Goal: Task Accomplishment & Management: Complete application form

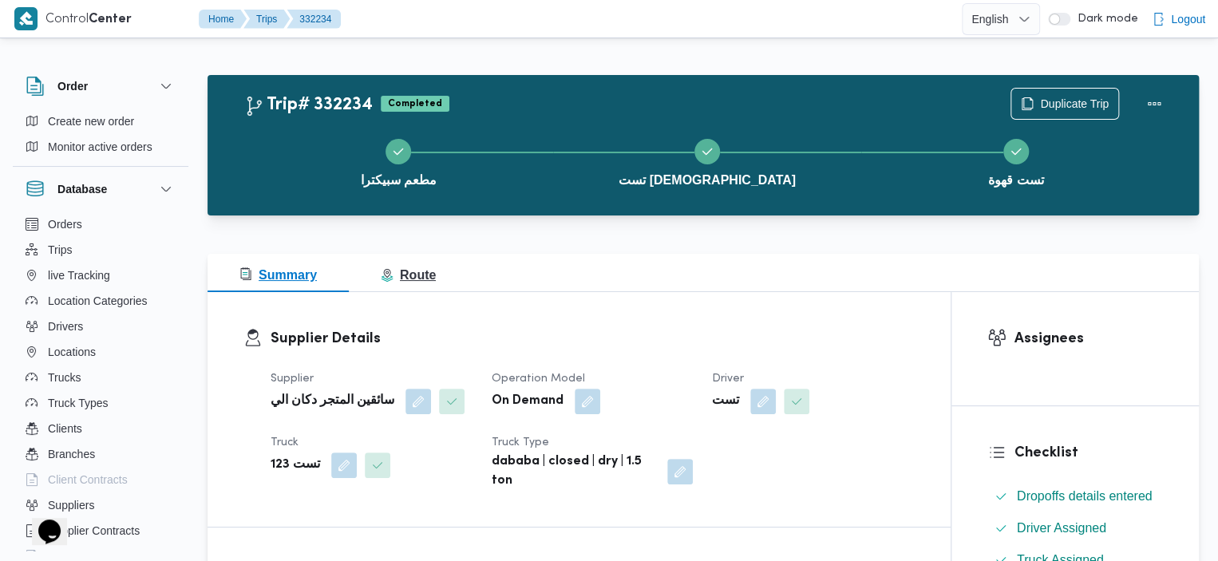
click at [407, 268] on span "Route" at bounding box center [408, 275] width 55 height 14
click at [416, 280] on span "Route" at bounding box center [408, 275] width 55 height 14
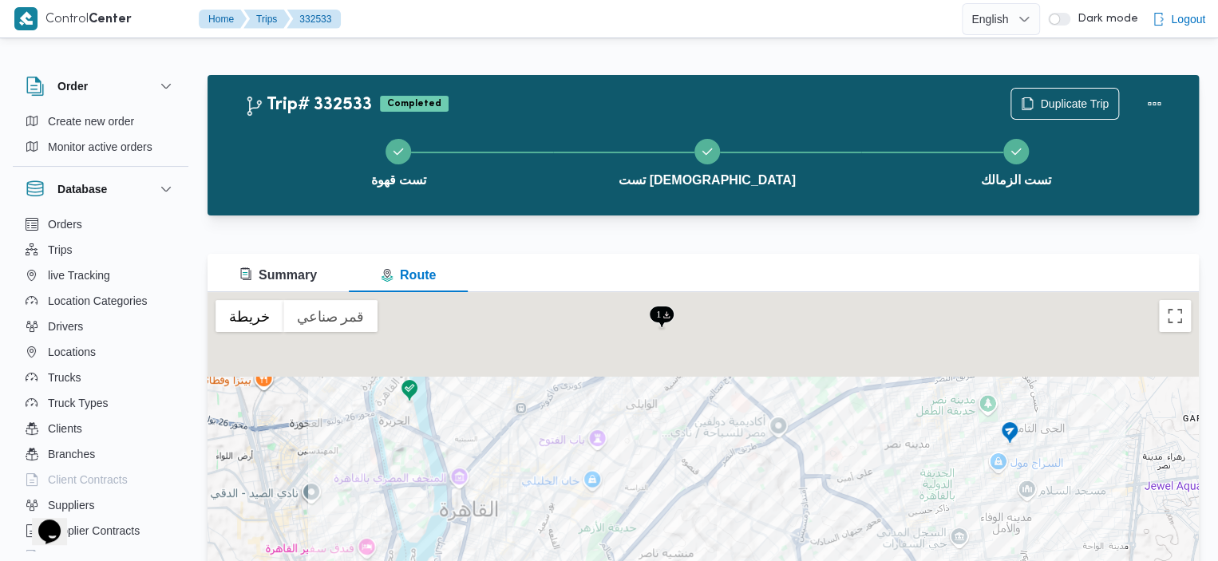
drag, startPoint x: 725, startPoint y: 366, endPoint x: 763, endPoint y: 491, distance: 130.8
click at [763, 491] on div at bounding box center [702, 491] width 991 height 399
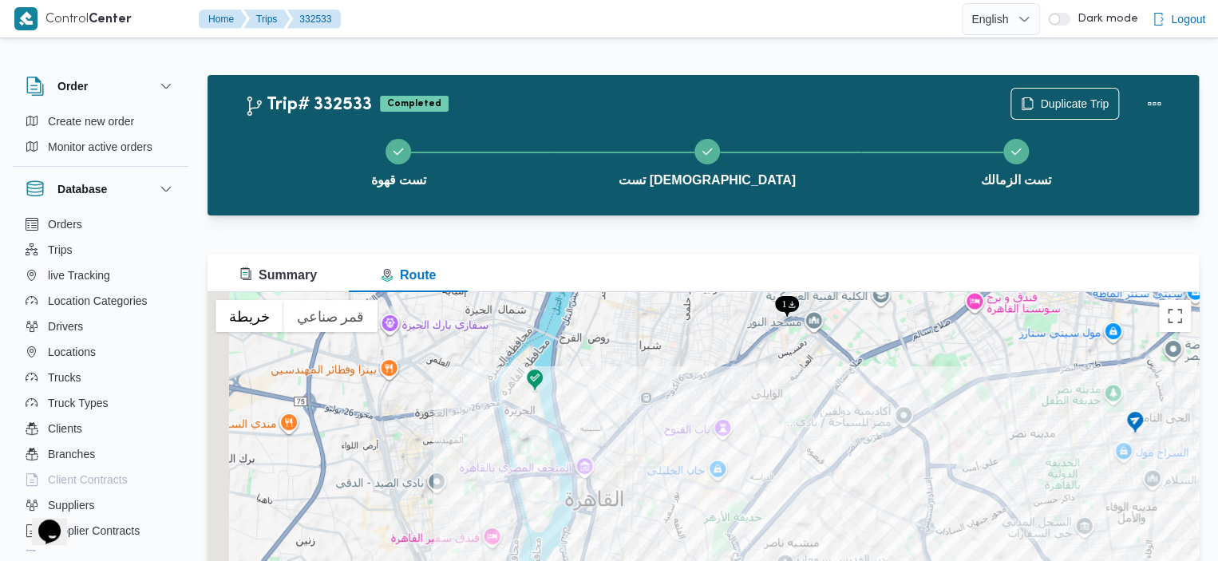
drag, startPoint x: 693, startPoint y: 397, endPoint x: 821, endPoint y: 385, distance: 129.0
click at [821, 385] on div at bounding box center [702, 491] width 991 height 399
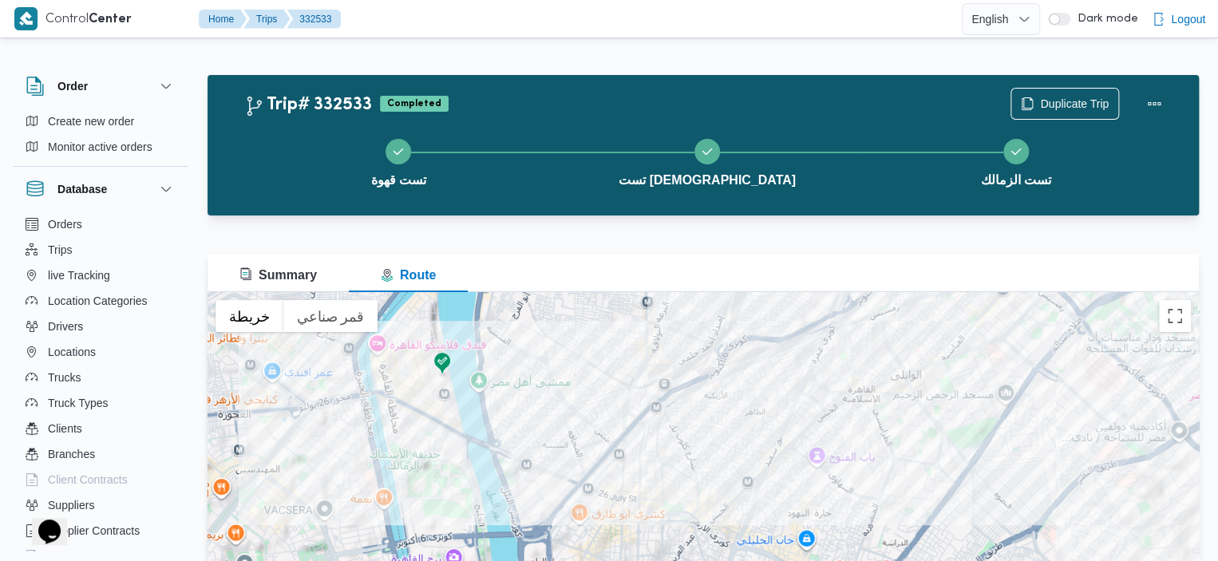
drag, startPoint x: 662, startPoint y: 427, endPoint x: 721, endPoint y: 460, distance: 67.2
click at [721, 460] on div at bounding box center [702, 491] width 991 height 399
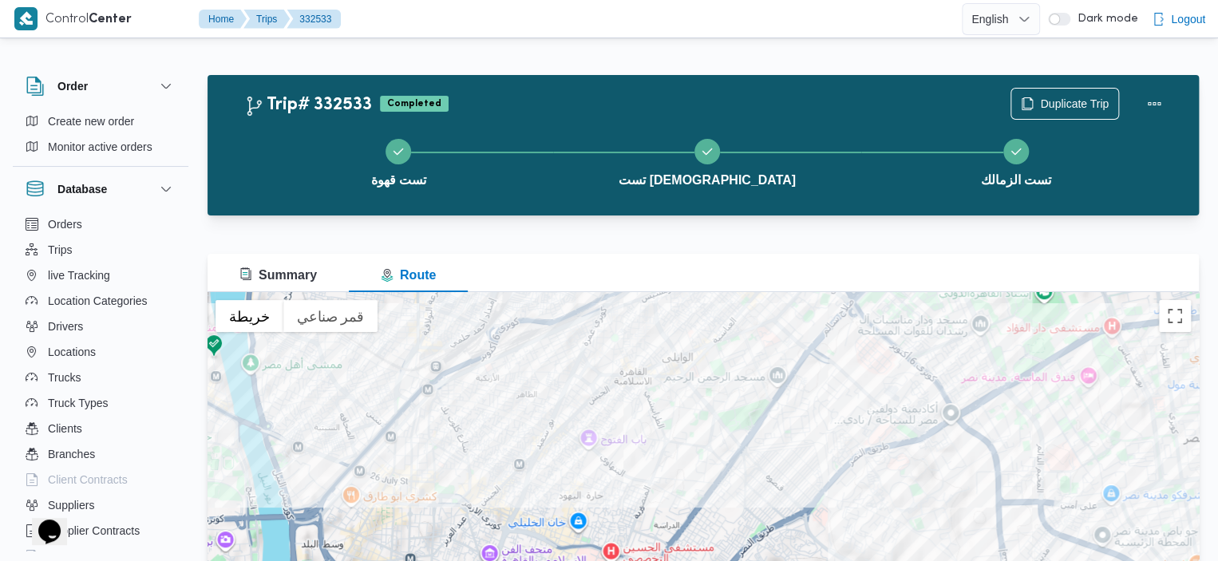
drag, startPoint x: 741, startPoint y: 390, endPoint x: 478, endPoint y: 350, distance: 265.6
click at [478, 350] on div at bounding box center [702, 491] width 991 height 399
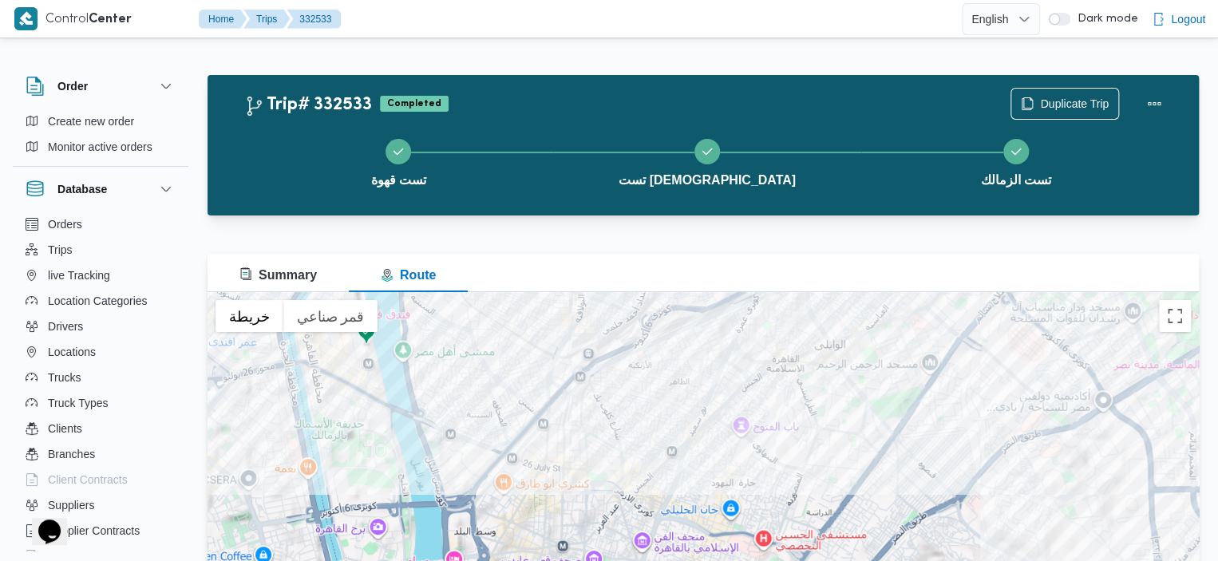
drag, startPoint x: 531, startPoint y: 444, endPoint x: 562, endPoint y: 440, distance: 31.4
click at [562, 440] on div at bounding box center [702, 491] width 991 height 399
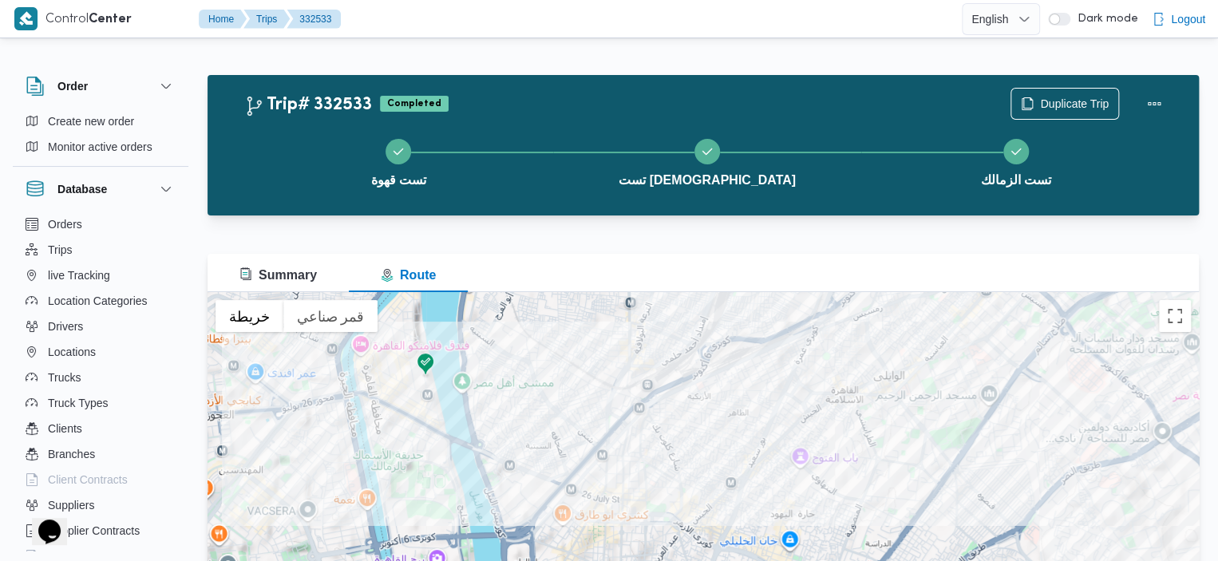
drag, startPoint x: 362, startPoint y: 402, endPoint x: 441, endPoint y: 466, distance: 101.6
click at [441, 466] on div at bounding box center [702, 491] width 991 height 399
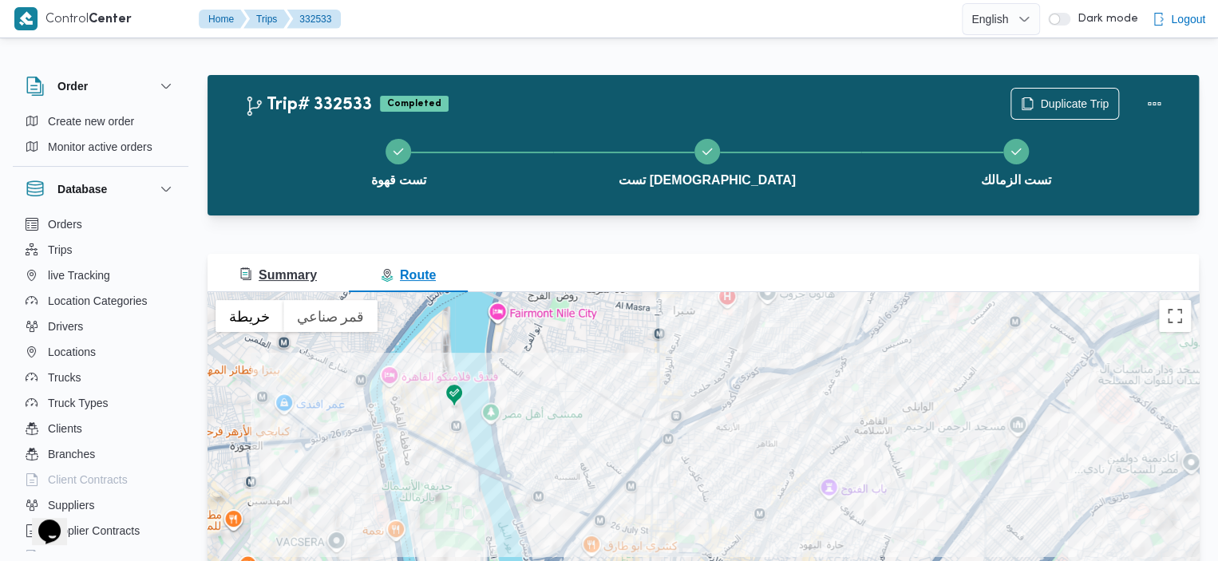
click at [258, 262] on button "Summary" at bounding box center [277, 273] width 141 height 38
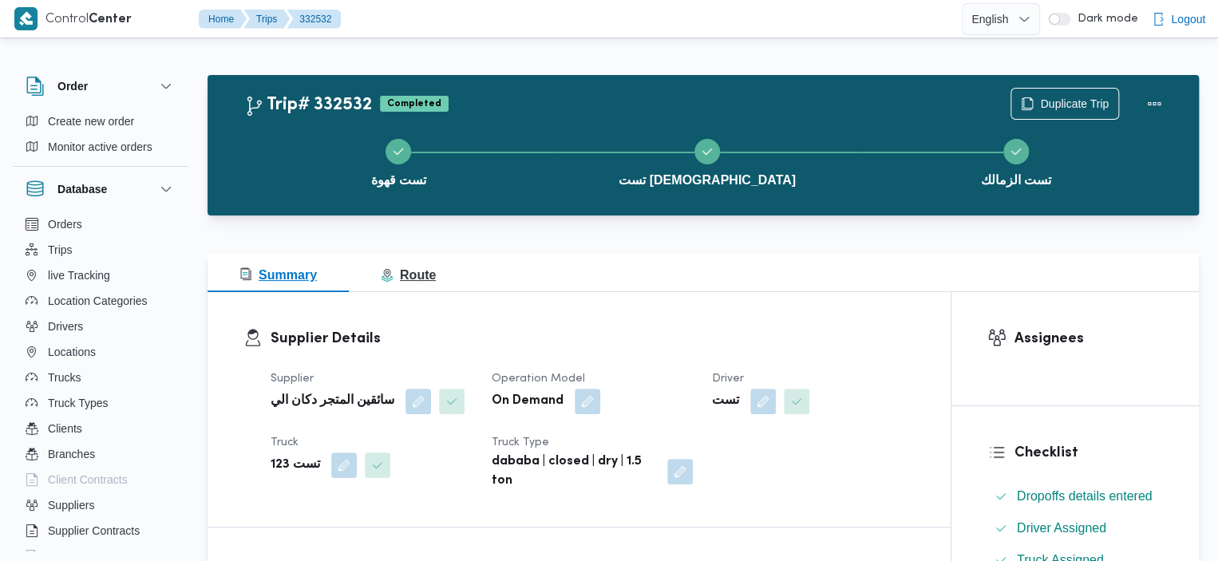
click at [417, 274] on span "Route" at bounding box center [408, 275] width 55 height 14
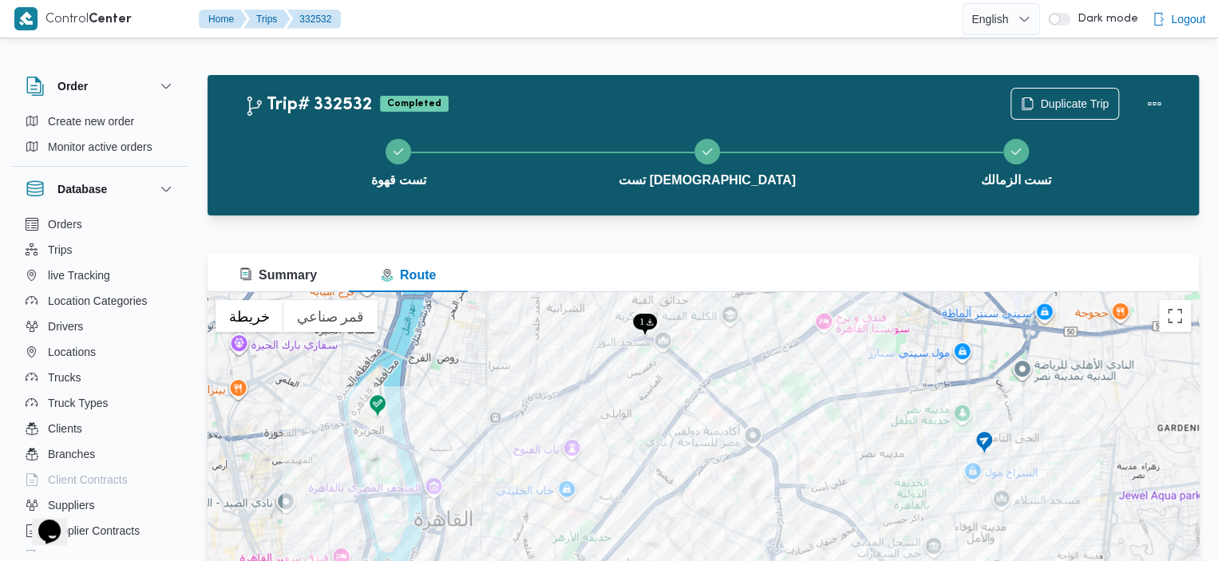
drag, startPoint x: 303, startPoint y: 479, endPoint x: 371, endPoint y: 493, distance: 69.3
click at [371, 493] on div at bounding box center [702, 491] width 991 height 399
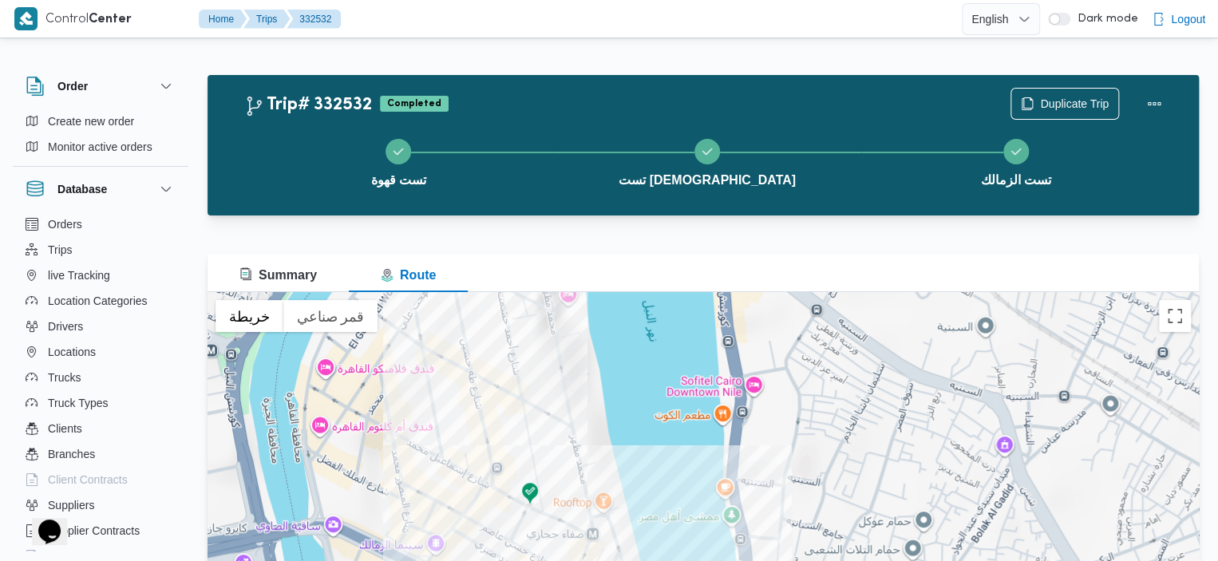
drag, startPoint x: 283, startPoint y: 455, endPoint x: 560, endPoint y: 588, distance: 308.0
click at [560, 560] on html "Control Center Home Trips 332532 English عربي Dark mode Logout Order Create new…" at bounding box center [609, 280] width 1218 height 561
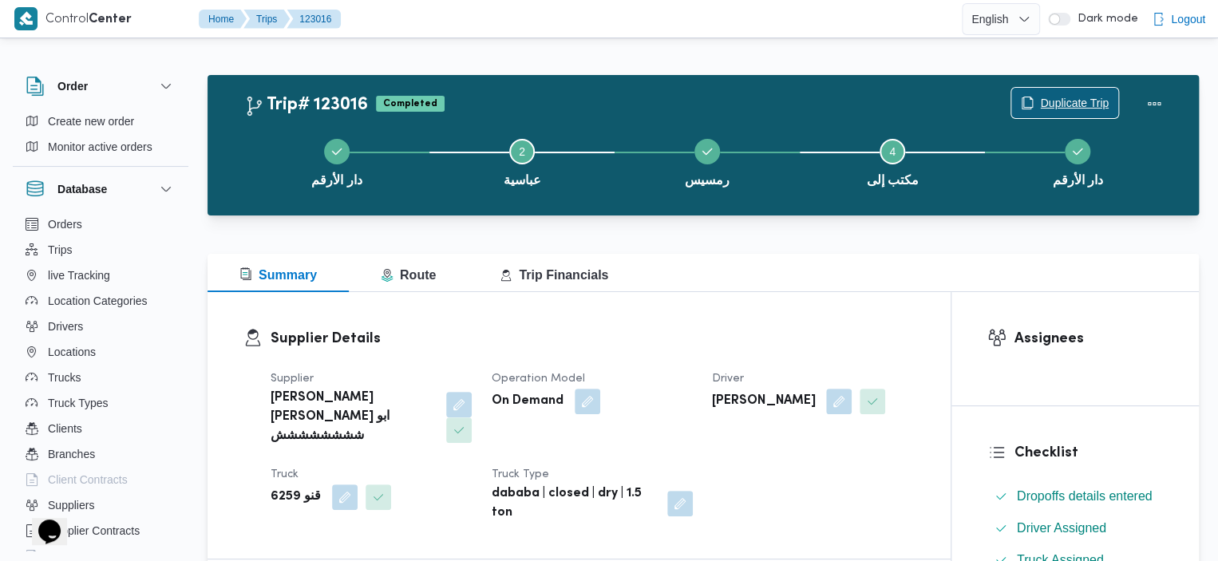
click at [1047, 98] on span "Duplicate Trip" at bounding box center [1074, 102] width 69 height 19
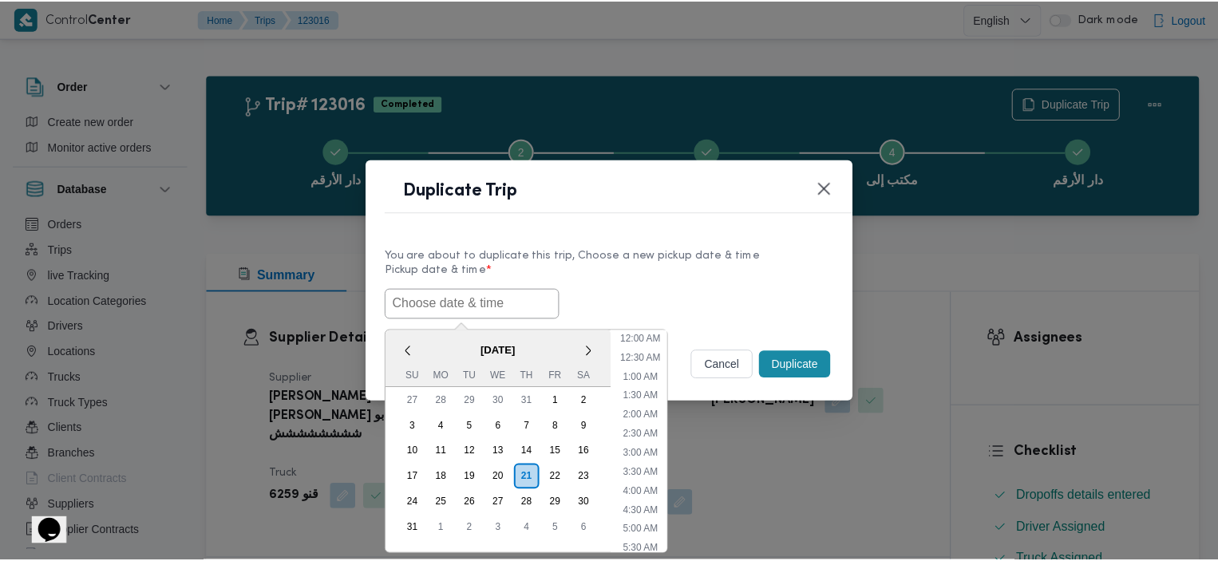
scroll to position [338, 0]
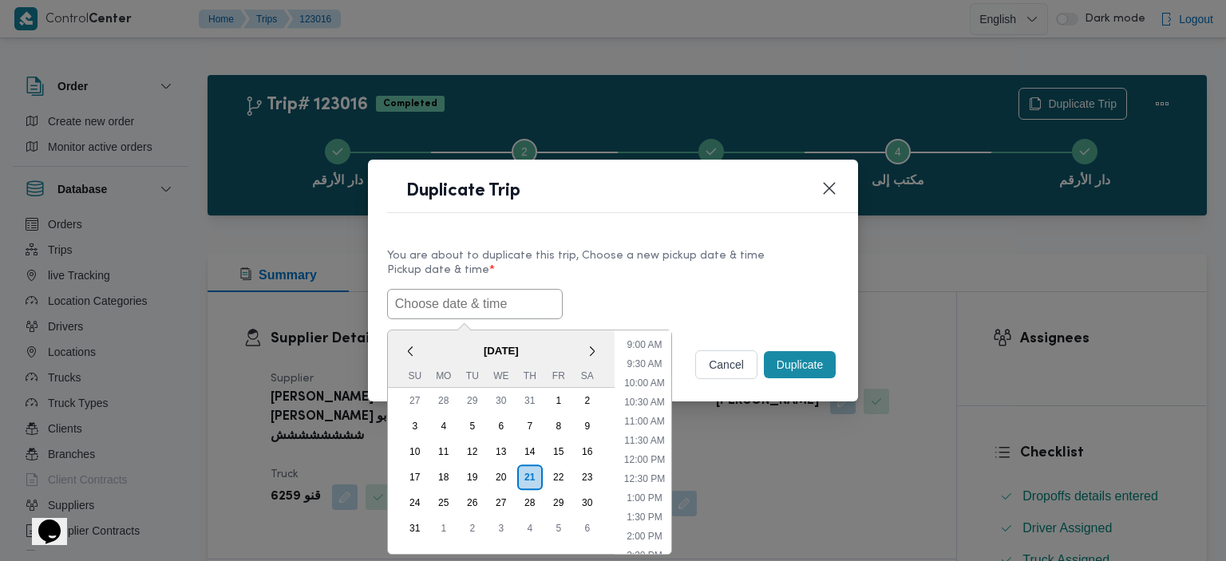
click at [520, 290] on input "text" at bounding box center [475, 304] width 176 height 30
click at [650, 452] on li "12:00 PM" at bounding box center [644, 460] width 53 height 16
type input "21/08/2025 12:00PM"
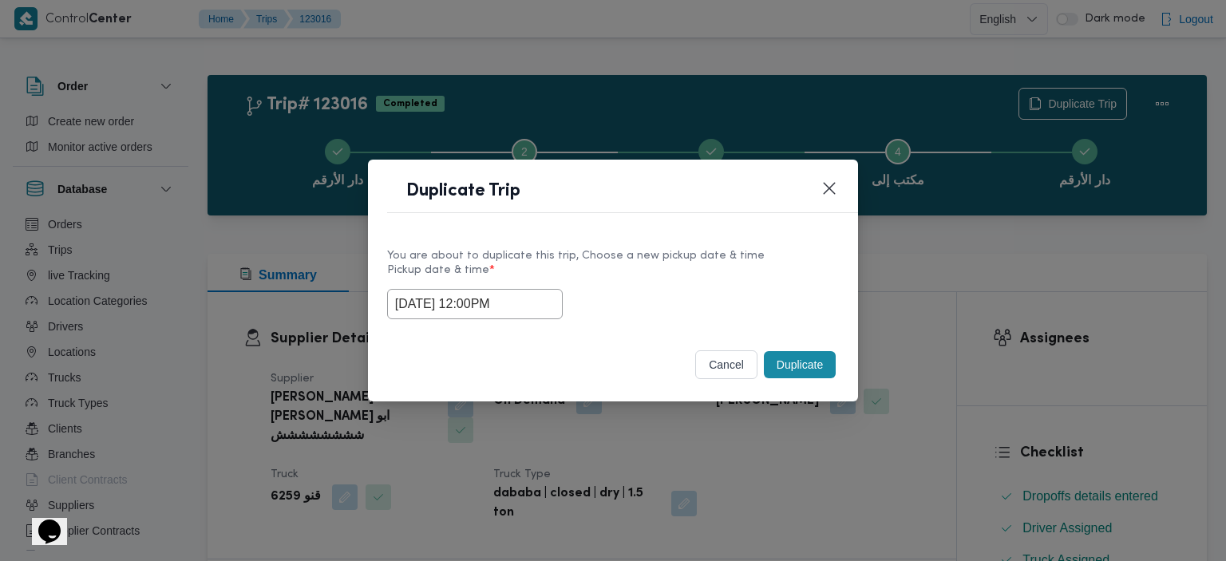
click at [795, 367] on button "Duplicate" at bounding box center [800, 364] width 72 height 27
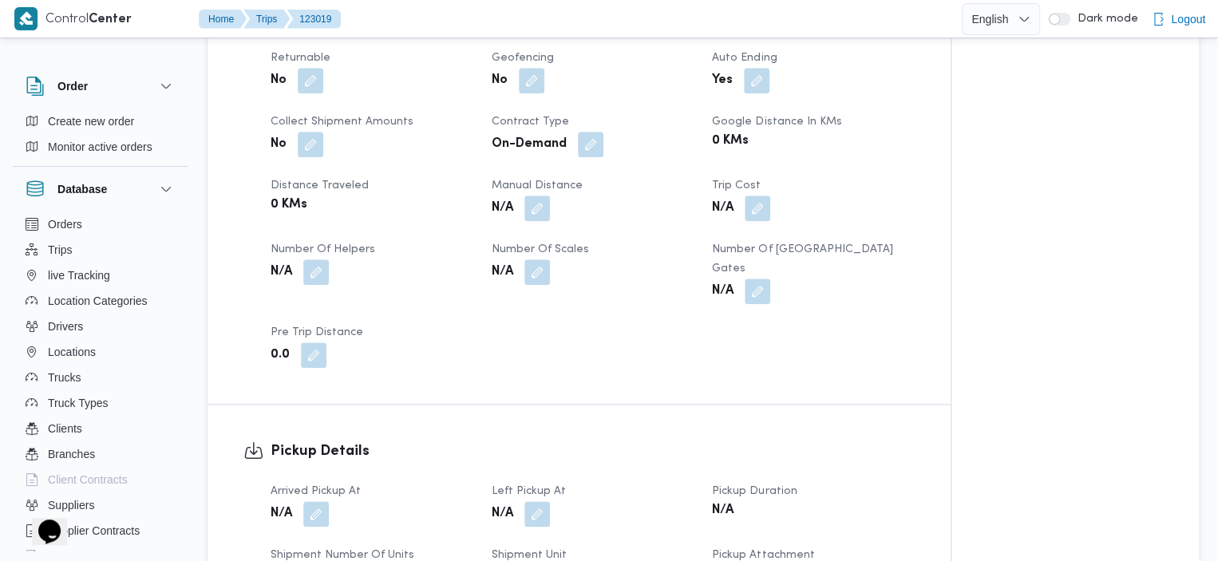
scroll to position [709, 0]
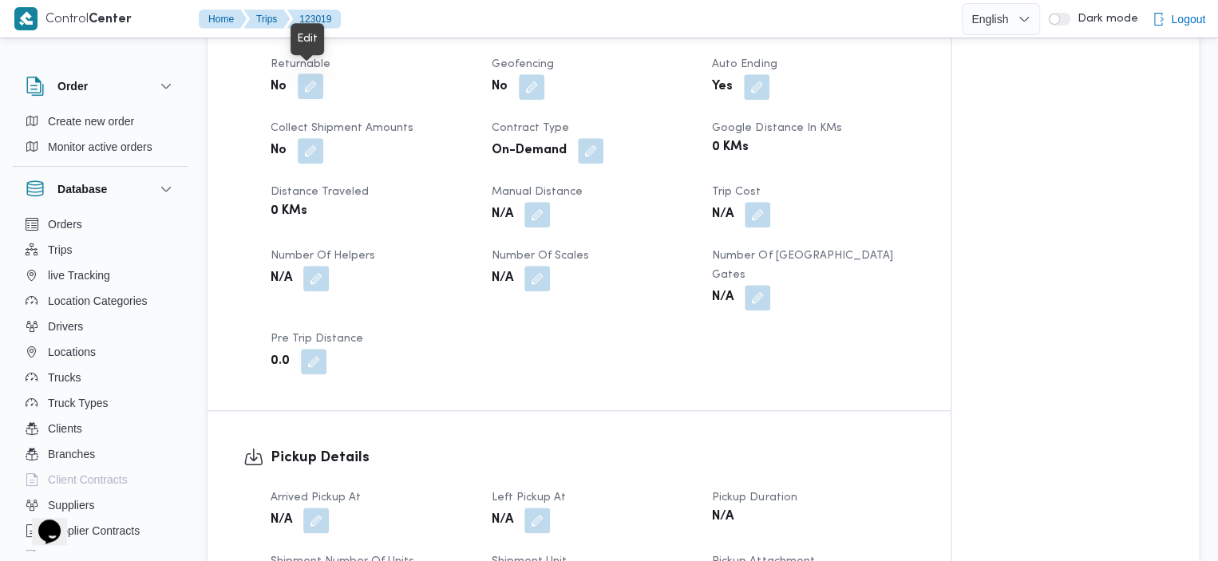
click at [306, 81] on button "button" at bounding box center [311, 86] width 26 height 26
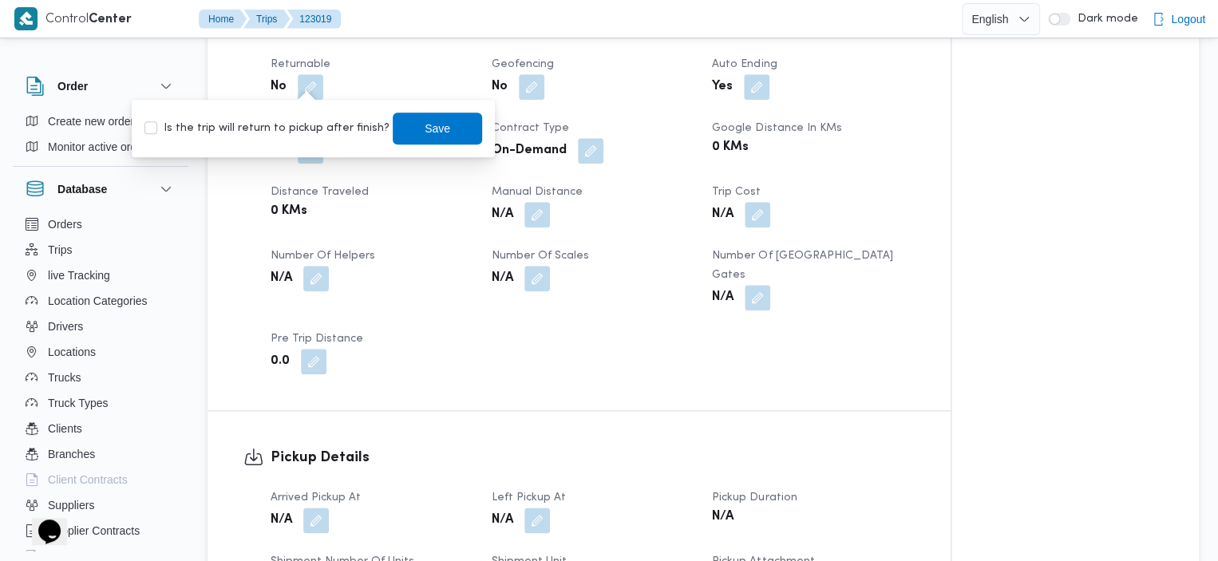
click at [148, 121] on label "Is the trip will return to pickup after finish?" at bounding box center [266, 128] width 245 height 19
checkbox input "true"
click at [425, 128] on span "Save" at bounding box center [438, 127] width 26 height 19
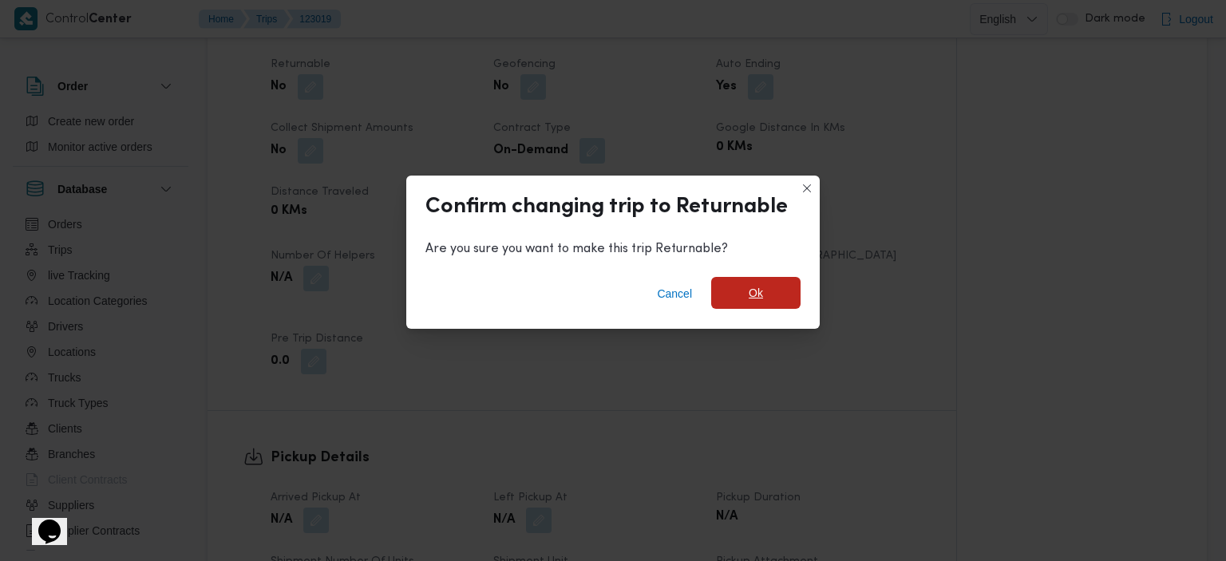
click at [757, 294] on span "Ok" at bounding box center [756, 292] width 14 height 19
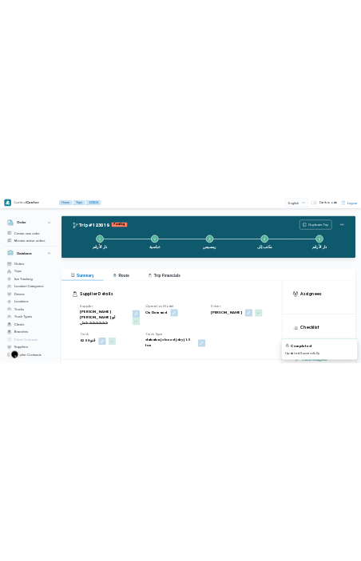
scroll to position [0, 0]
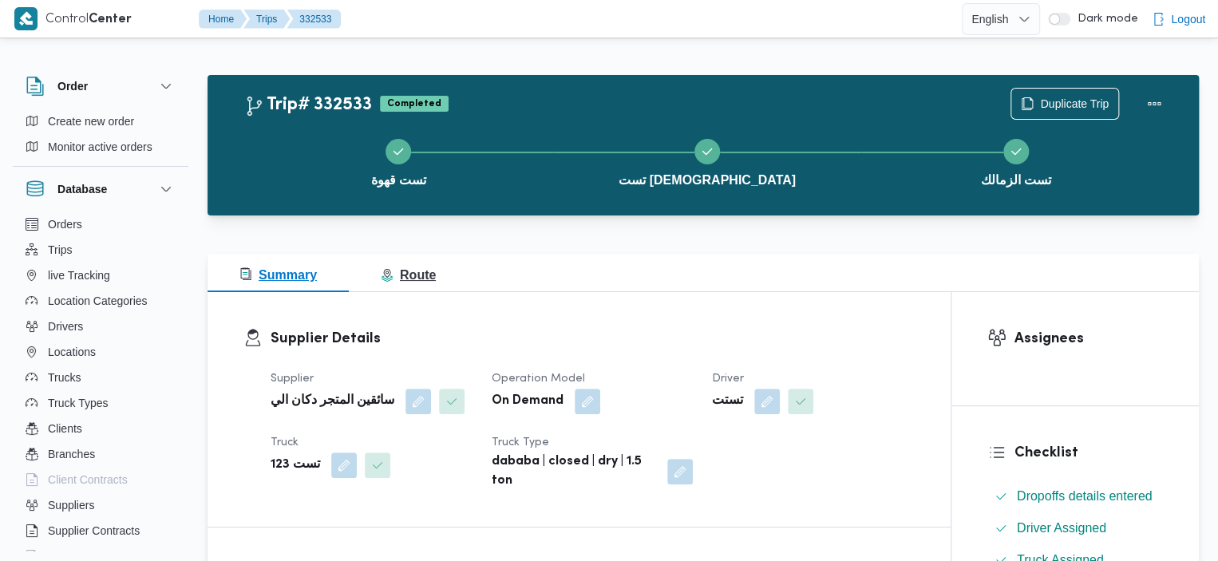
click at [414, 271] on span "Route" at bounding box center [408, 275] width 55 height 14
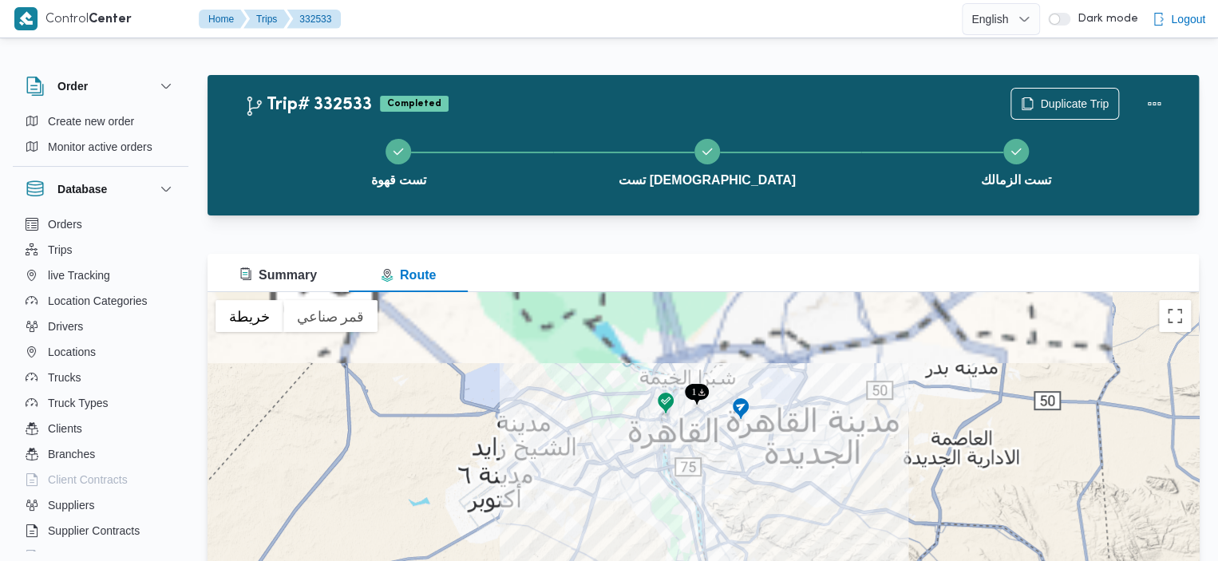
drag, startPoint x: 690, startPoint y: 317, endPoint x: 690, endPoint y: 408, distance: 91.0
click at [690, 409] on div at bounding box center [702, 491] width 991 height 399
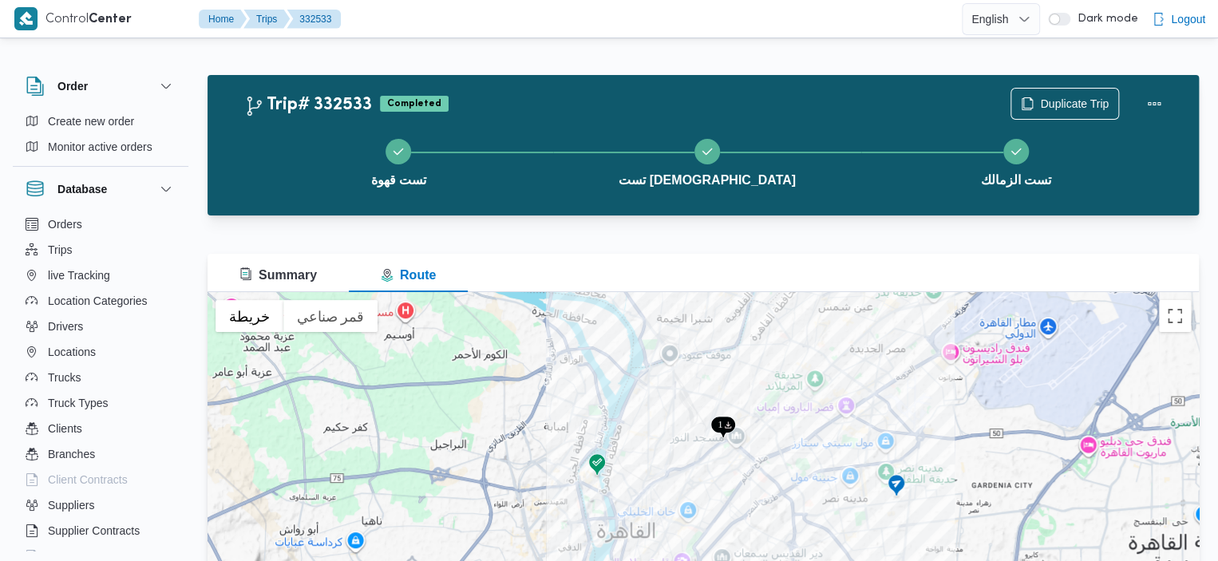
drag, startPoint x: 596, startPoint y: 497, endPoint x: 583, endPoint y: 366, distance: 131.6
click at [584, 452] on img at bounding box center [597, 465] width 26 height 26
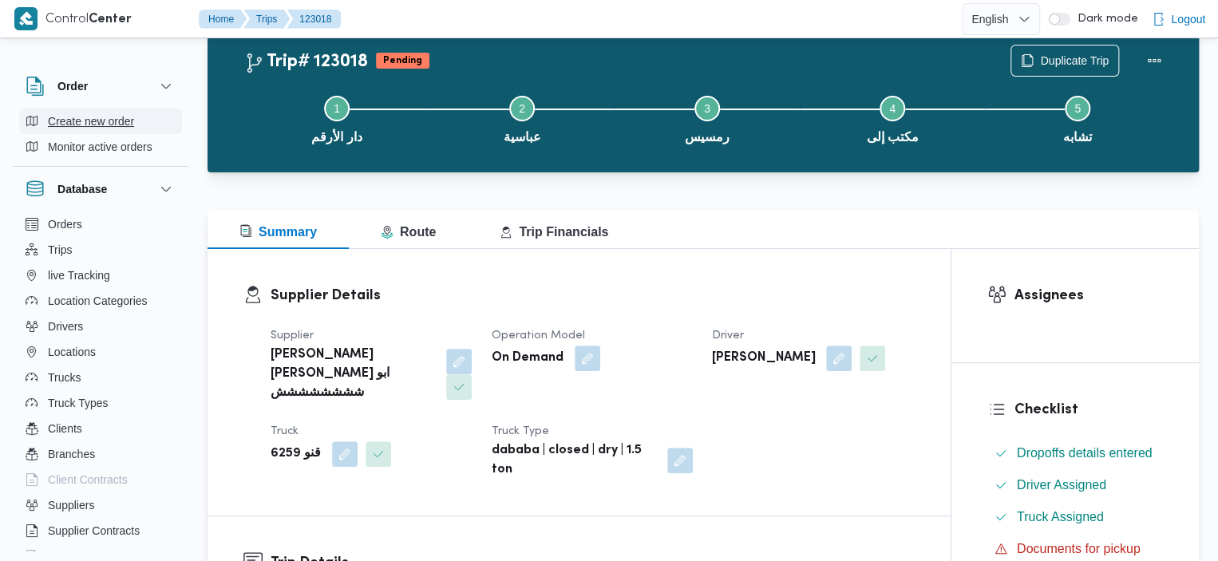
click at [133, 116] on span "Create new order" at bounding box center [91, 121] width 86 height 19
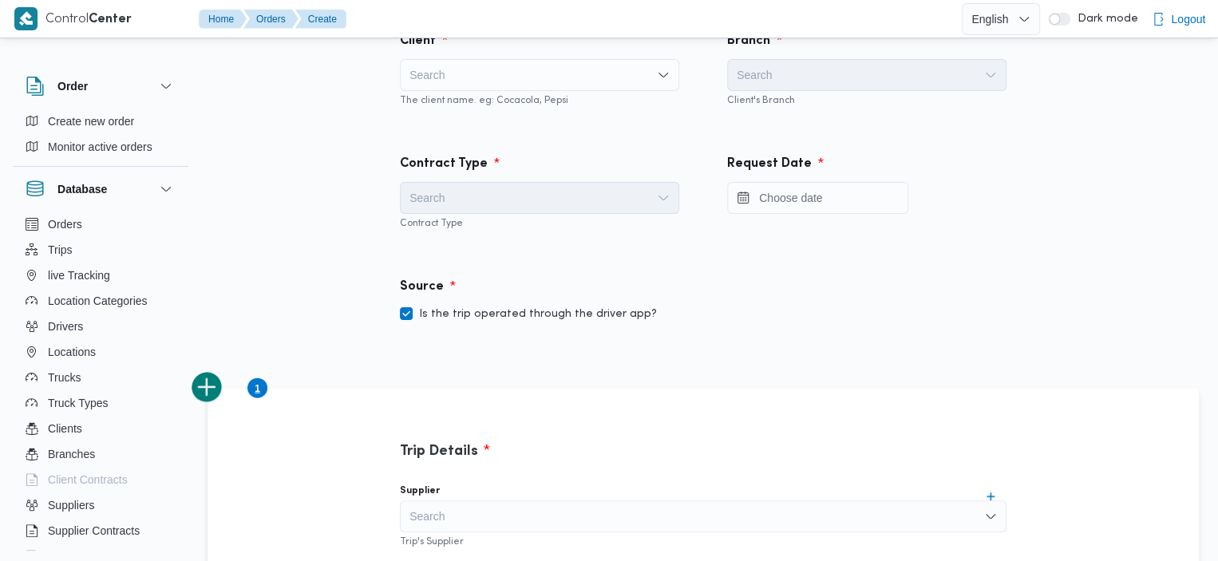
click at [568, 66] on div "Search" at bounding box center [539, 75] width 279 height 32
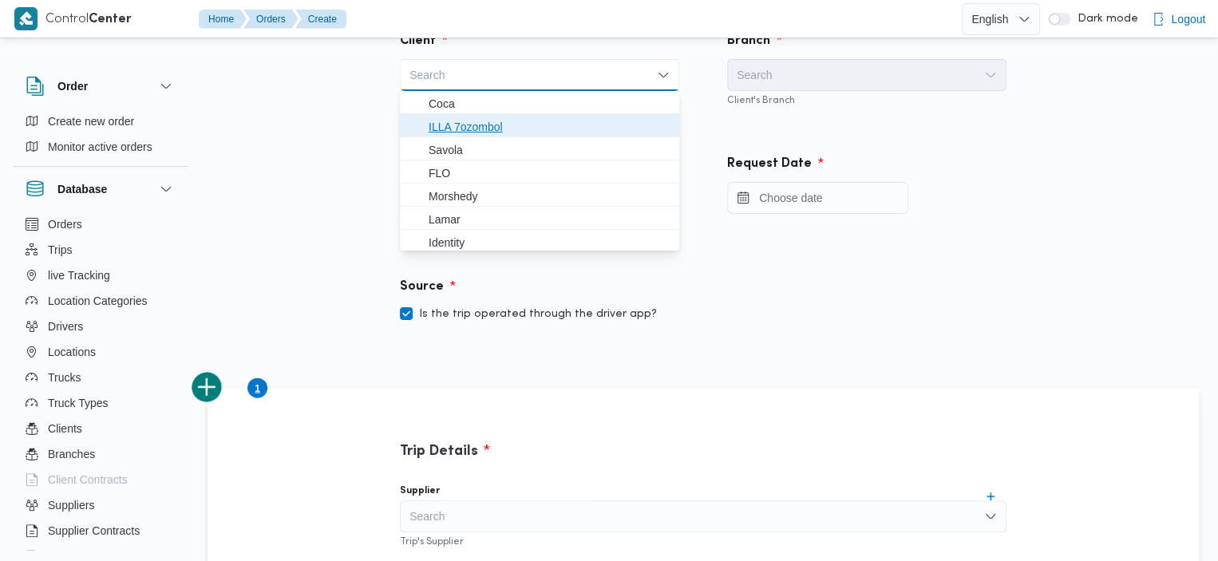
click at [519, 124] on span "ILLA 7ozombol" at bounding box center [549, 126] width 241 height 19
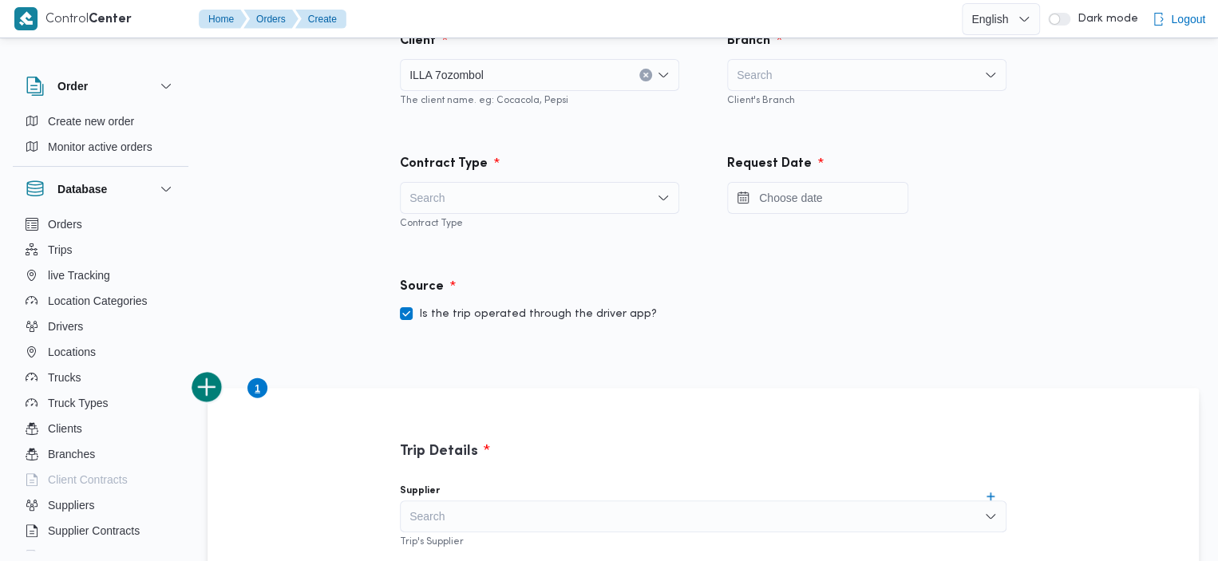
click at [831, 63] on div "Search" at bounding box center [866, 75] width 279 height 32
type input "مكتب"
click at [776, 98] on mark "مكتب" at bounding box center [781, 103] width 19 height 13
click at [510, 198] on div "Search" at bounding box center [539, 198] width 279 height 32
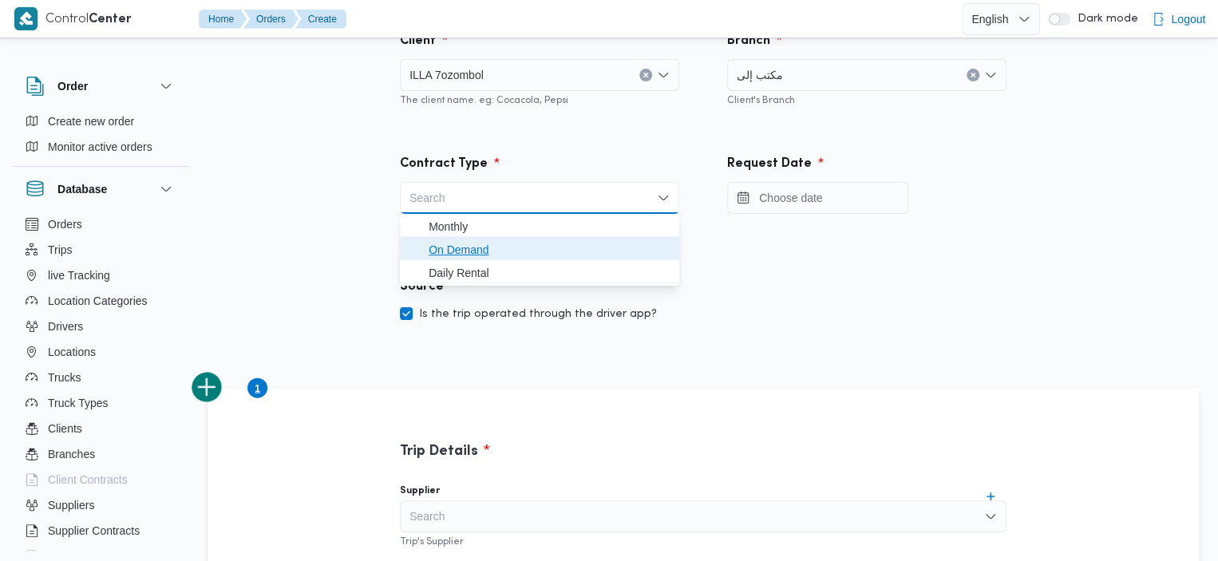
click at [504, 244] on span "On Demand" at bounding box center [549, 249] width 241 height 19
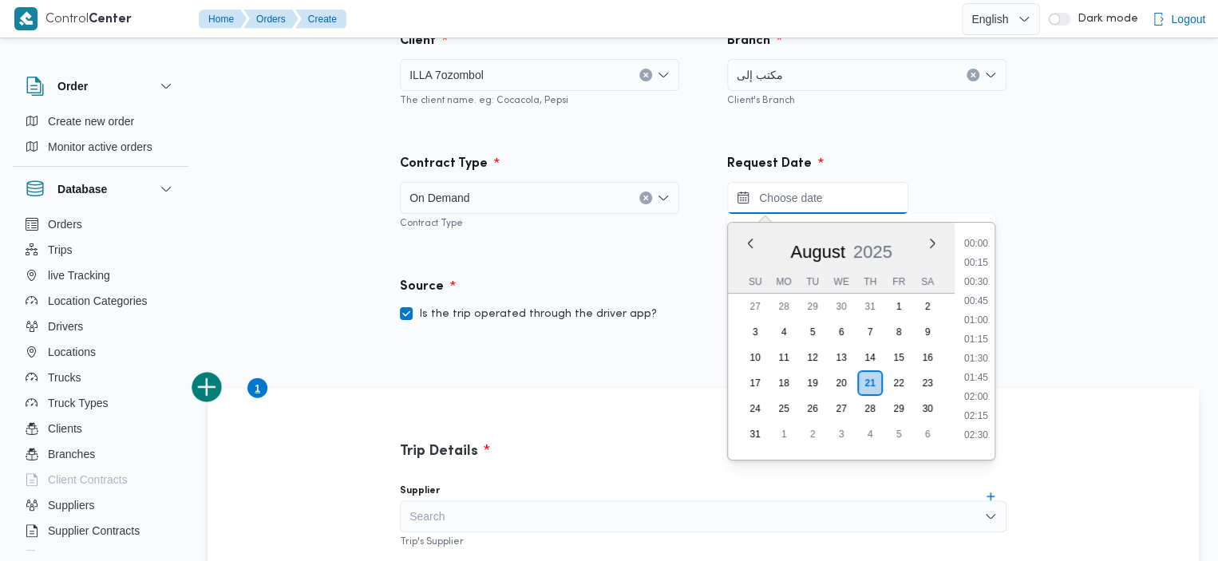
click at [813, 192] on input "Press the down key to enter a popover containing a calendar. Press the escape k…" at bounding box center [817, 198] width 181 height 32
click at [977, 355] on li "12:30" at bounding box center [976, 353] width 37 height 16
type input "21/08/2025 12:30"
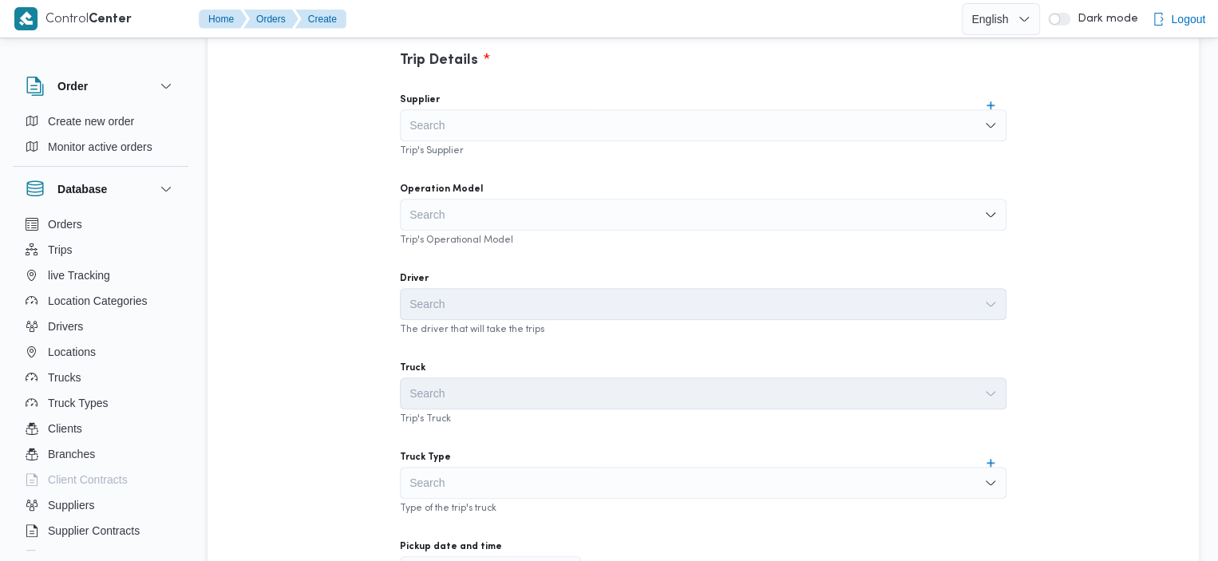
scroll to position [448, 0]
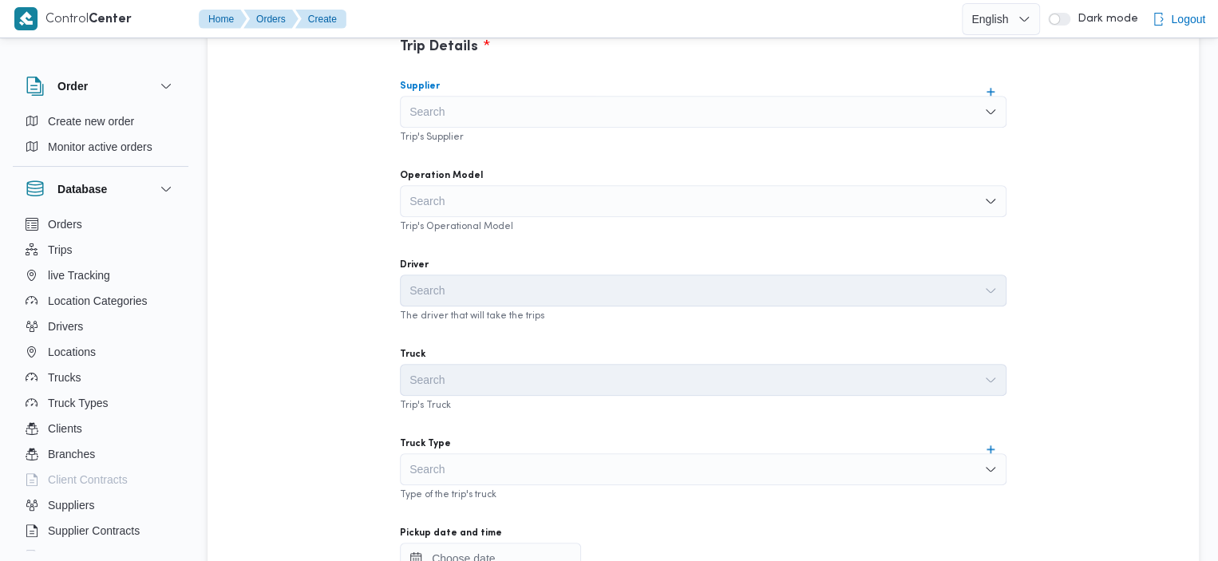
click at [877, 97] on div "Search" at bounding box center [703, 112] width 607 height 32
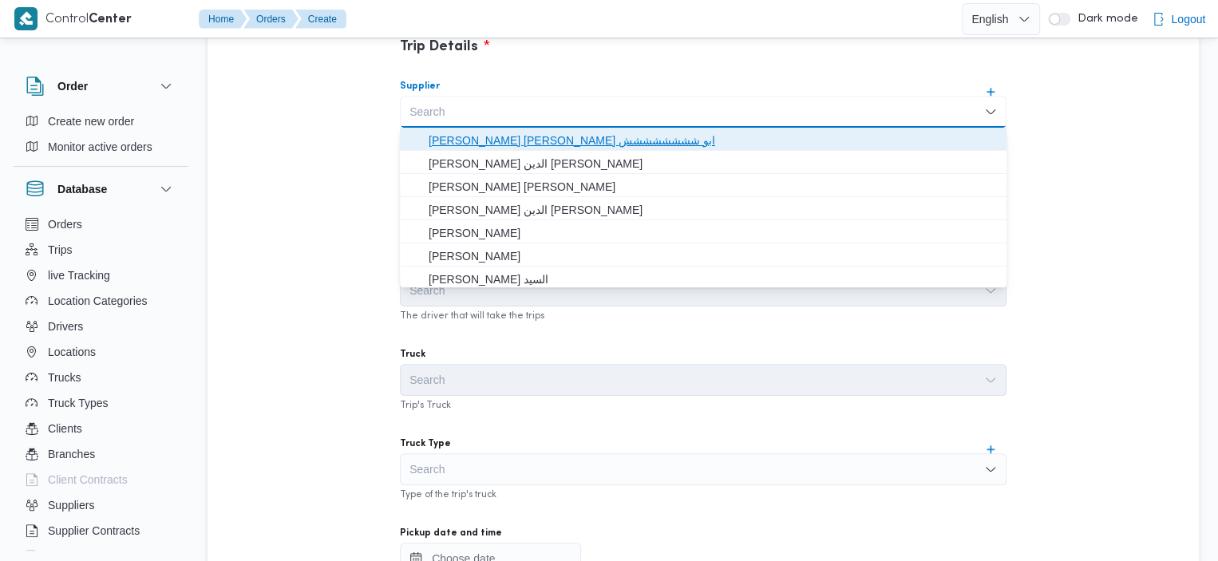
click at [795, 136] on span "[PERSON_NAME] [PERSON_NAME] ابو شششششششش" at bounding box center [713, 140] width 568 height 19
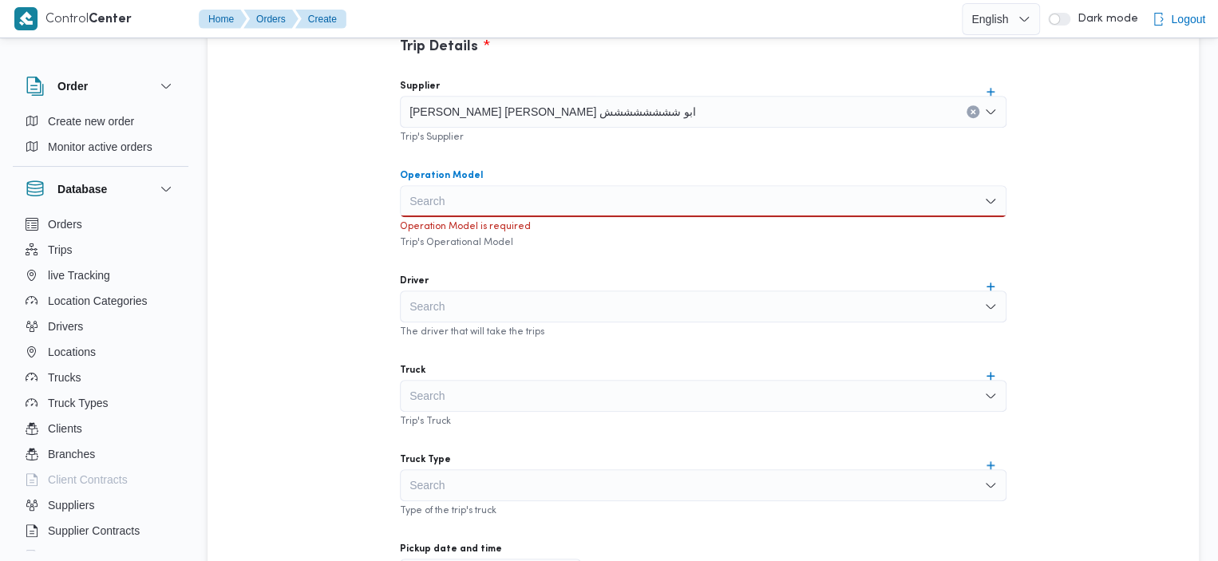
click at [721, 210] on div "Search" at bounding box center [703, 201] width 607 height 32
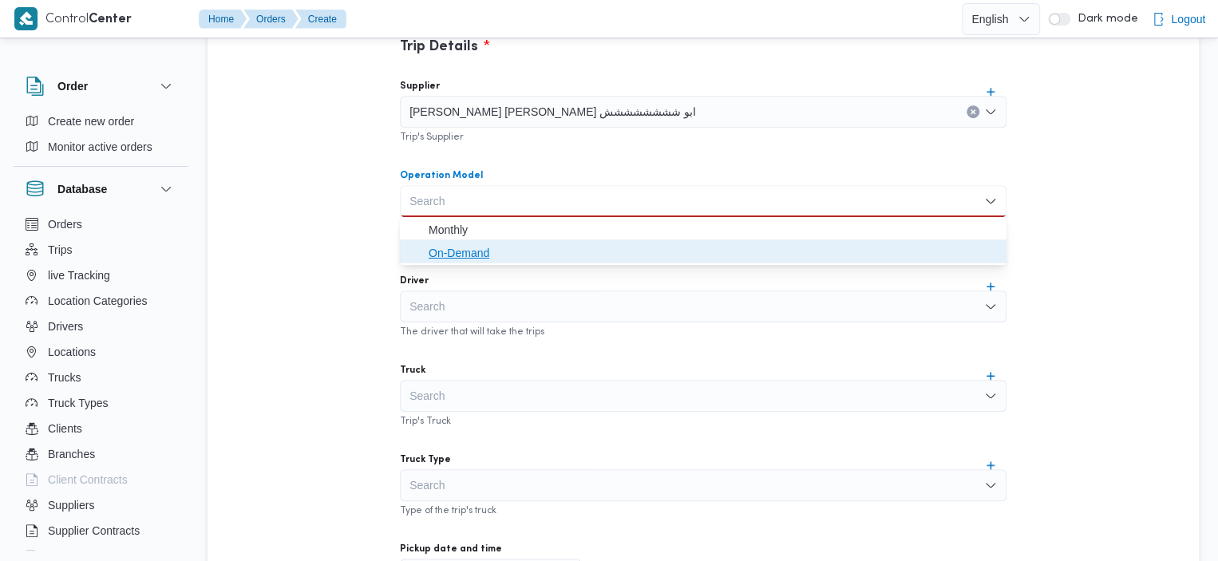
click at [613, 253] on span "On-Demand" at bounding box center [713, 252] width 568 height 19
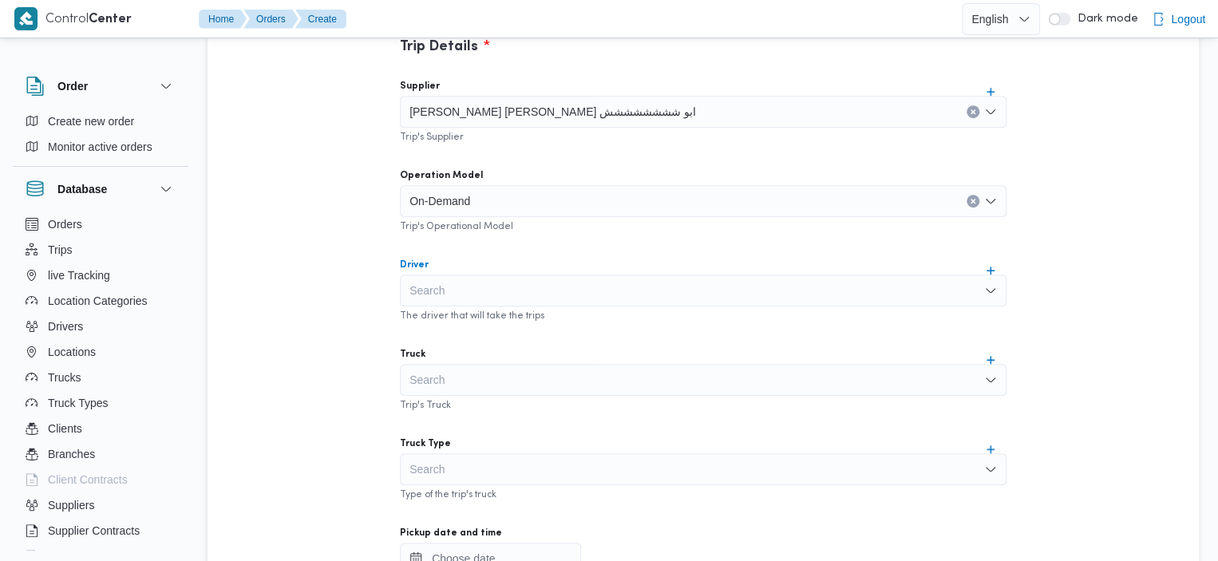
click at [610, 300] on div "Search" at bounding box center [703, 291] width 607 height 32
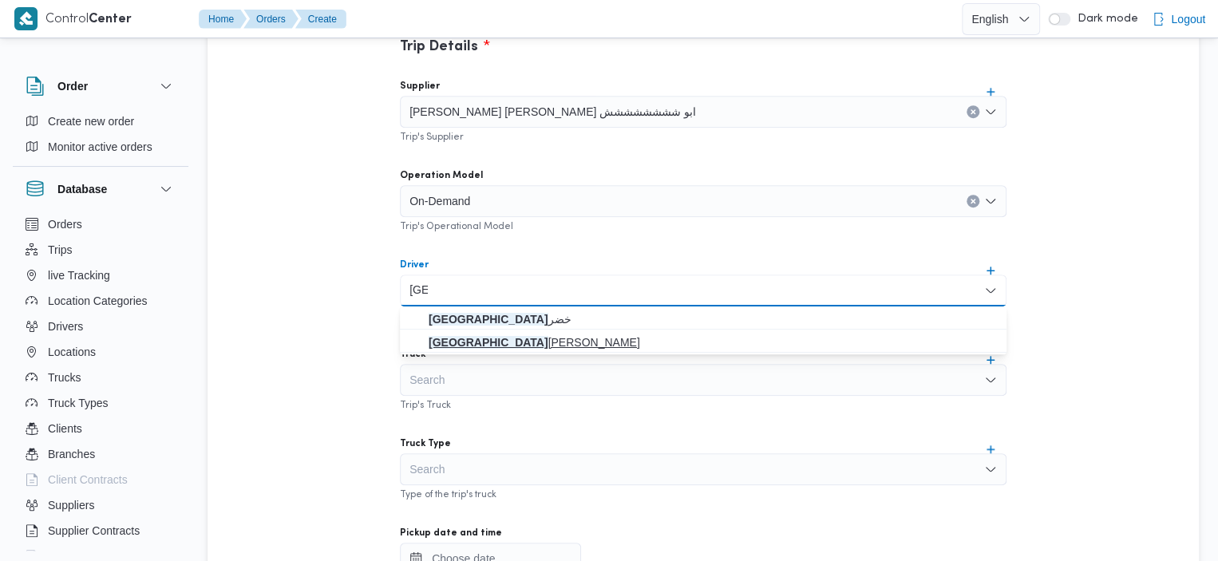
type input "هند"
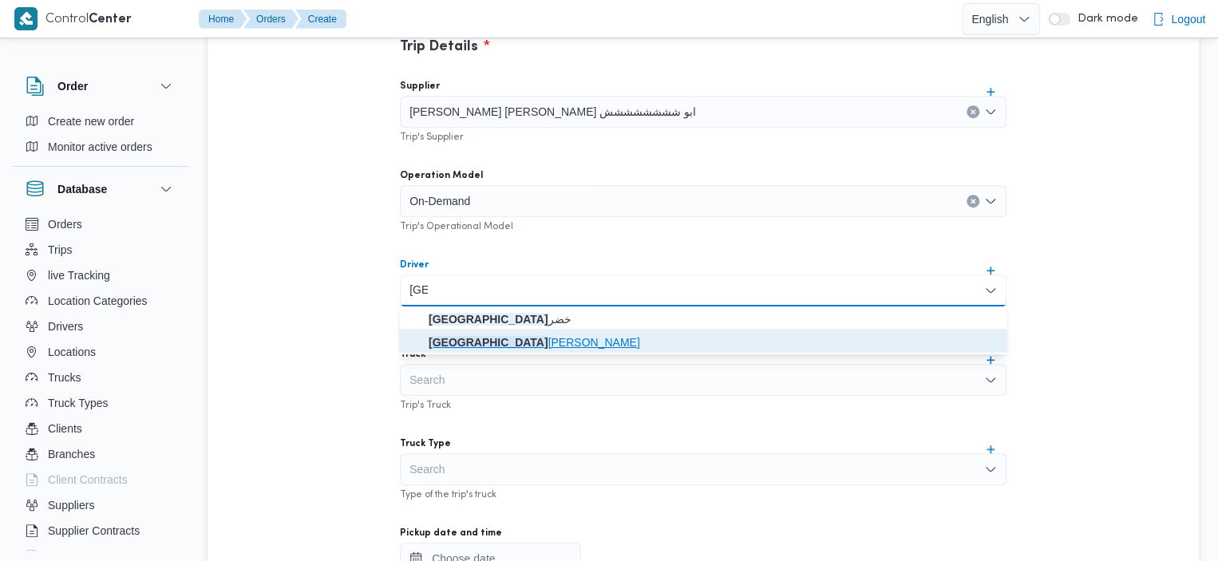
click at [492, 344] on mark "هند" at bounding box center [489, 342] width 120 height 13
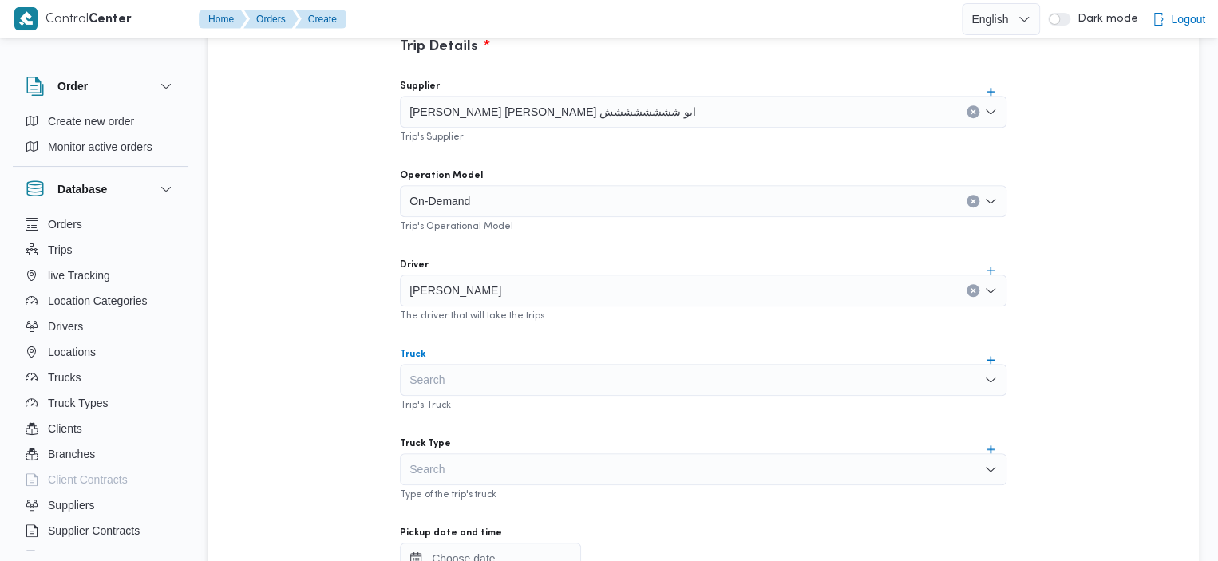
click at [522, 379] on div "Search" at bounding box center [703, 380] width 607 height 32
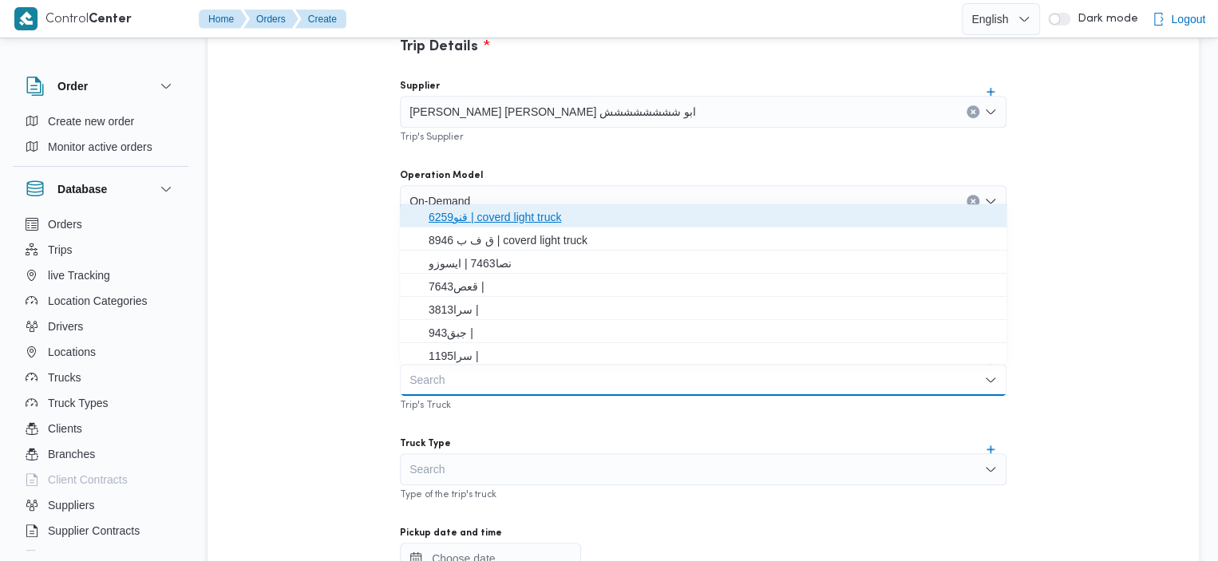
click at [578, 207] on span "قنو6259 | coverd light truck" at bounding box center [713, 216] width 568 height 19
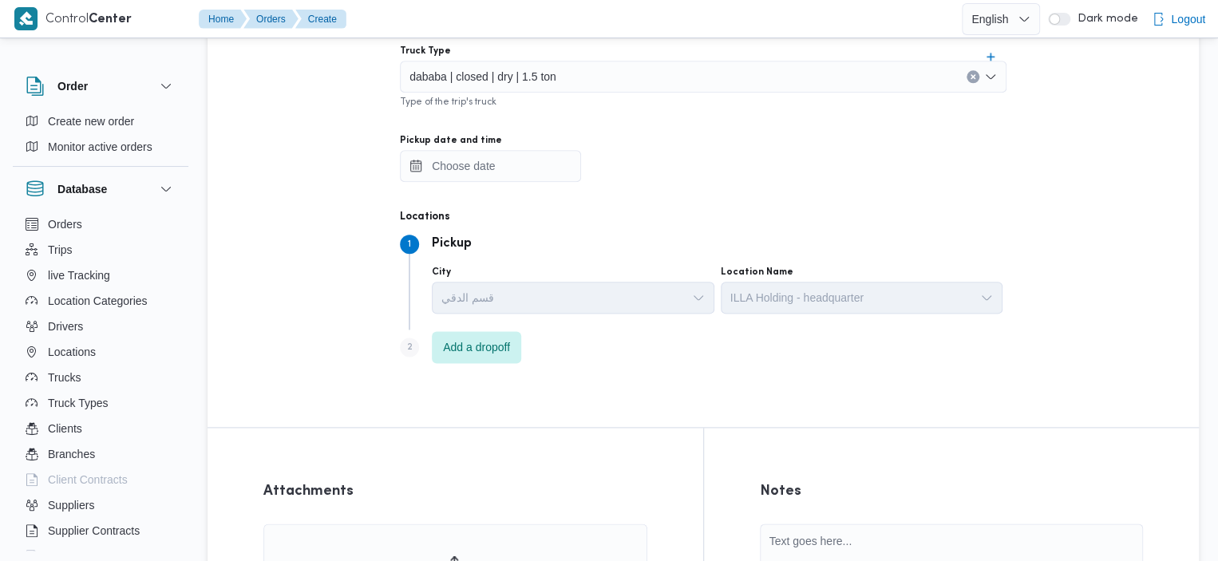
scroll to position [821, 0]
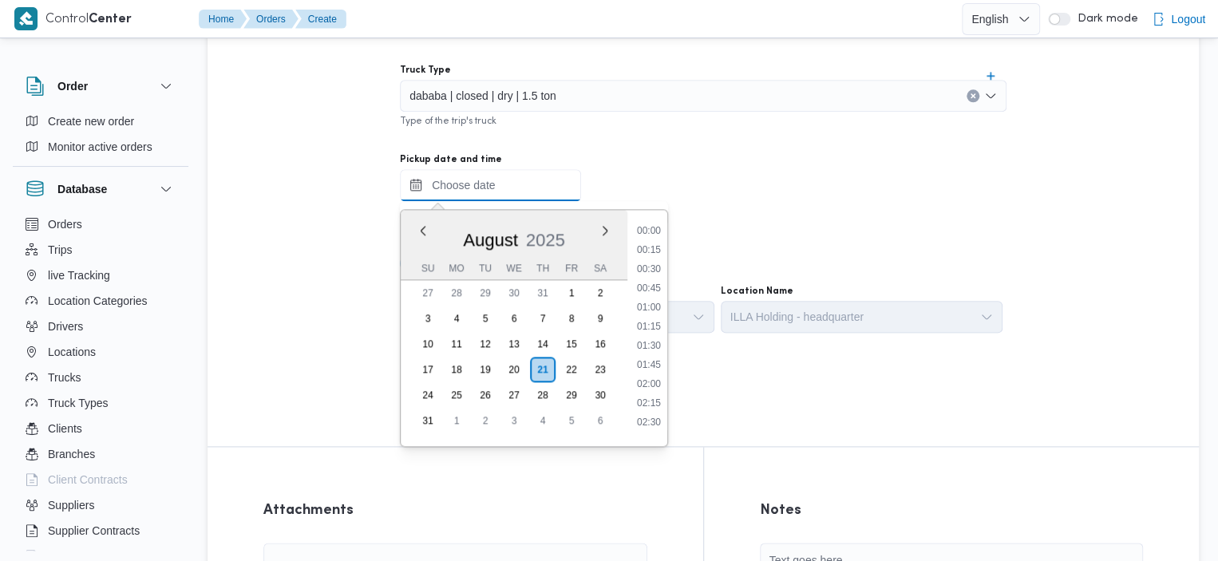
click at [475, 196] on input "Pickup date and time" at bounding box center [490, 185] width 181 height 32
click at [658, 377] on li "13:00" at bounding box center [648, 377] width 37 height 16
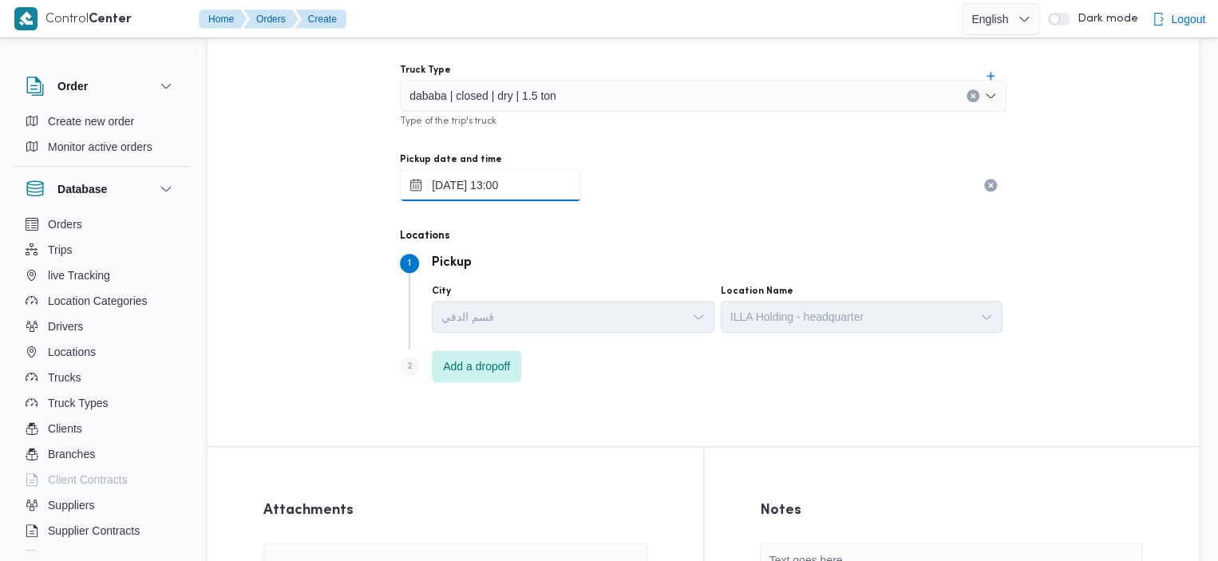
click at [533, 188] on input "21/08/2025 13:00" at bounding box center [490, 185] width 181 height 32
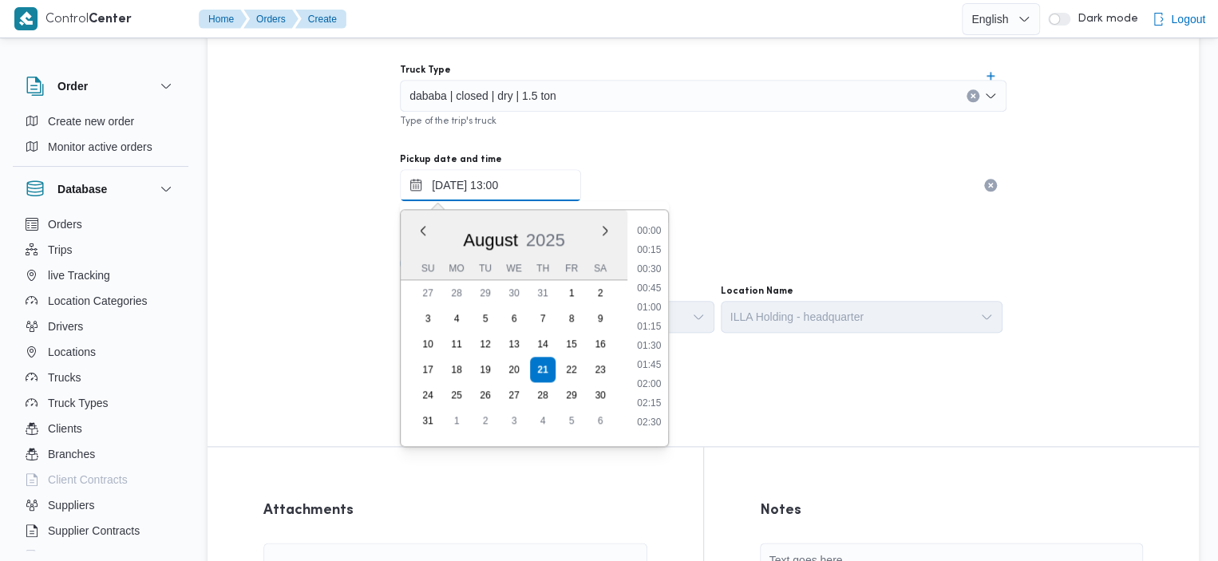
scroll to position [887, 0]
click at [654, 318] on li "12:45" at bounding box center [648, 320] width 37 height 16
type input "21/08/2025 12:45"
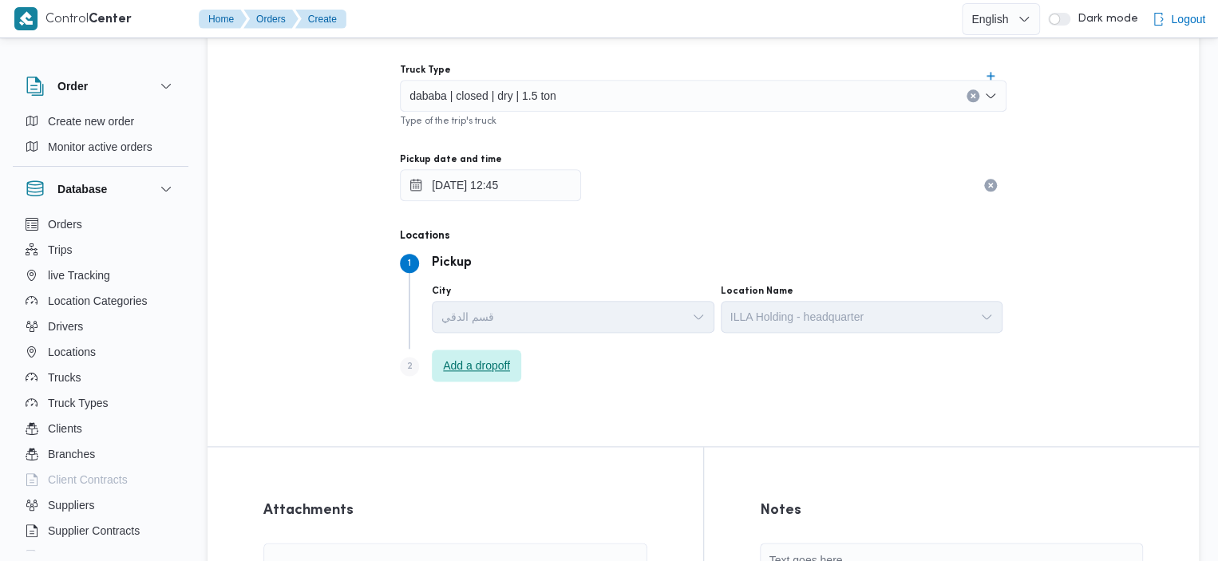
click at [457, 368] on span "Add a dropoff" at bounding box center [476, 365] width 67 height 19
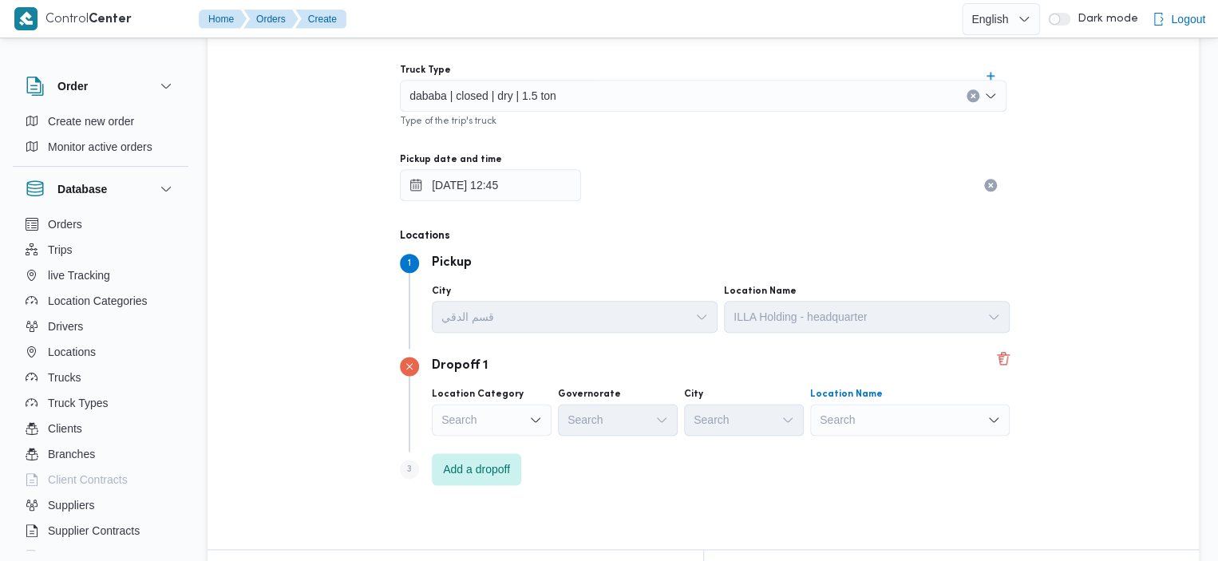
click at [898, 413] on div "Search" at bounding box center [910, 420] width 200 height 32
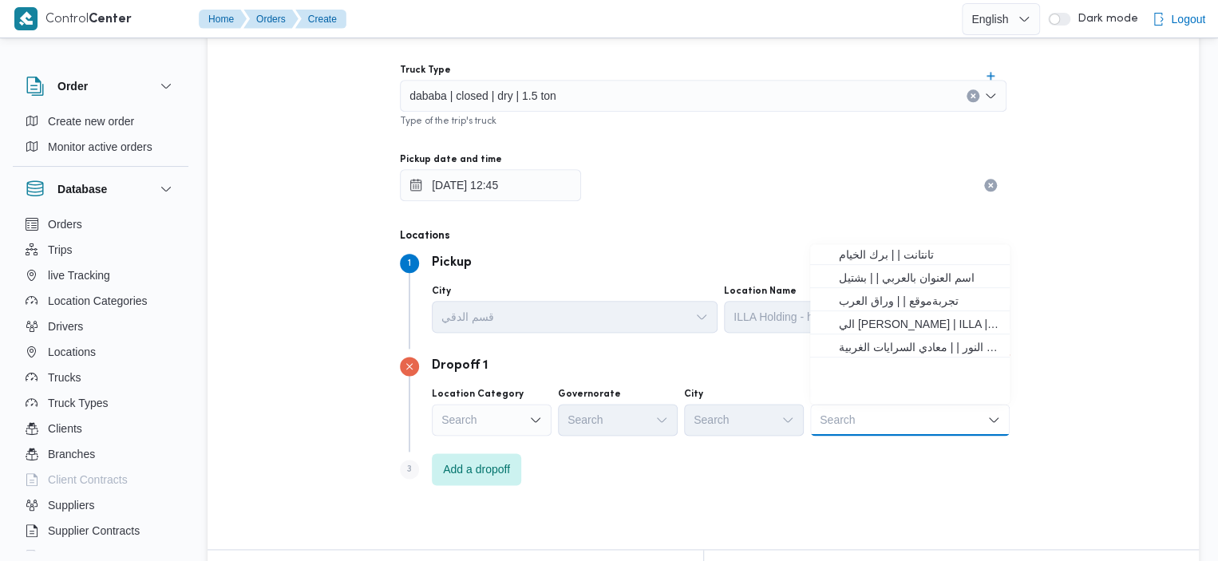
scroll to position [0, 0]
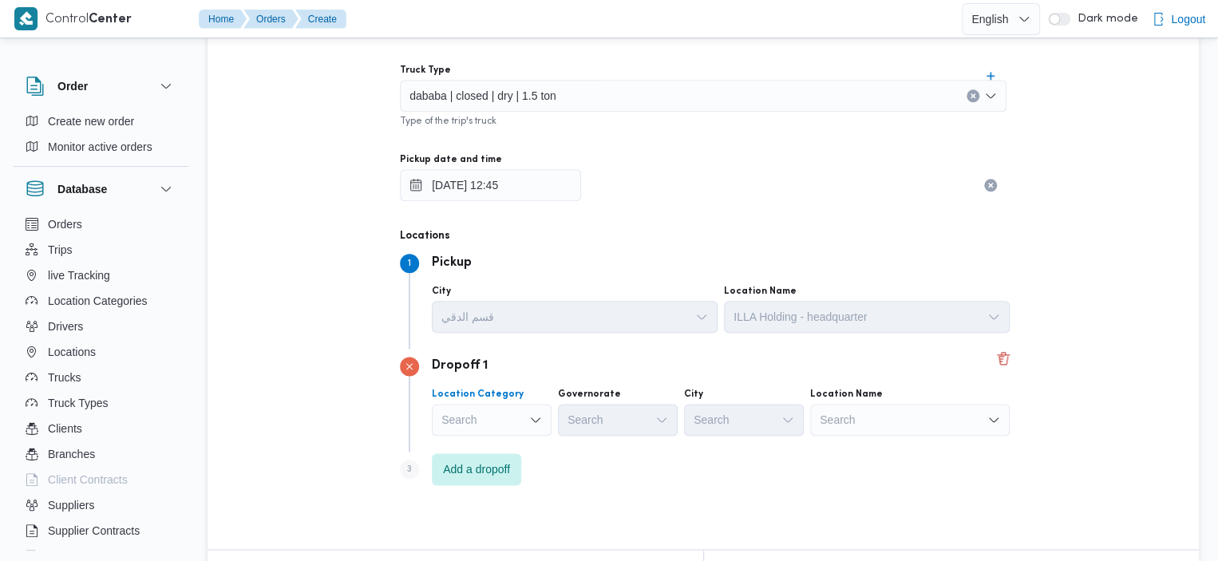
click at [524, 418] on div "Search" at bounding box center [492, 420] width 120 height 32
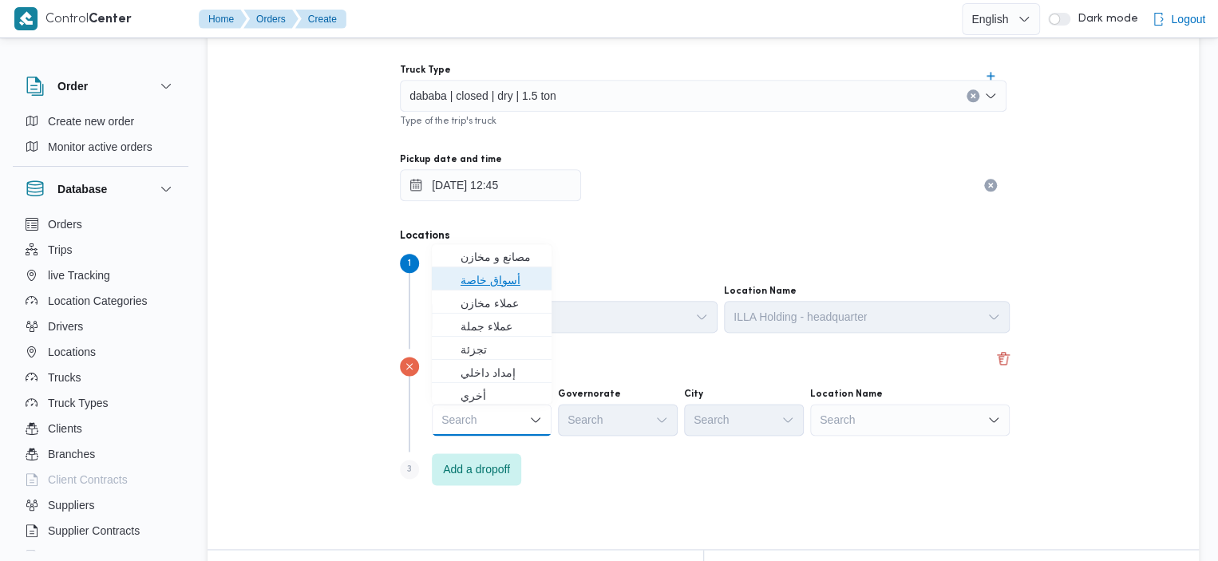
click at [526, 283] on span "أسواق خاصة" at bounding box center [500, 280] width 81 height 19
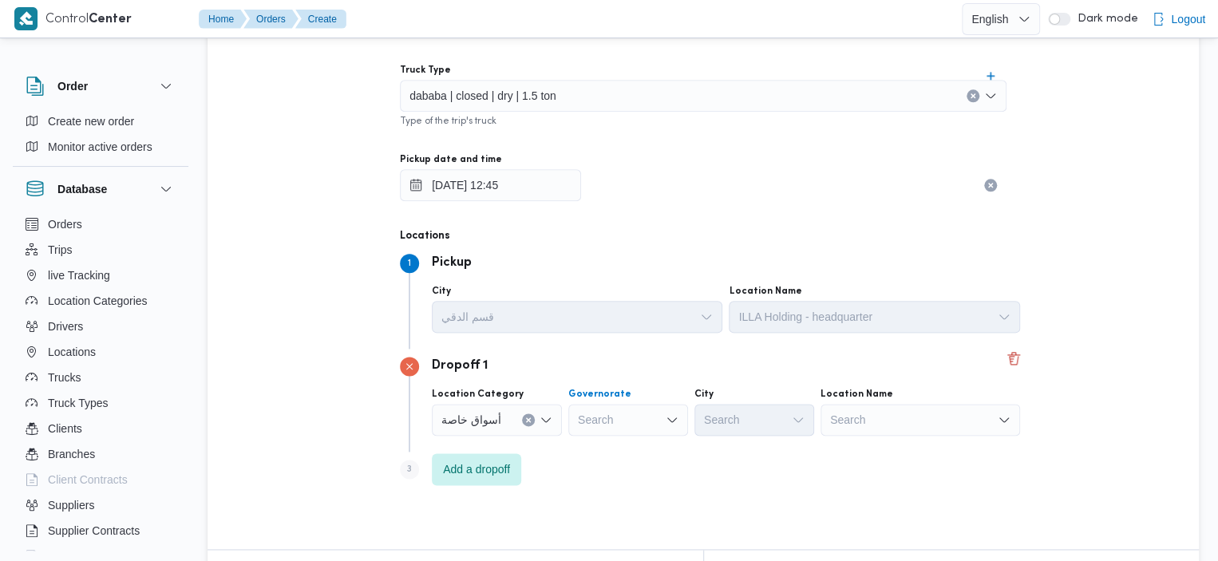
click at [654, 430] on div "Search" at bounding box center [628, 420] width 120 height 32
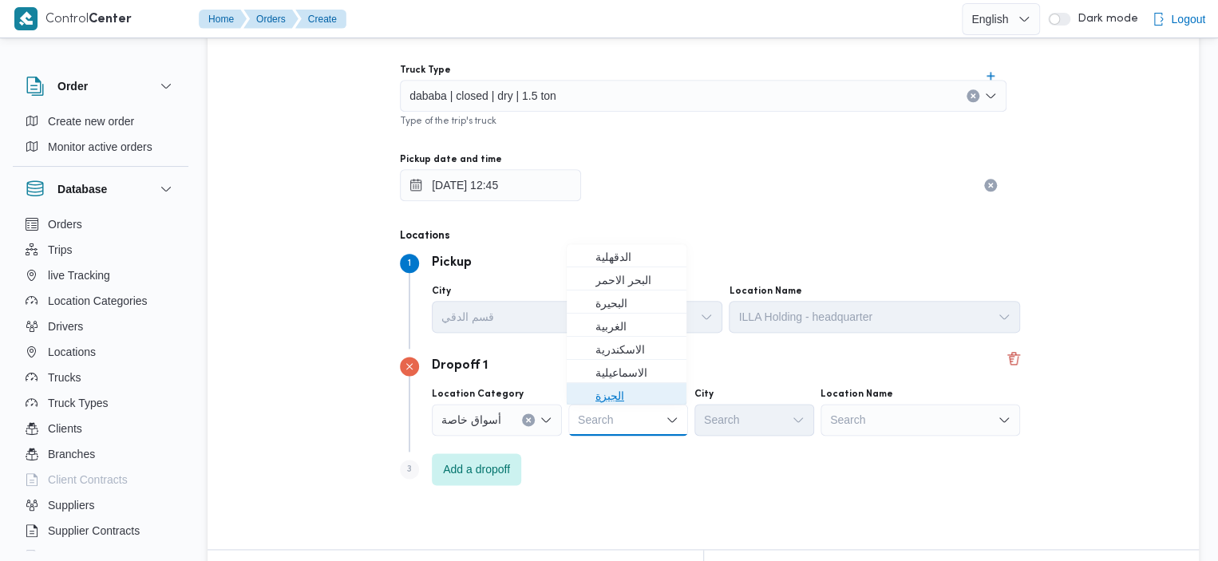
click at [614, 397] on span "الجيزة" at bounding box center [635, 395] width 81 height 19
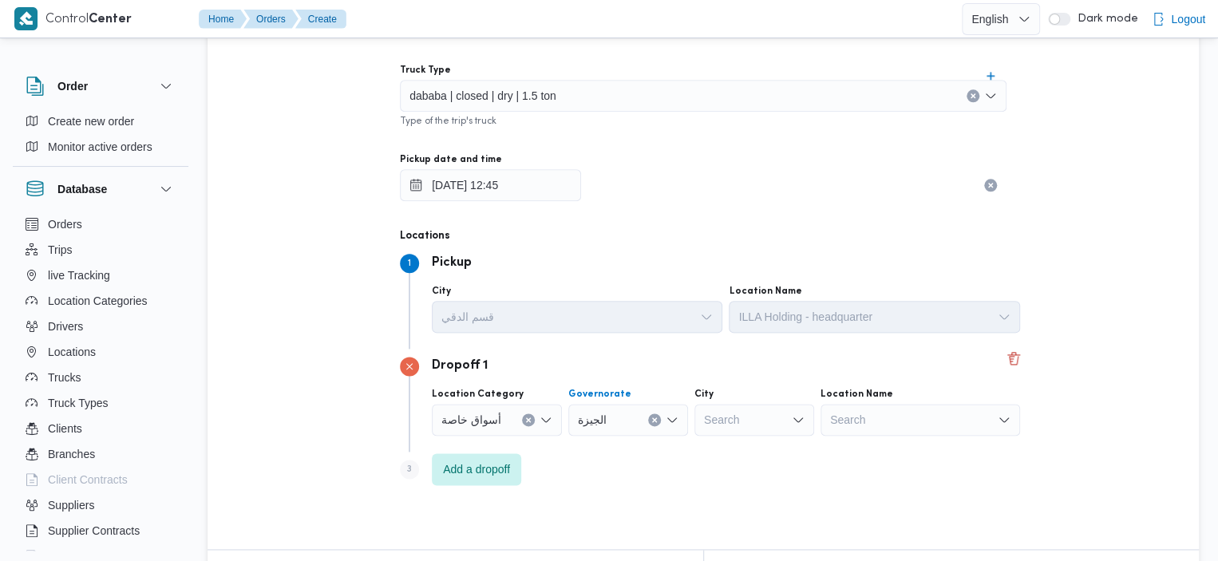
click at [938, 411] on div "Search" at bounding box center [920, 420] width 200 height 32
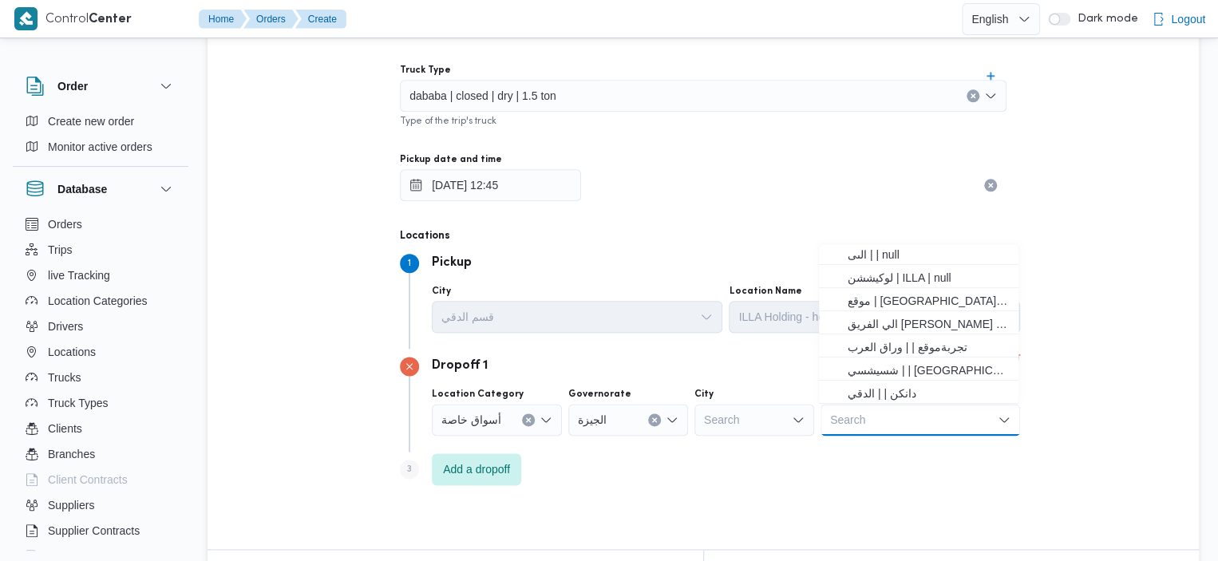
scroll to position [5, 0]
click at [891, 388] on span "دانكن | | الدقي" at bounding box center [928, 390] width 161 height 19
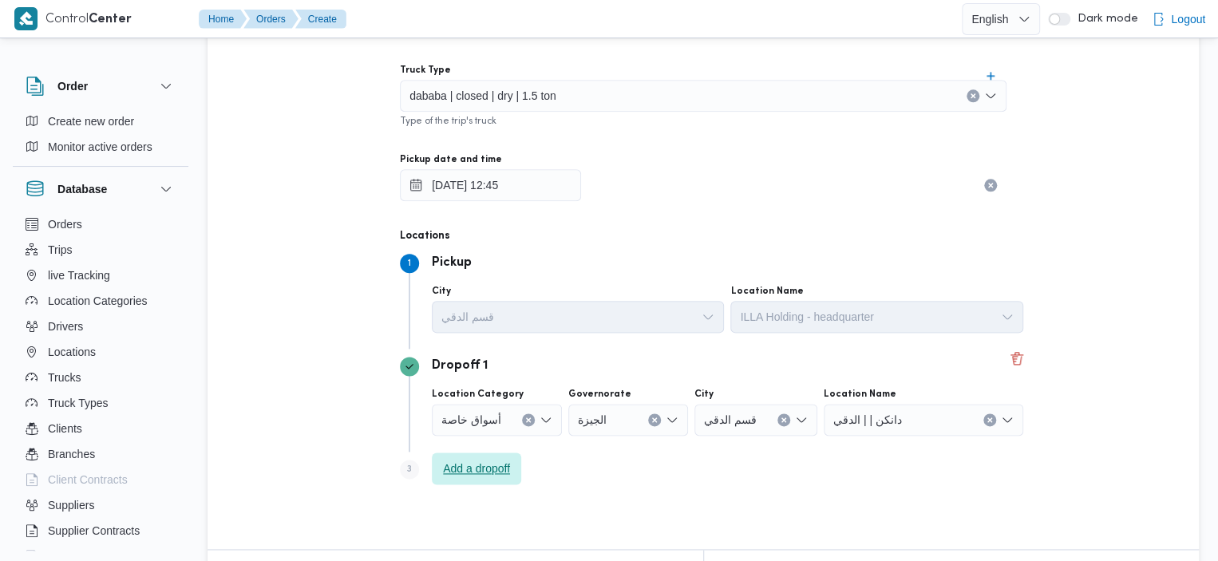
click at [500, 464] on span "Add a dropoff" at bounding box center [476, 468] width 67 height 19
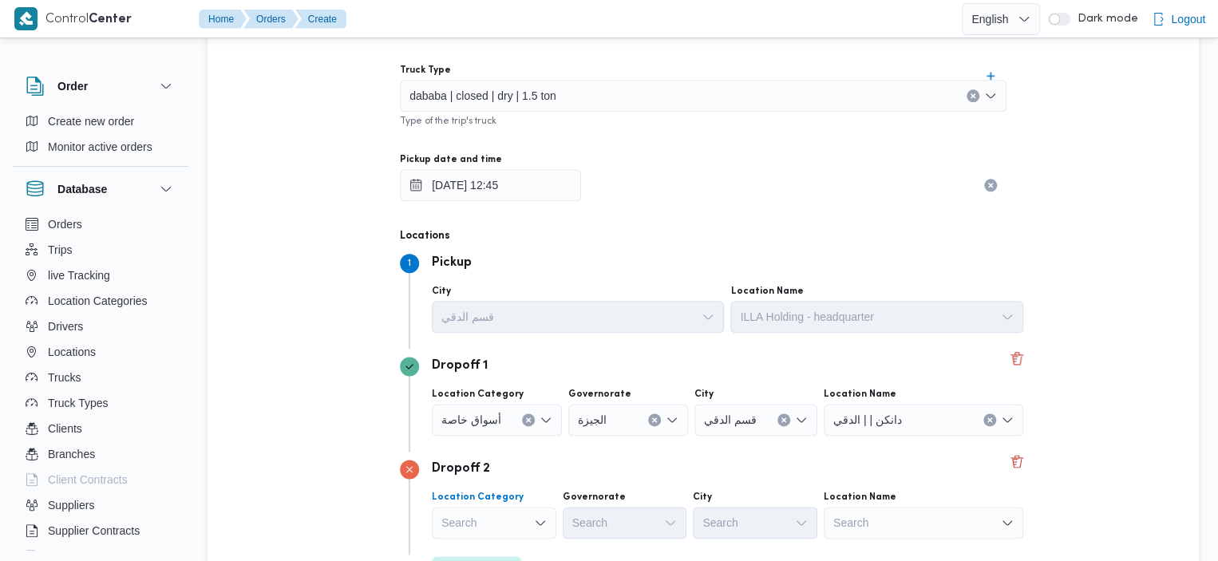
click at [530, 436] on div "Search" at bounding box center [497, 420] width 130 height 32
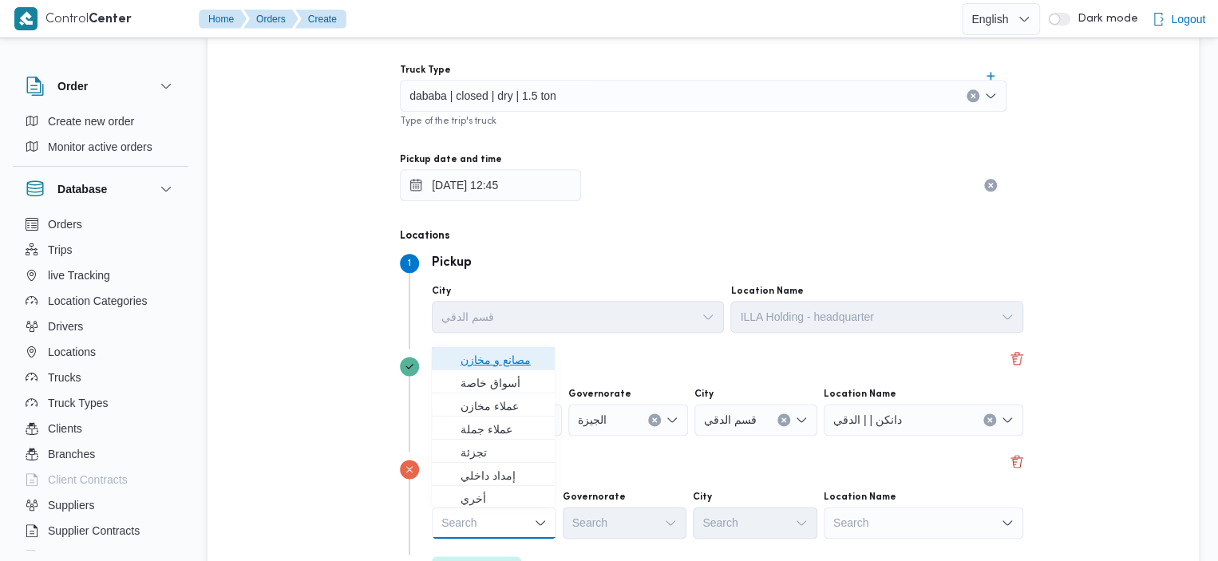
click at [516, 366] on span "مصانع و مخازن" at bounding box center [502, 359] width 85 height 19
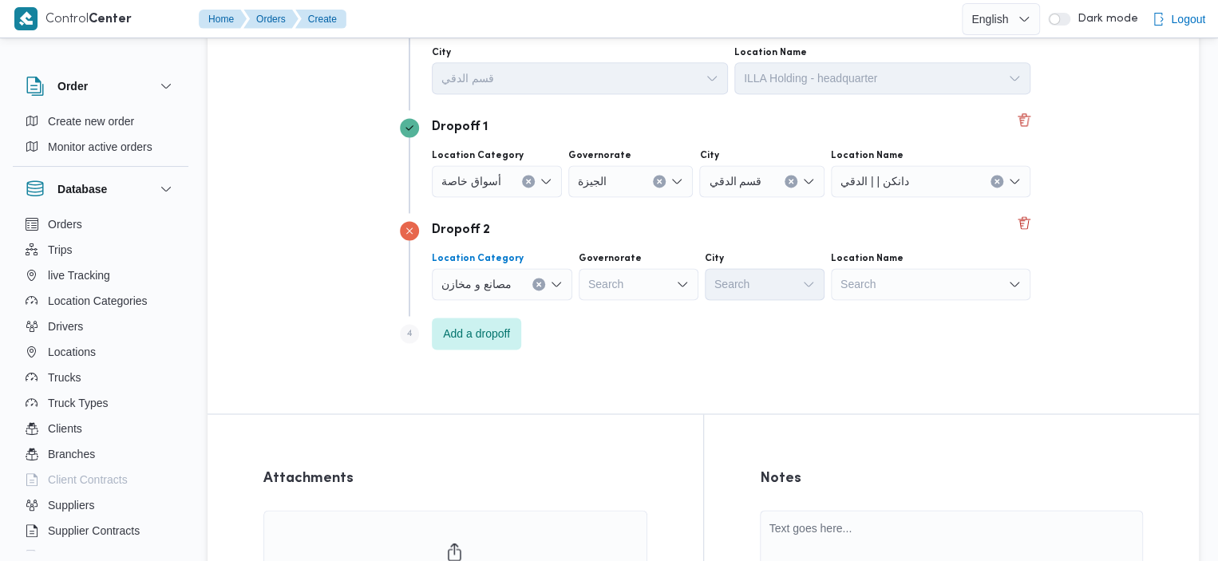
scroll to position [1118, 0]
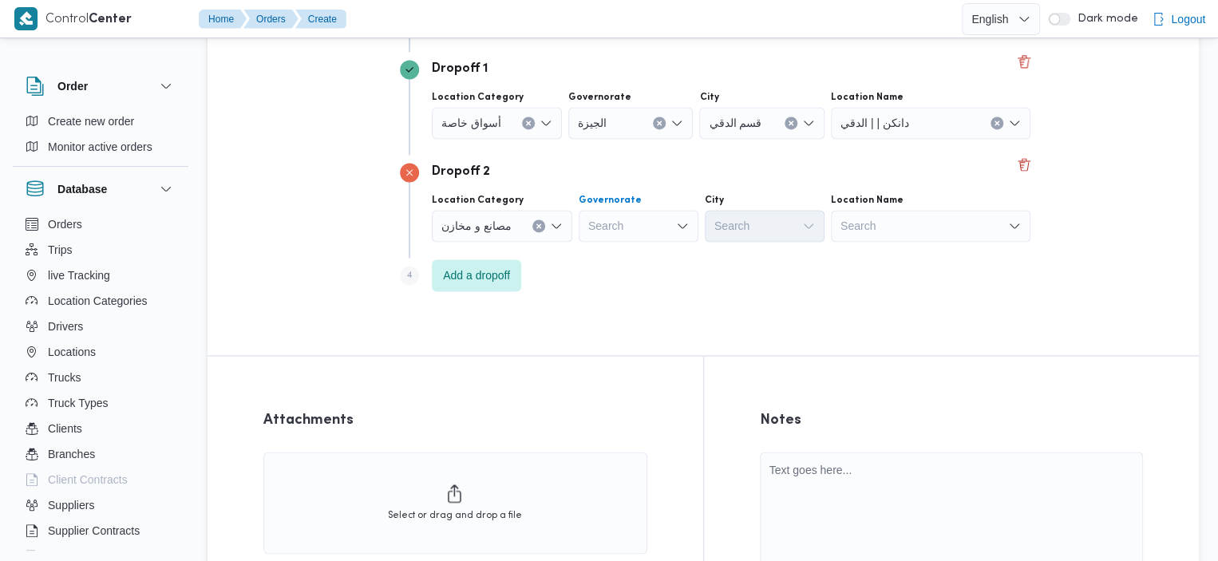
click at [660, 139] on div "Search" at bounding box center [630, 123] width 124 height 32
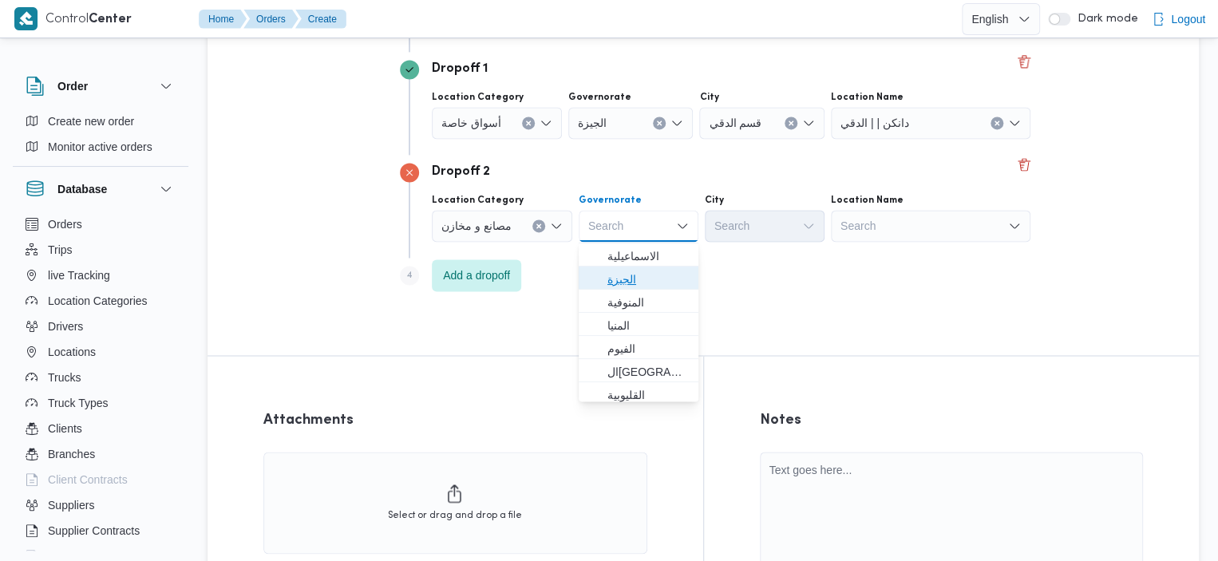
click at [636, 287] on span "الجيزة" at bounding box center [638, 280] width 107 height 26
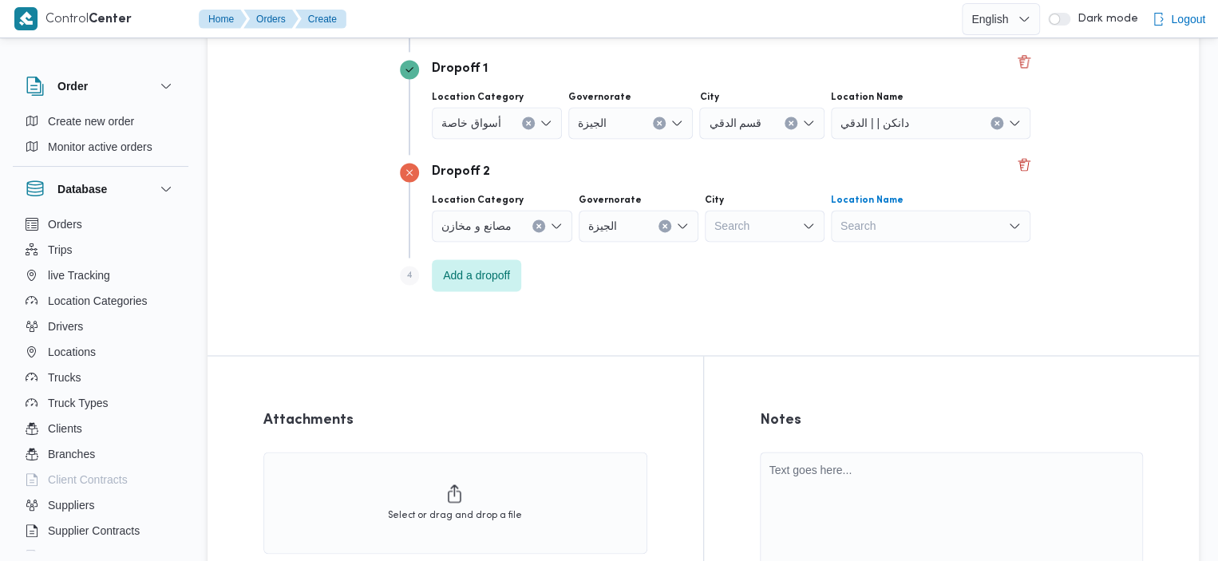
click at [939, 139] on div "Search" at bounding box center [931, 123] width 200 height 32
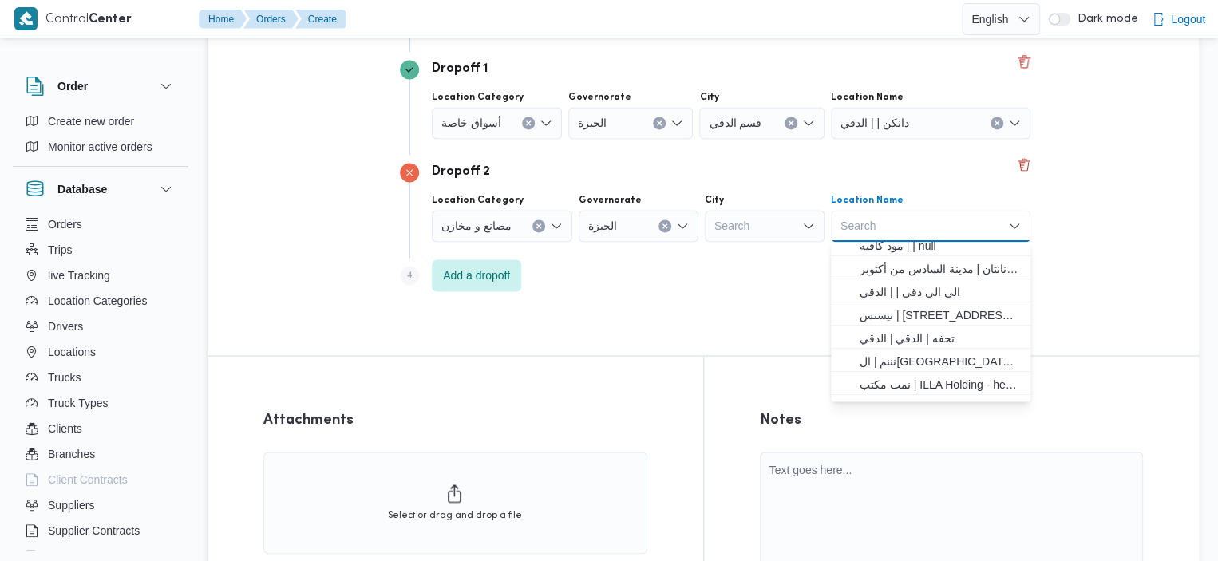
scroll to position [190, 0]
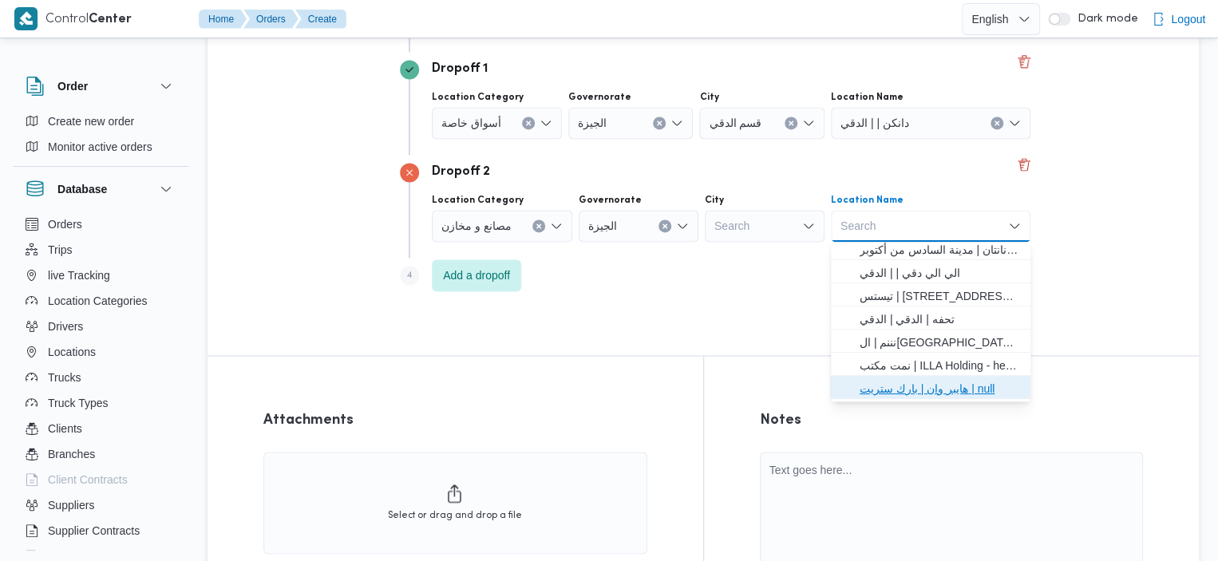
click at [920, 382] on span "هايبر وان | بارك ستريت | null" at bounding box center [940, 388] width 161 height 19
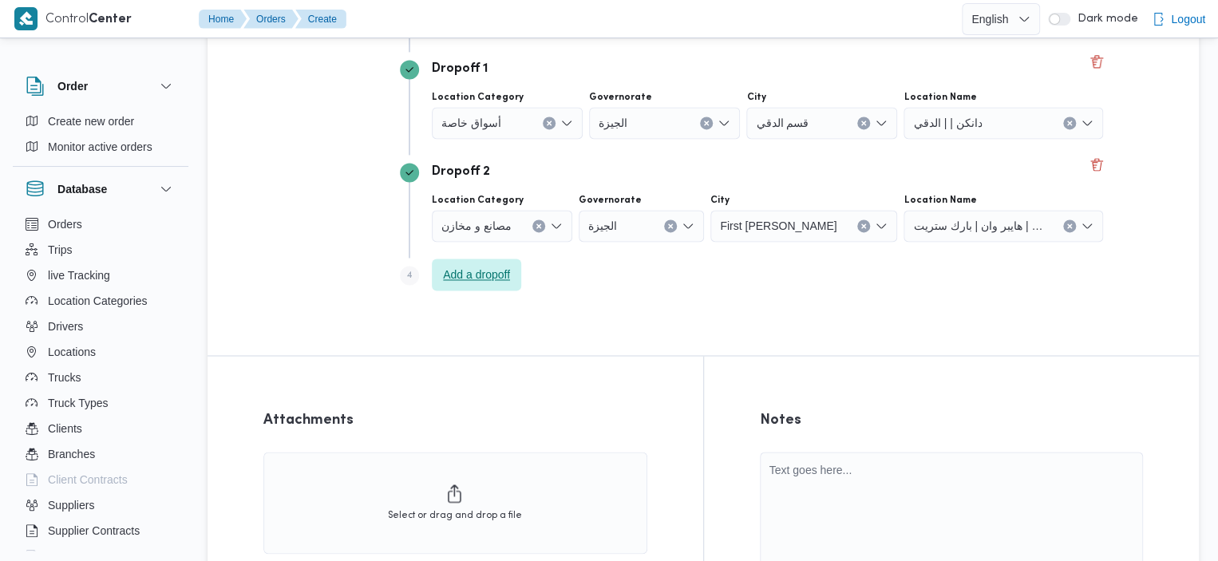
click at [508, 284] on span "Add a dropoff" at bounding box center [476, 275] width 89 height 32
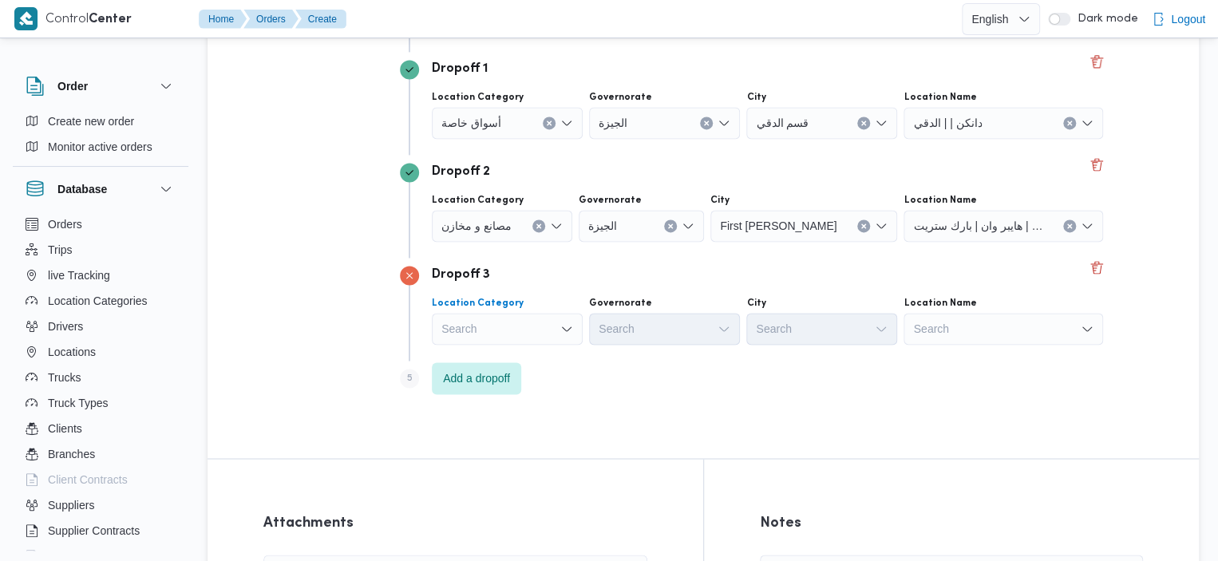
click at [519, 139] on div "Search" at bounding box center [507, 123] width 151 height 32
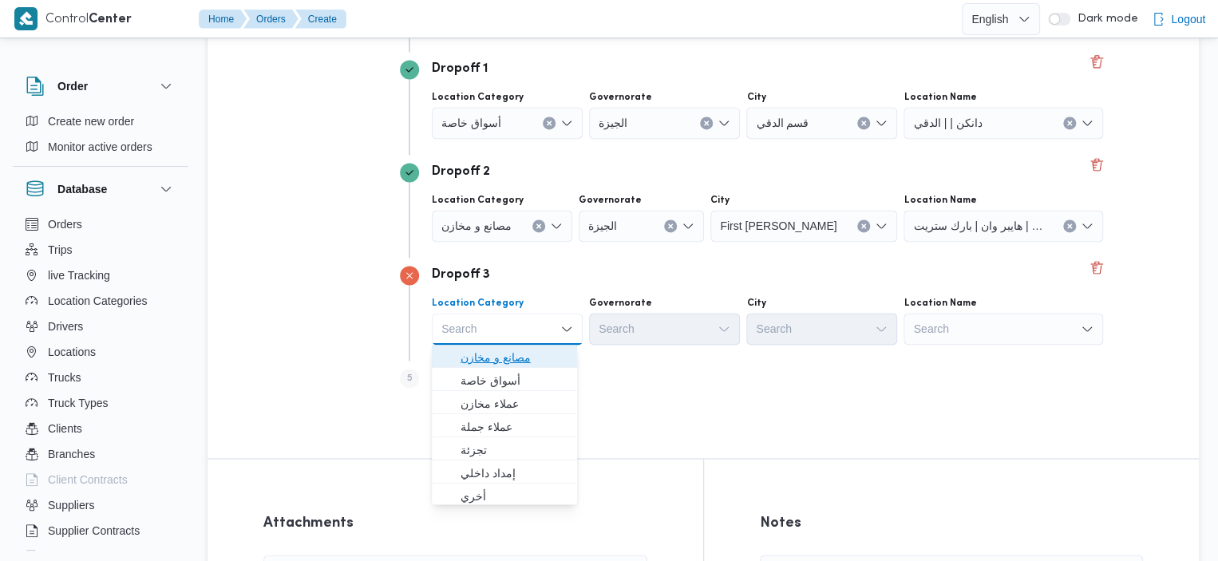
click at [529, 356] on span "مصانع و مخازن" at bounding box center [513, 357] width 107 height 19
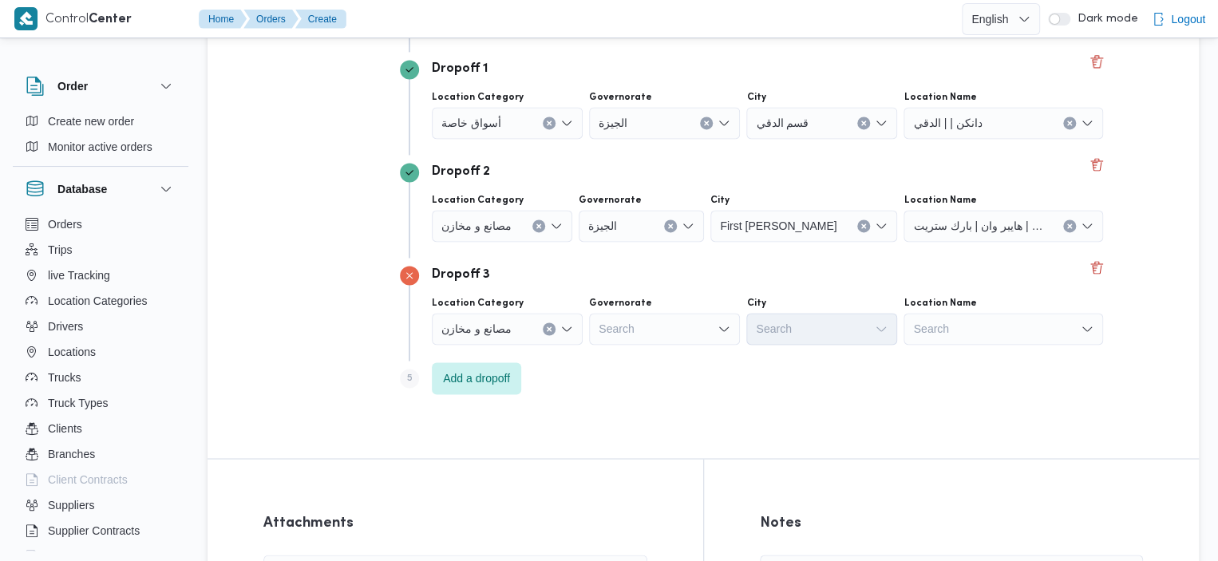
click at [667, 139] on div "Governorate Search" at bounding box center [664, 115] width 151 height 48
click at [672, 139] on div "Search" at bounding box center [664, 123] width 151 height 32
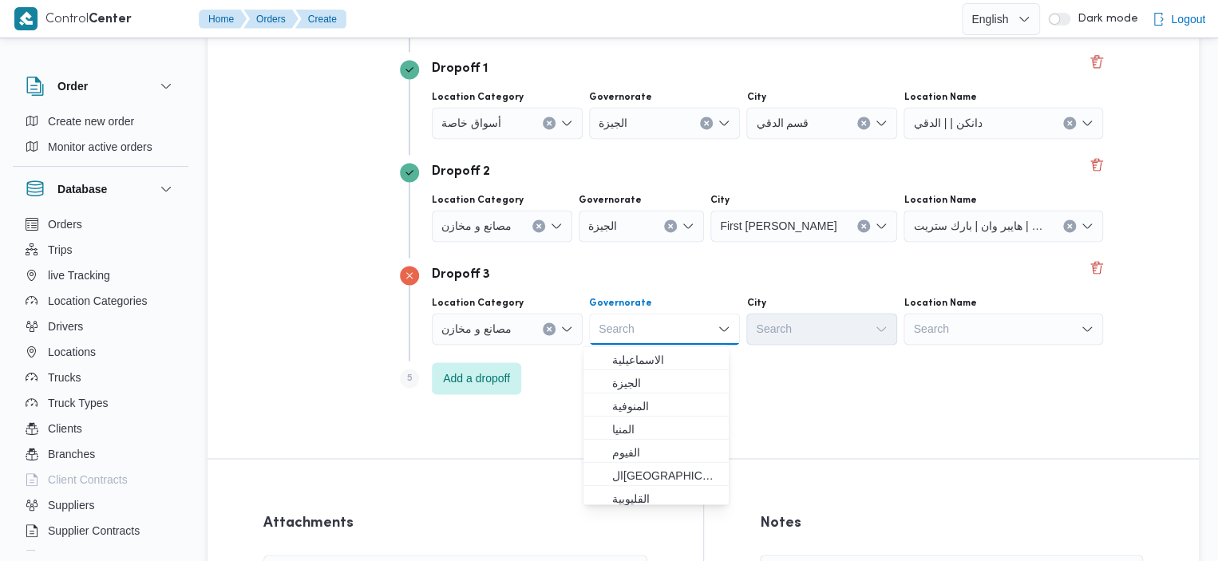
scroll to position [119, 0]
click at [638, 471] on span "القاهرة" at bounding box center [665, 469] width 107 height 19
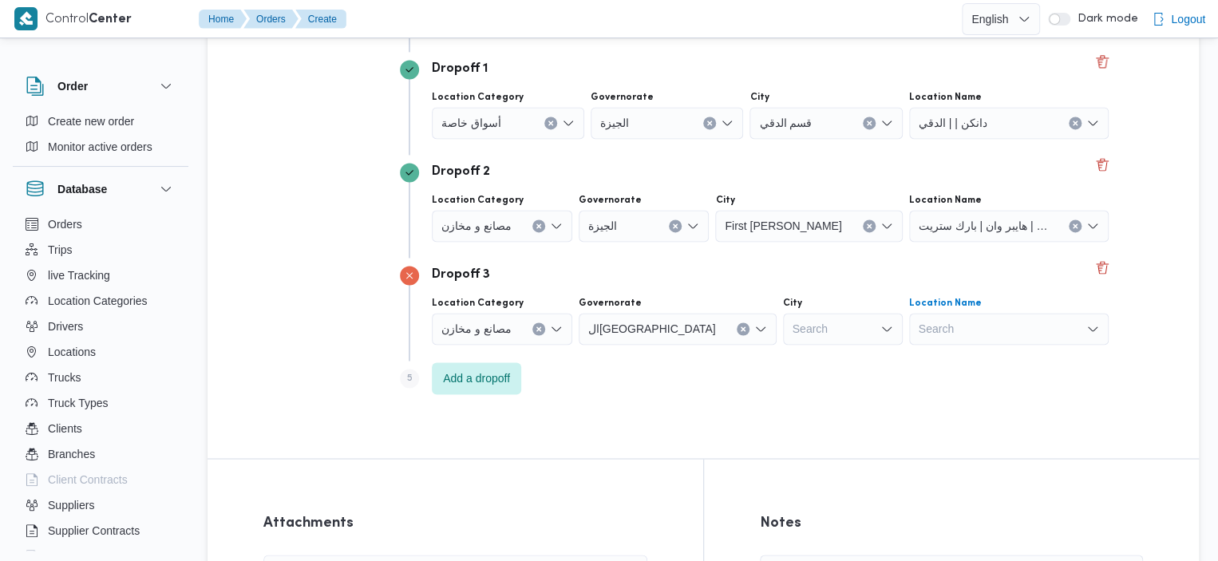
click at [1009, 139] on div "Search" at bounding box center [1009, 123] width 200 height 32
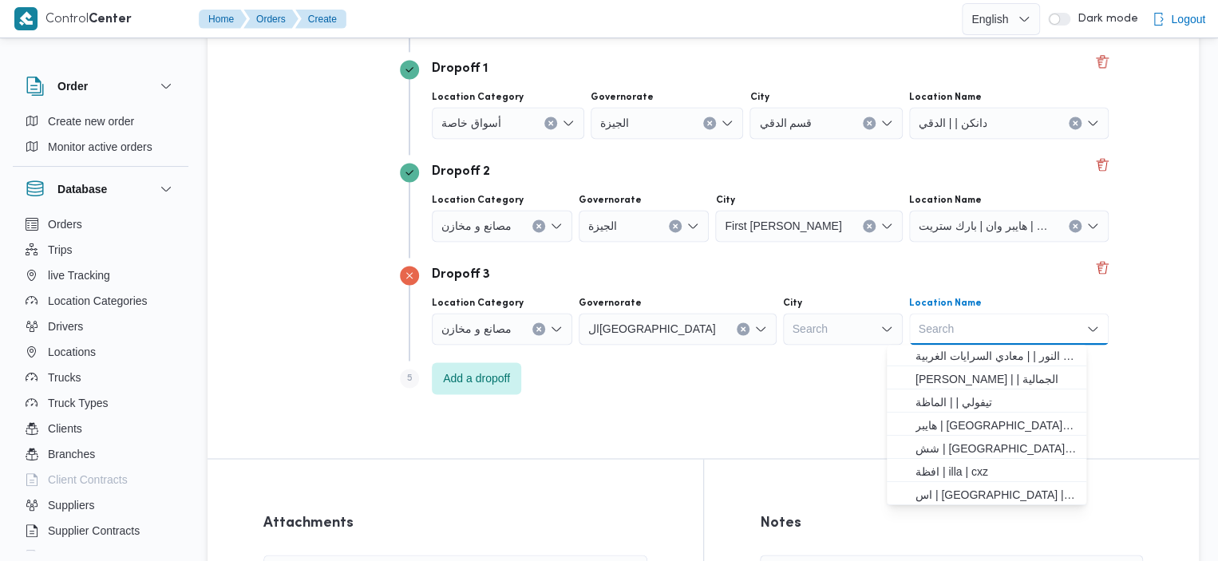
scroll to position [69, 0]
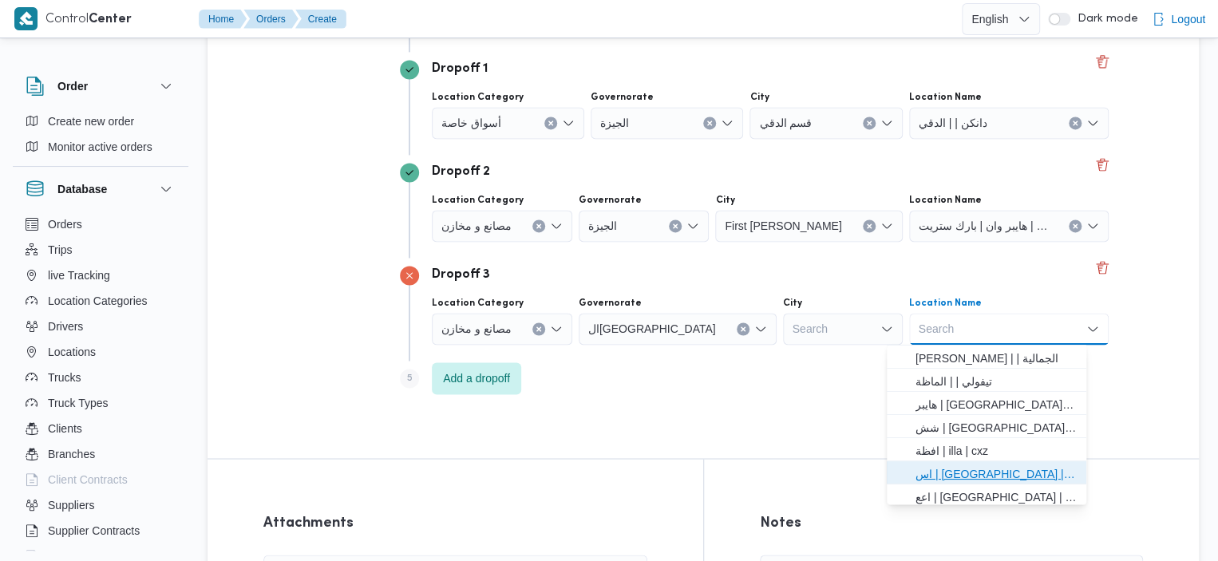
click at [986, 474] on span "اس | القاهرة | ميدان التحرير" at bounding box center [995, 473] width 161 height 19
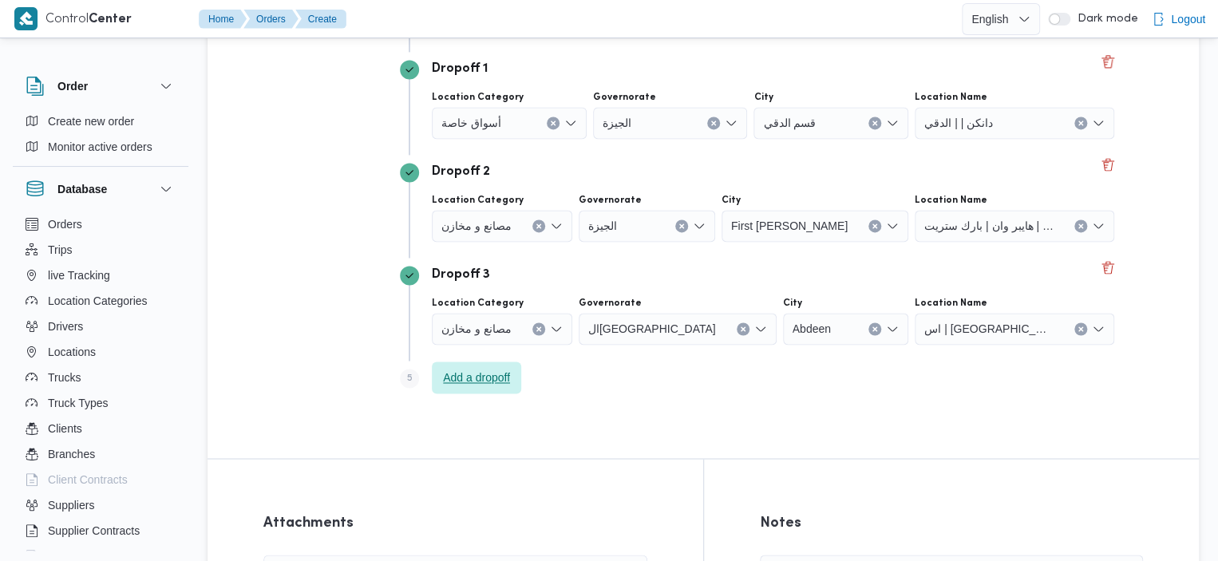
click at [502, 373] on span "Add a dropoff" at bounding box center [476, 377] width 67 height 19
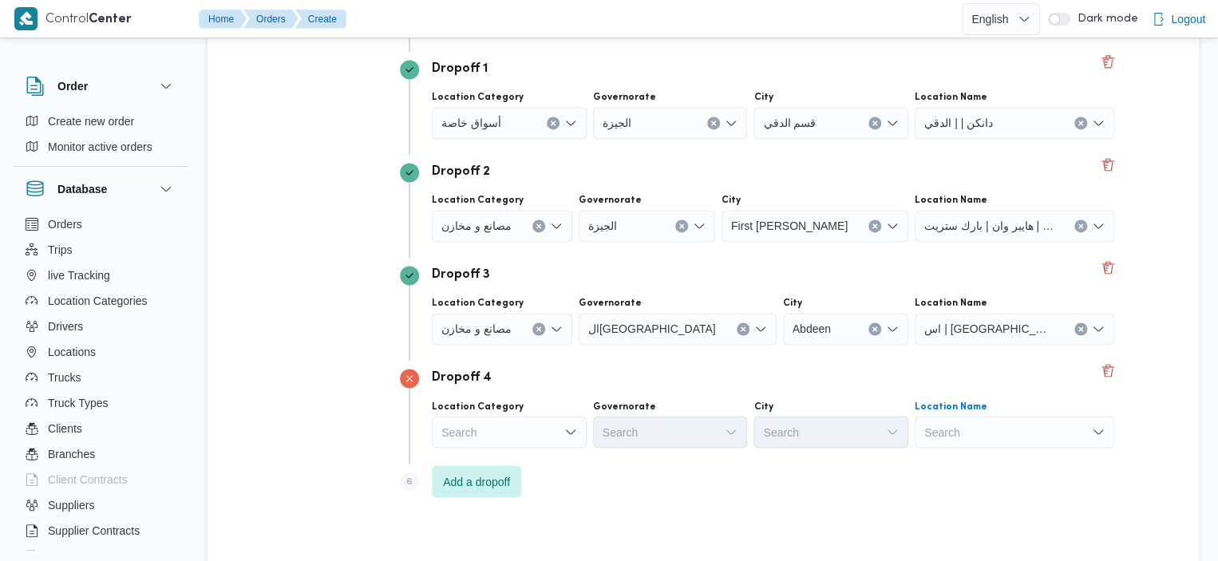
click at [1025, 139] on div "Search" at bounding box center [1015, 123] width 200 height 32
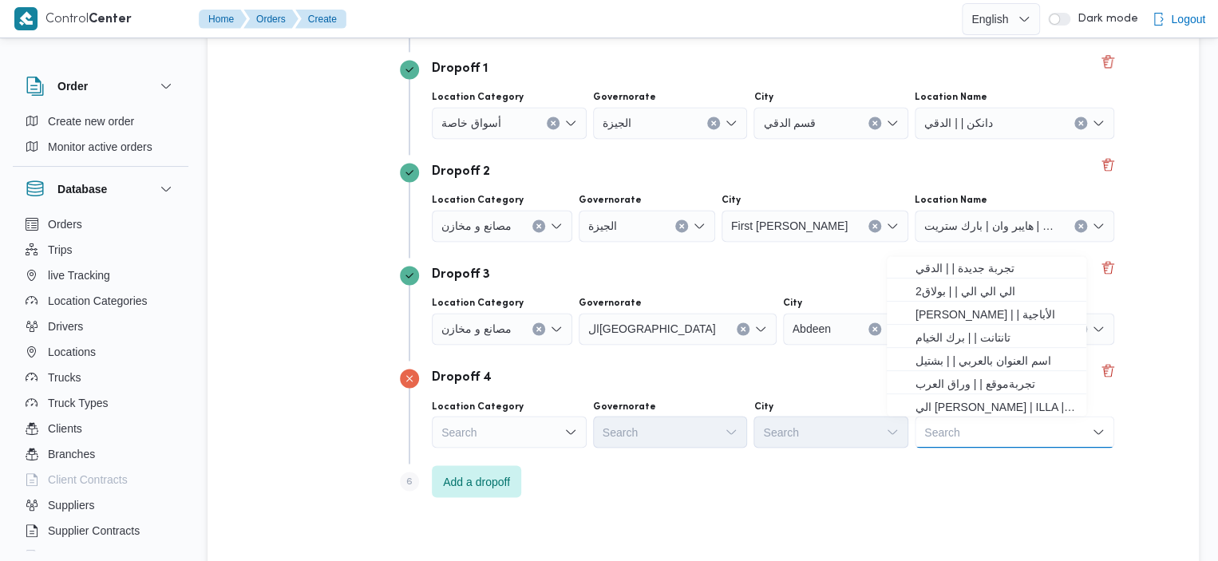
scroll to position [421, 0]
click at [512, 139] on div "Search" at bounding box center [509, 123] width 155 height 32
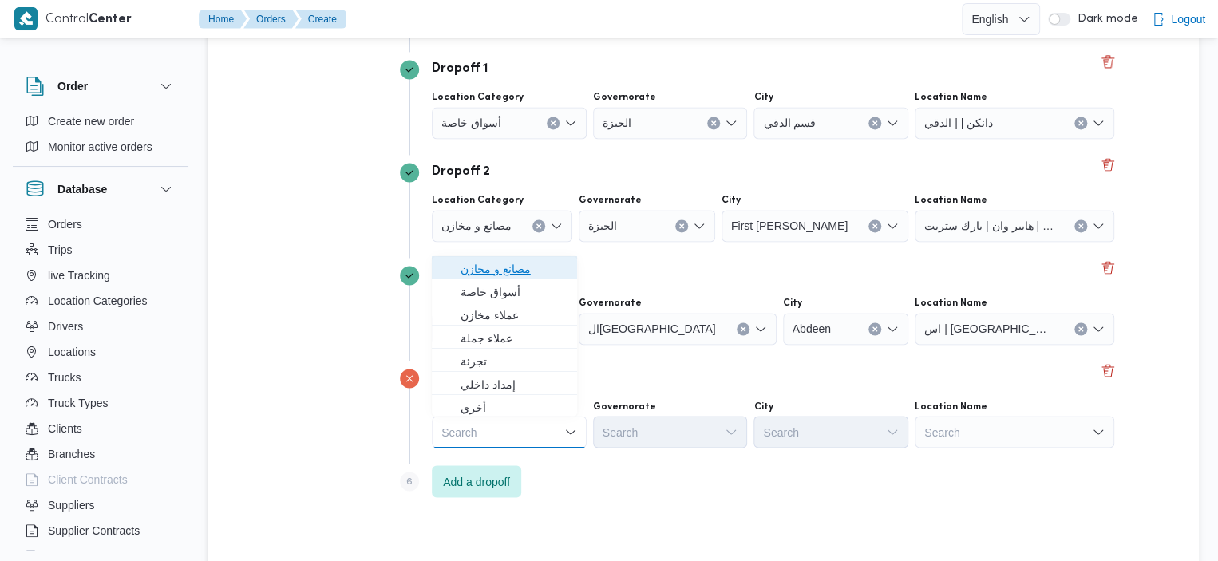
click at [528, 269] on span "مصانع و مخازن" at bounding box center [513, 268] width 107 height 19
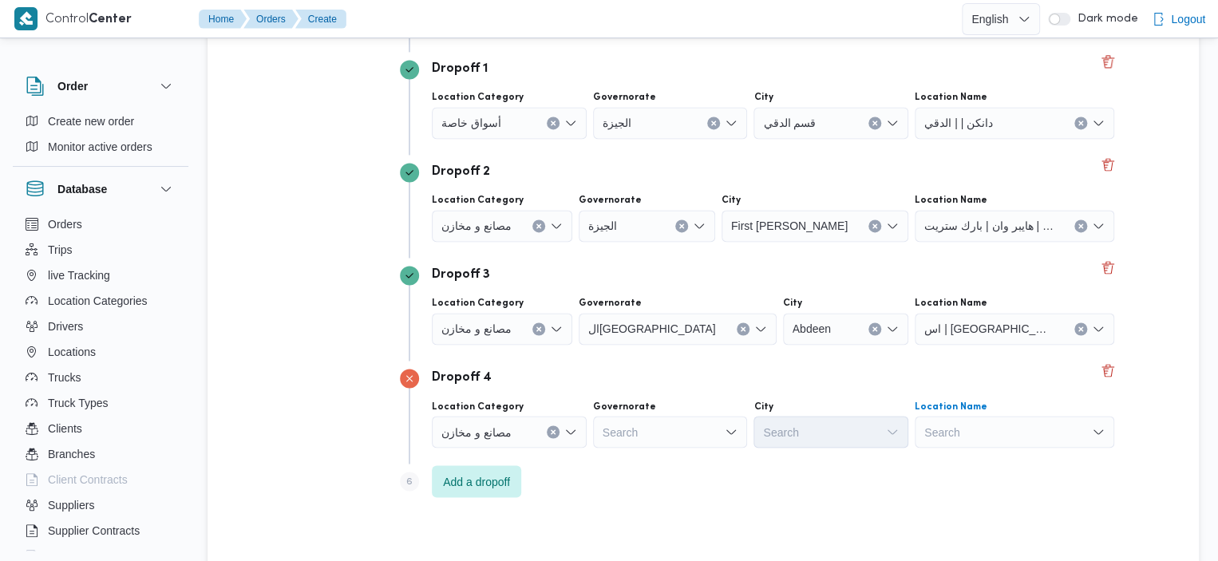
click at [993, 139] on div "Search" at bounding box center [1015, 123] width 200 height 32
click at [654, 139] on div "Search" at bounding box center [670, 123] width 155 height 32
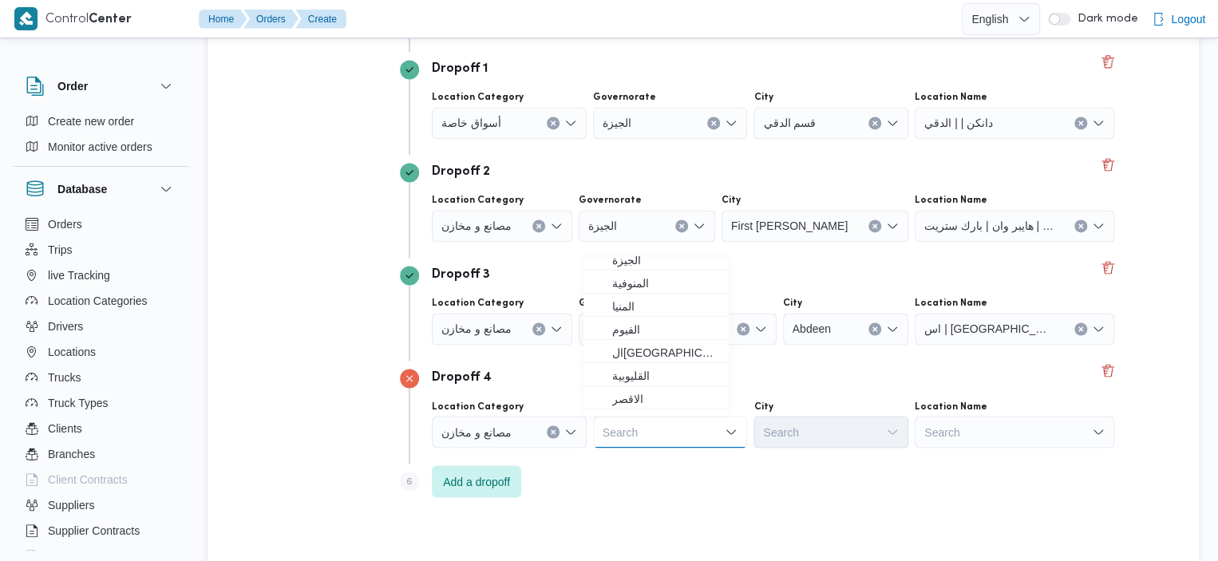
scroll to position [161, 0]
click at [642, 334] on span "القاهرة" at bounding box center [665, 339] width 107 height 19
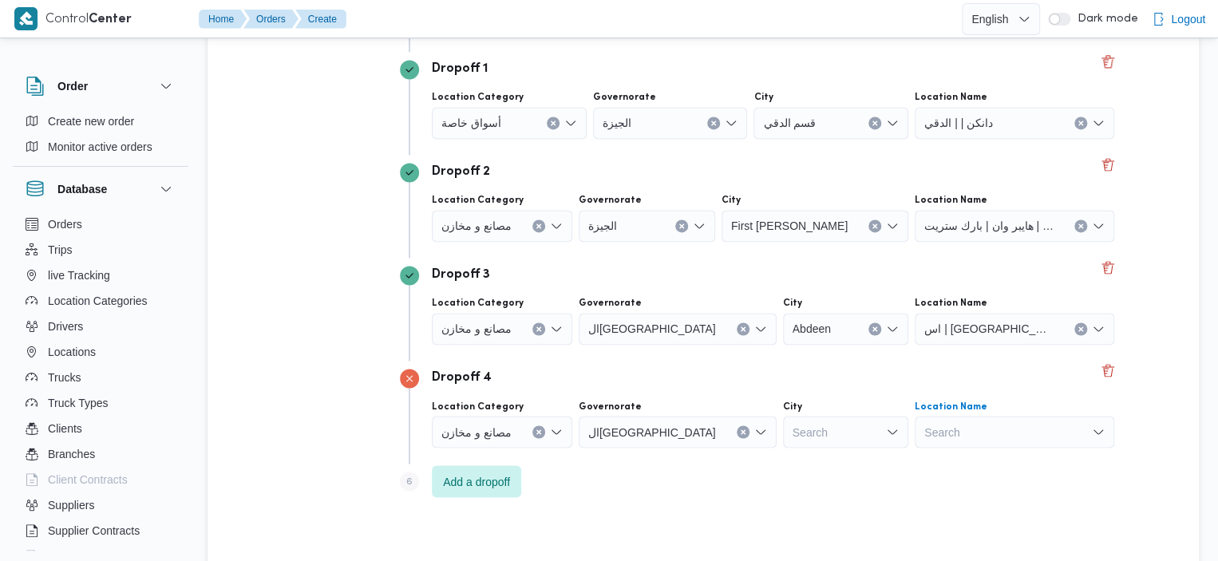
click at [1008, 139] on div "Search" at bounding box center [1015, 123] width 200 height 32
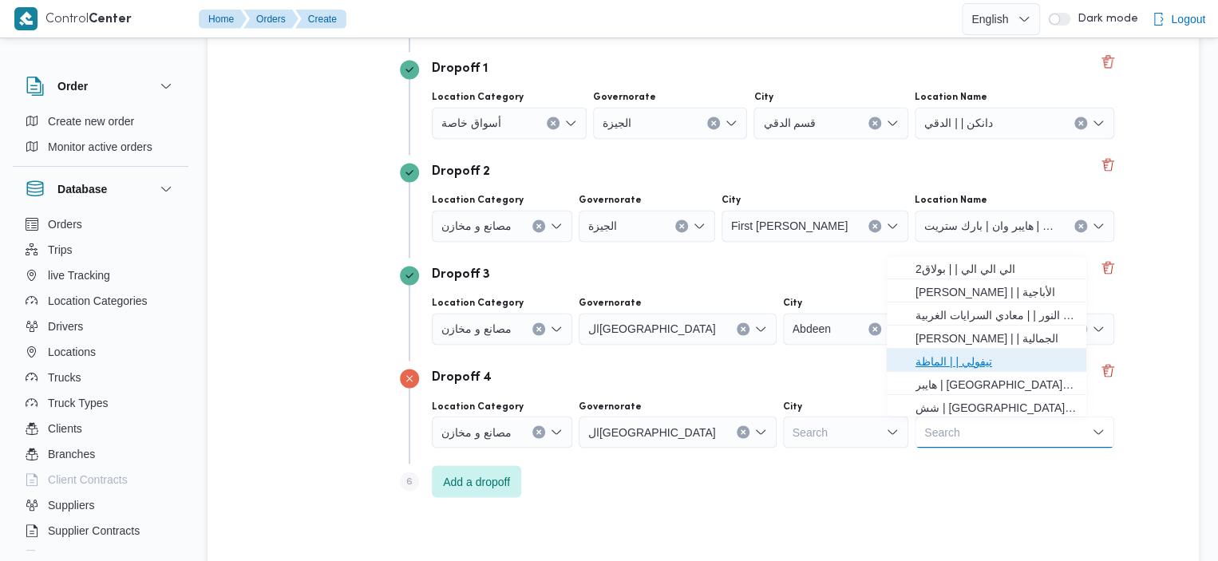
click at [990, 360] on span "تيفولي | | الماظة" at bounding box center [995, 361] width 161 height 19
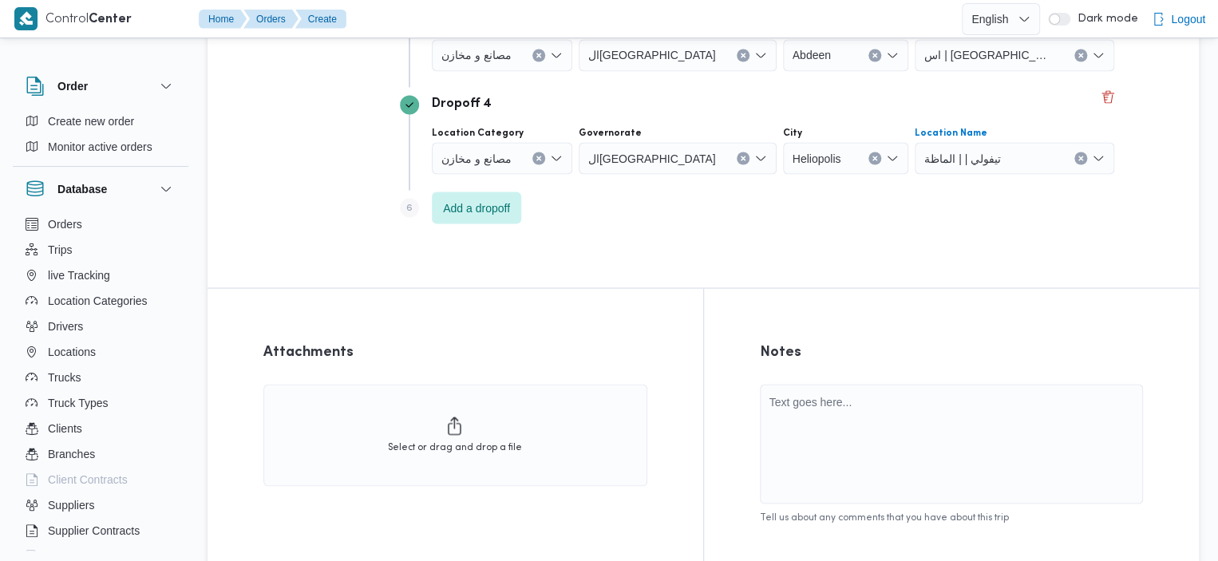
scroll to position [1445, 0]
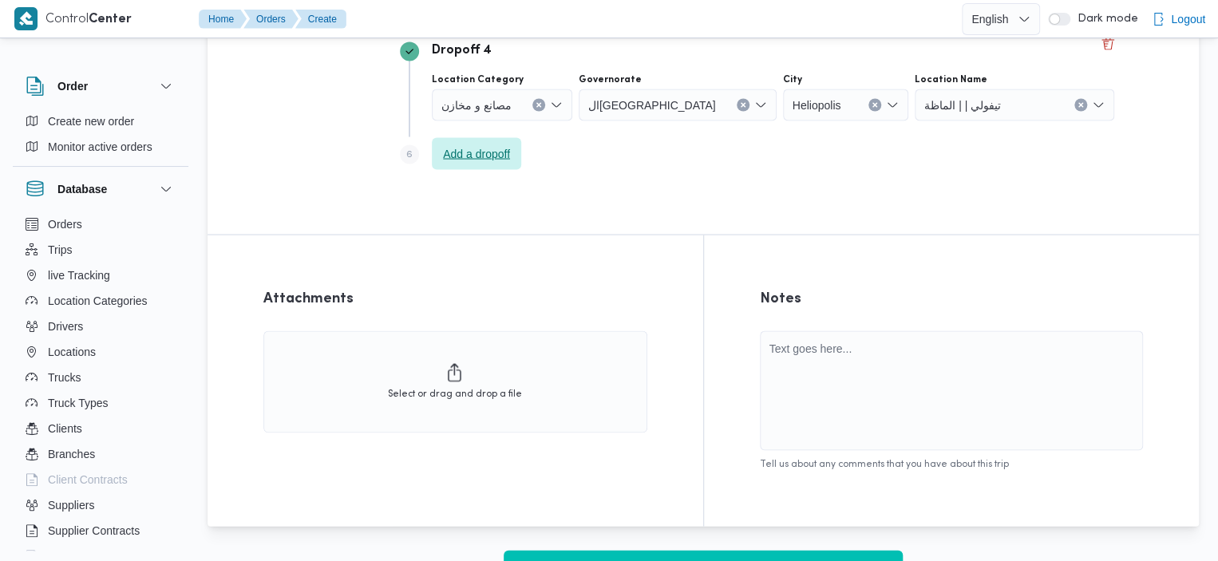
click at [466, 152] on span "Add a dropoff" at bounding box center [476, 153] width 67 height 19
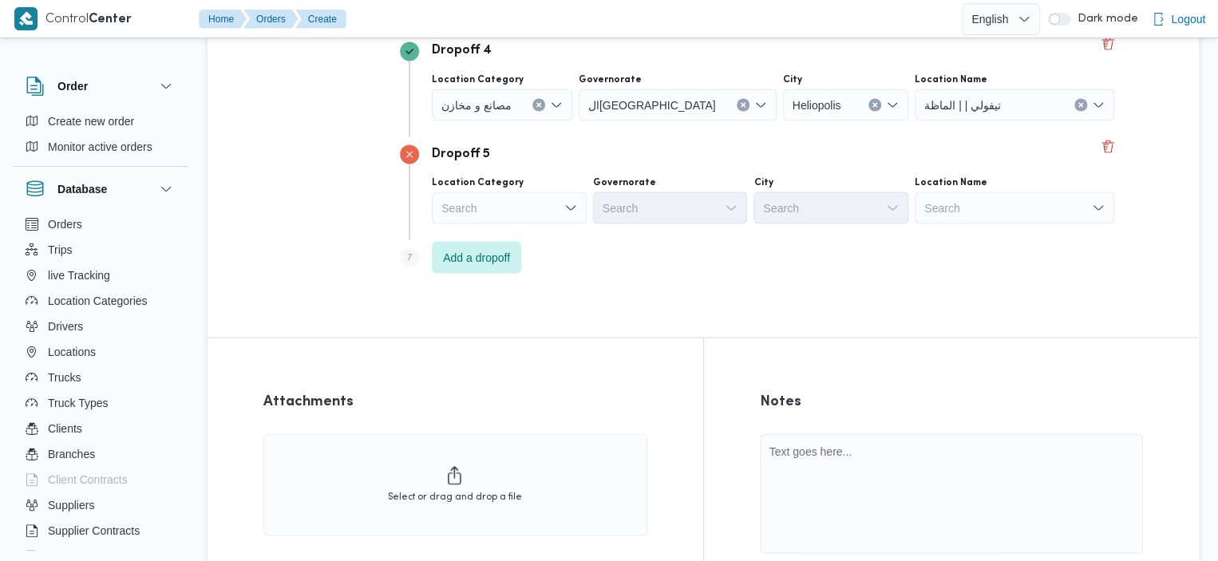
click at [1028, 225] on div "Location Category Search Governorate Search City Search Location Name Search" at bounding box center [773, 199] width 689 height 54
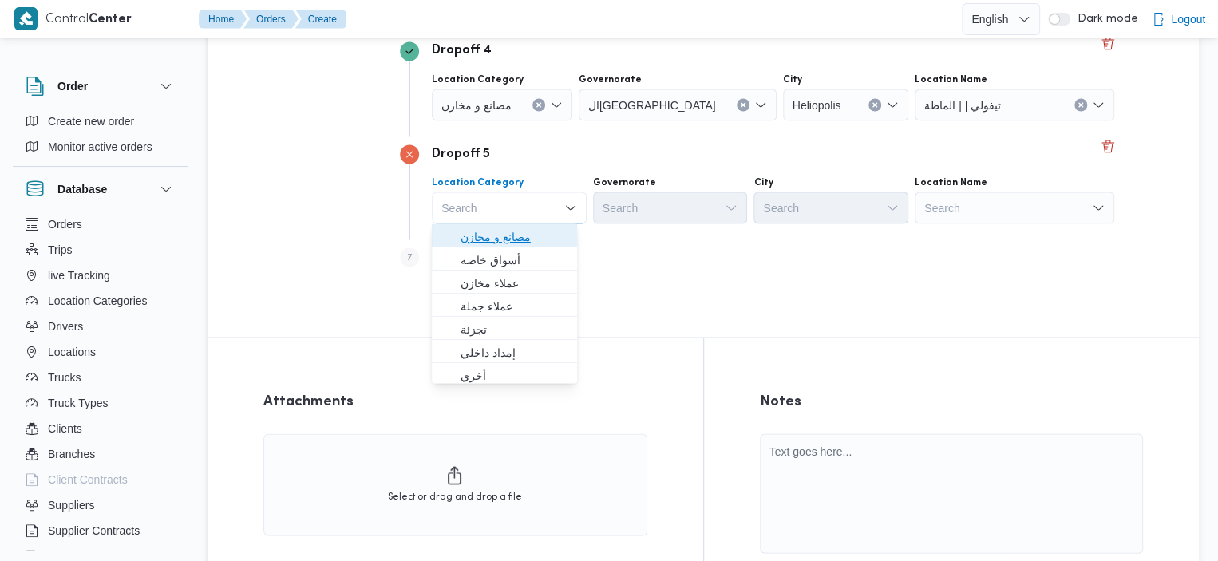
click at [523, 237] on span "مصانع و مخازن" at bounding box center [513, 236] width 107 height 19
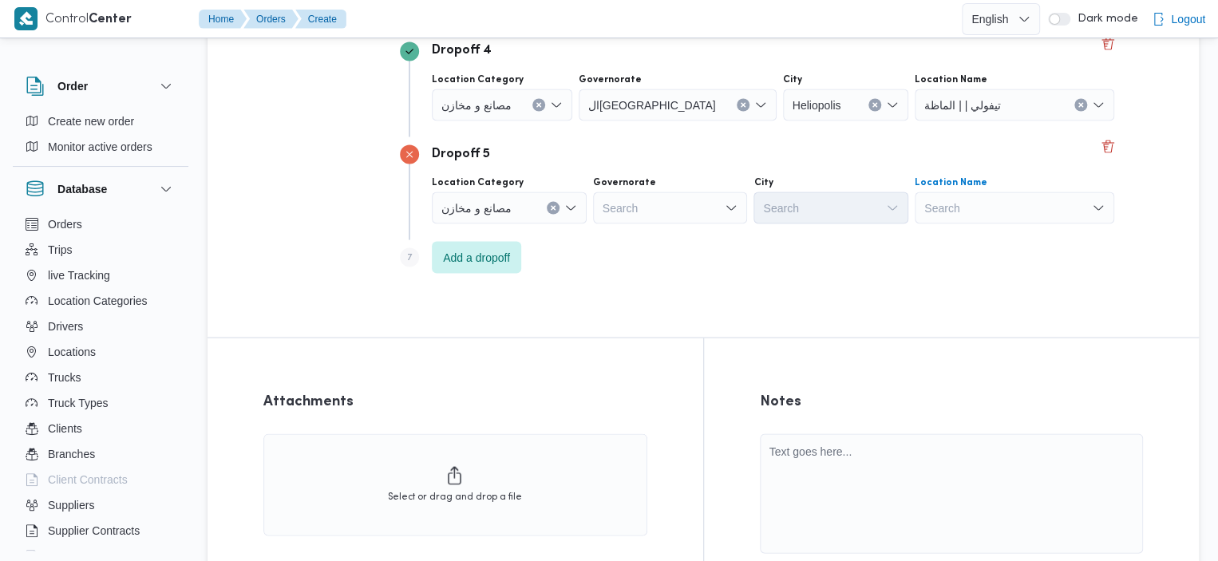
click at [725, 210] on icon "Open list of options" at bounding box center [731, 207] width 13 height 13
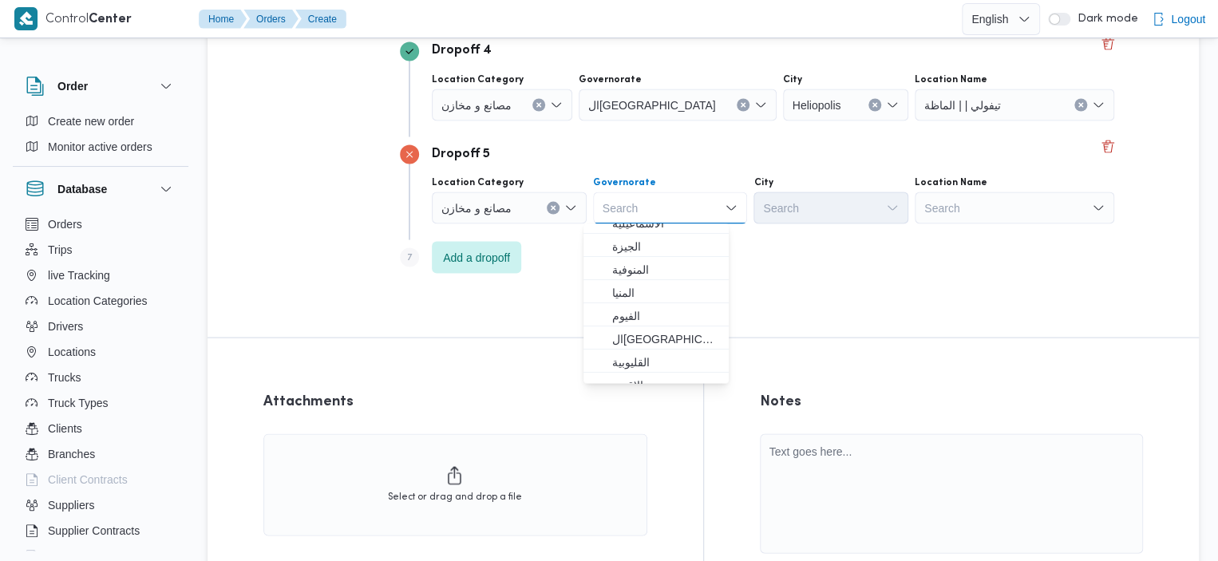
scroll to position [148, 0]
click at [635, 318] on span "القاهرة" at bounding box center [665, 319] width 107 height 19
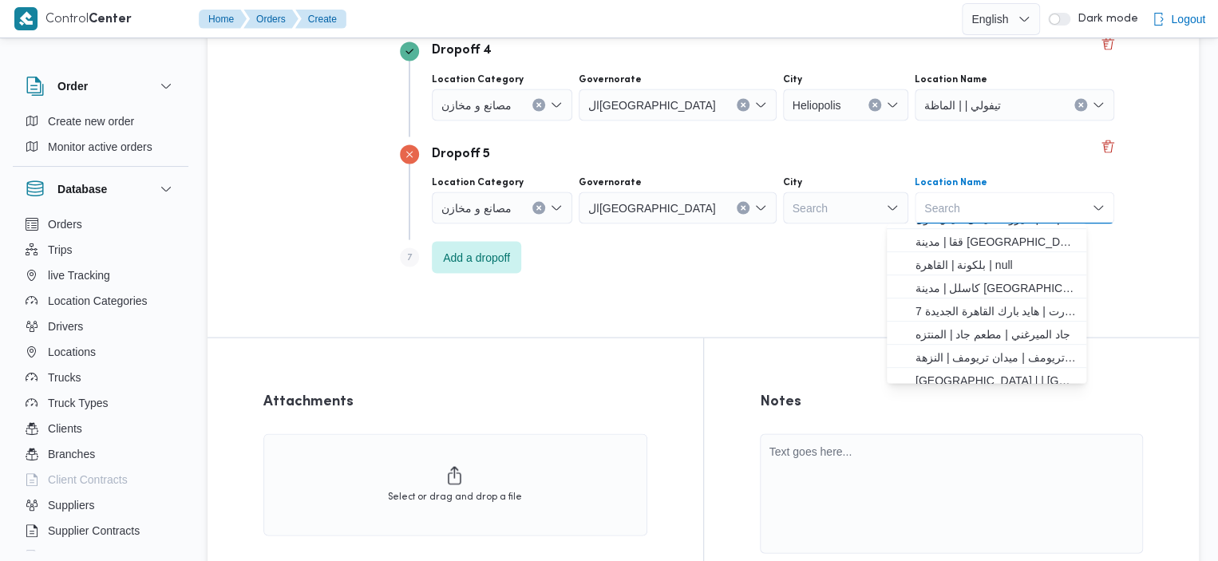
scroll to position [421, 0]
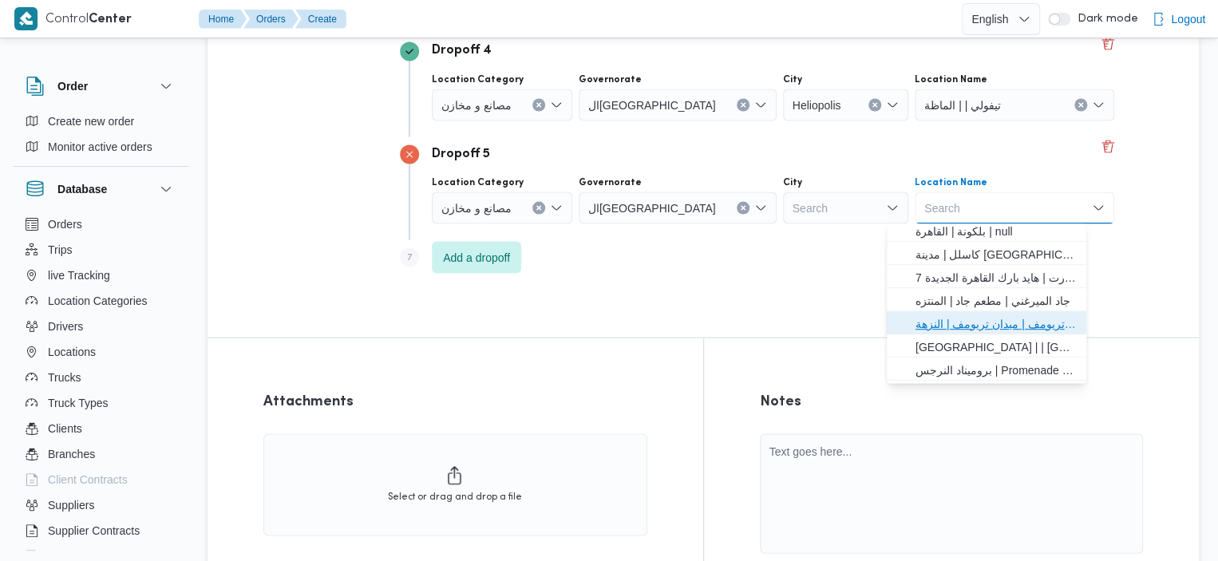
click at [1009, 321] on span "ميدان تريومف | ميدان تريومف | النزهة" at bounding box center [995, 323] width 161 height 19
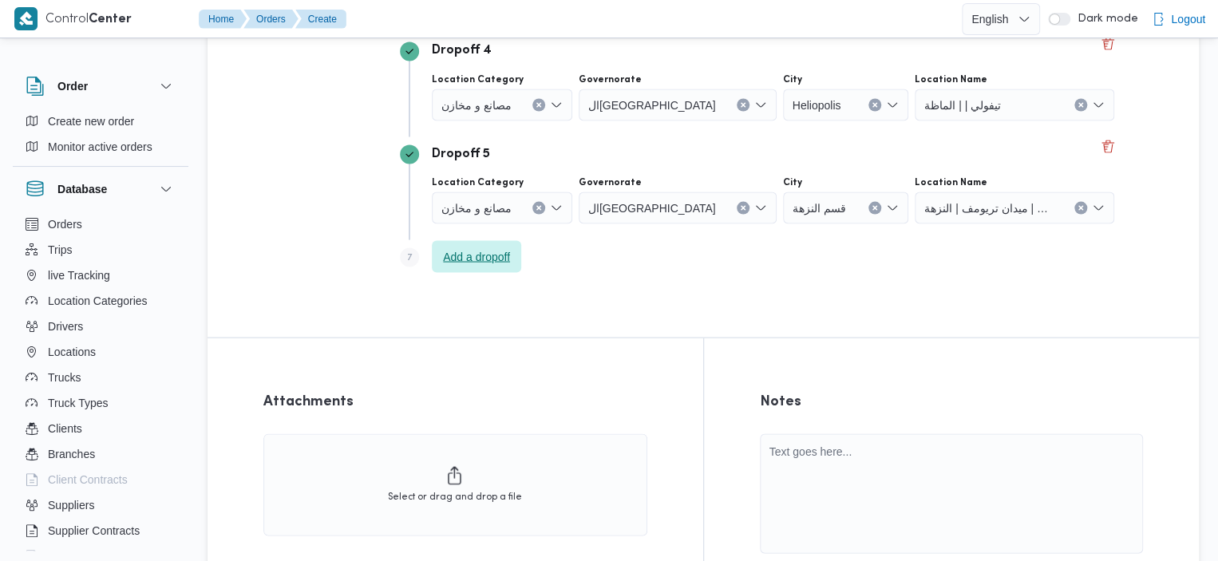
click at [515, 258] on span "Add a dropoff" at bounding box center [476, 256] width 89 height 32
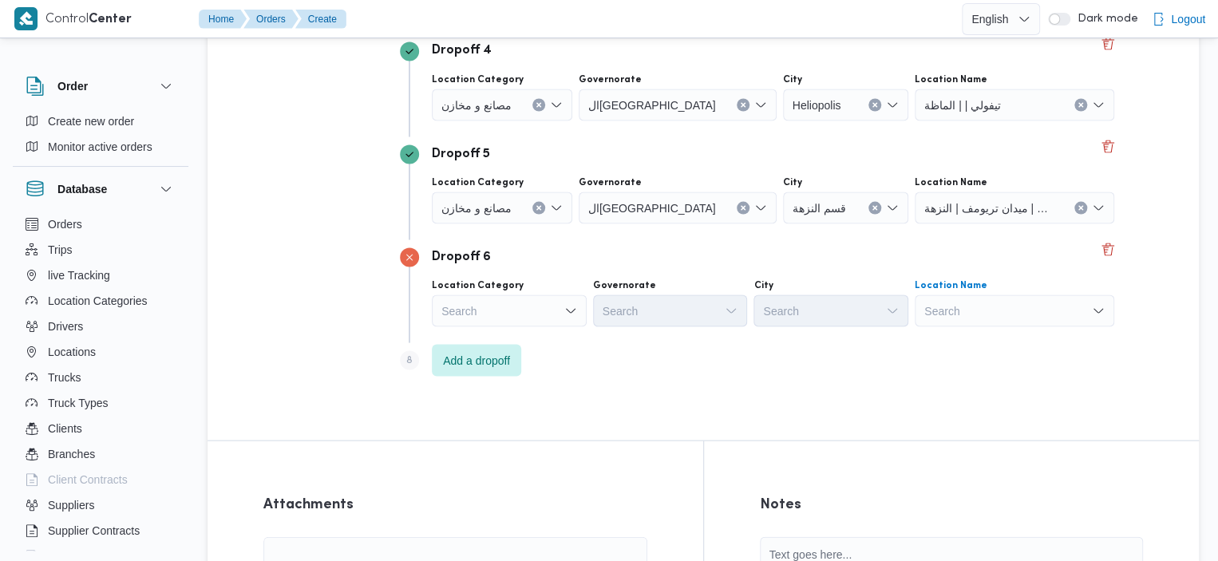
type input "دار"
click at [990, 332] on span "دار الأرقم | | المنطقة السادسة" at bounding box center [995, 339] width 161 height 19
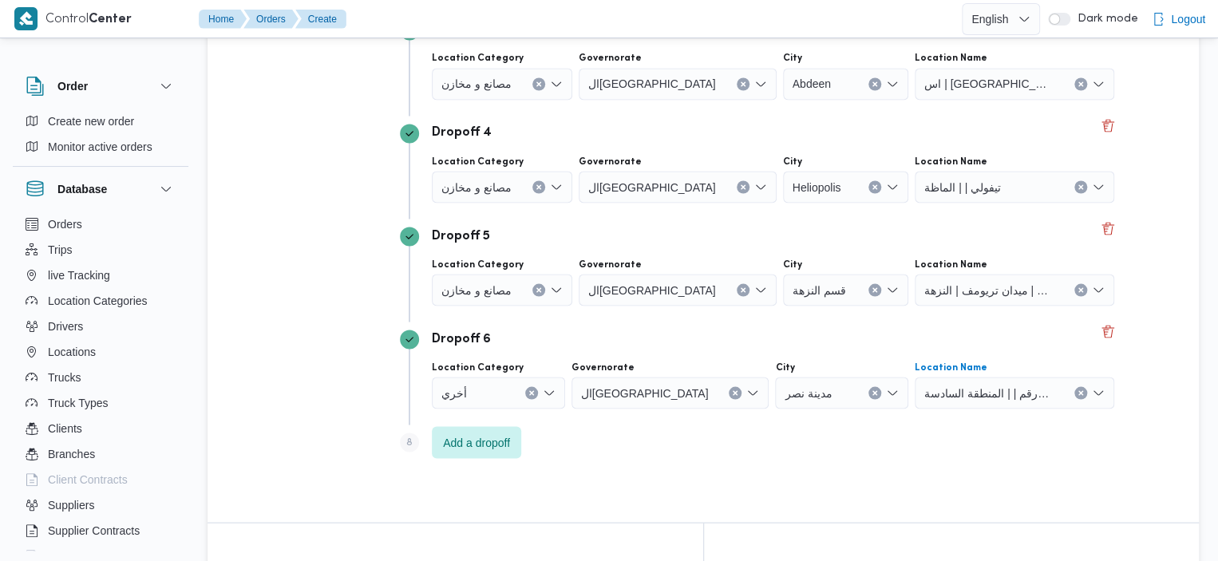
scroll to position [1698, 0]
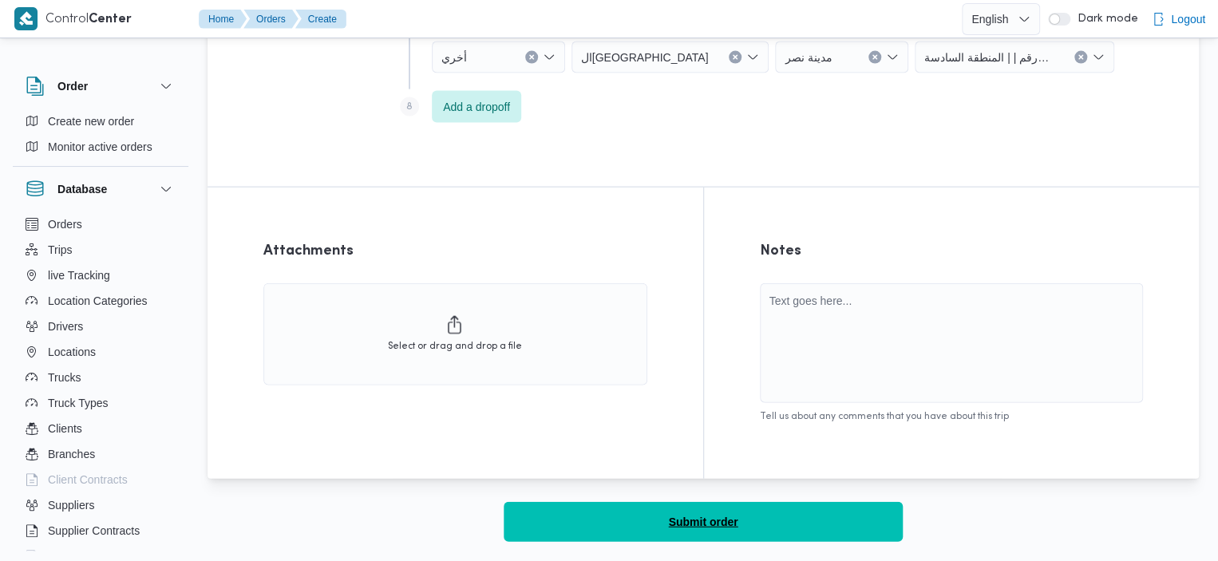
click at [784, 519] on button "Submit order" at bounding box center [703, 522] width 399 height 40
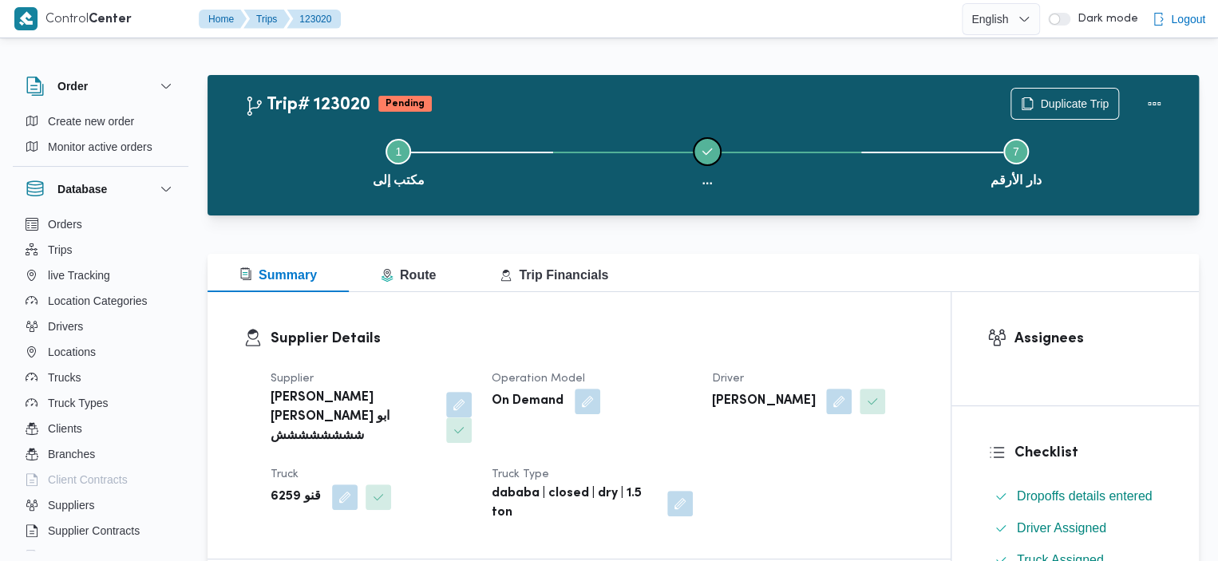
click at [699, 149] on span at bounding box center [707, 152] width 26 height 26
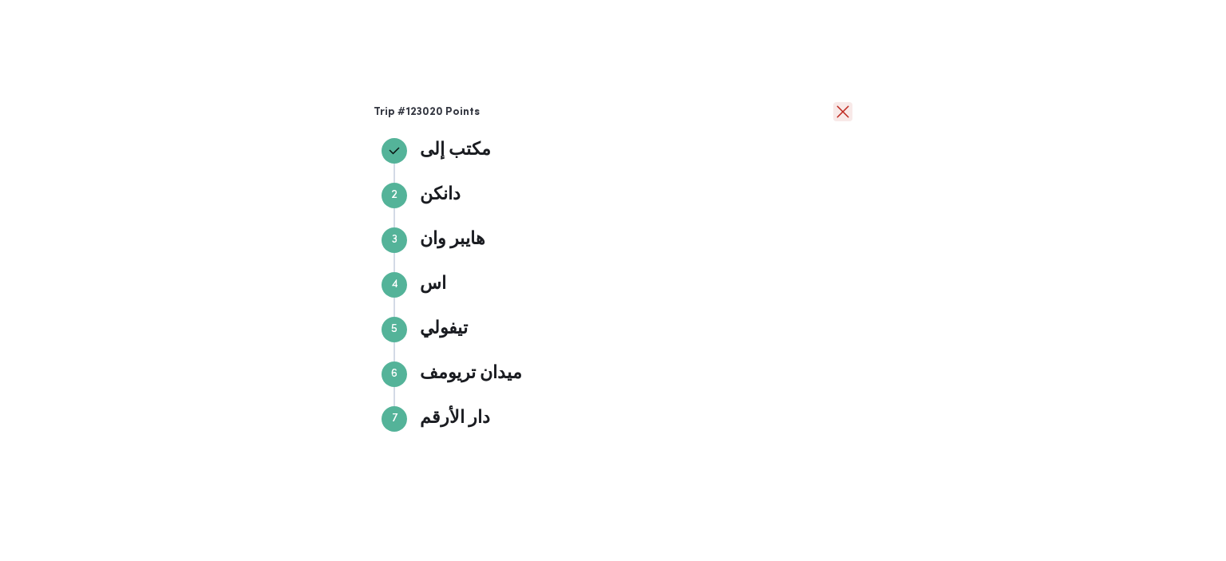
click at [840, 117] on button "close" at bounding box center [842, 111] width 19 height 19
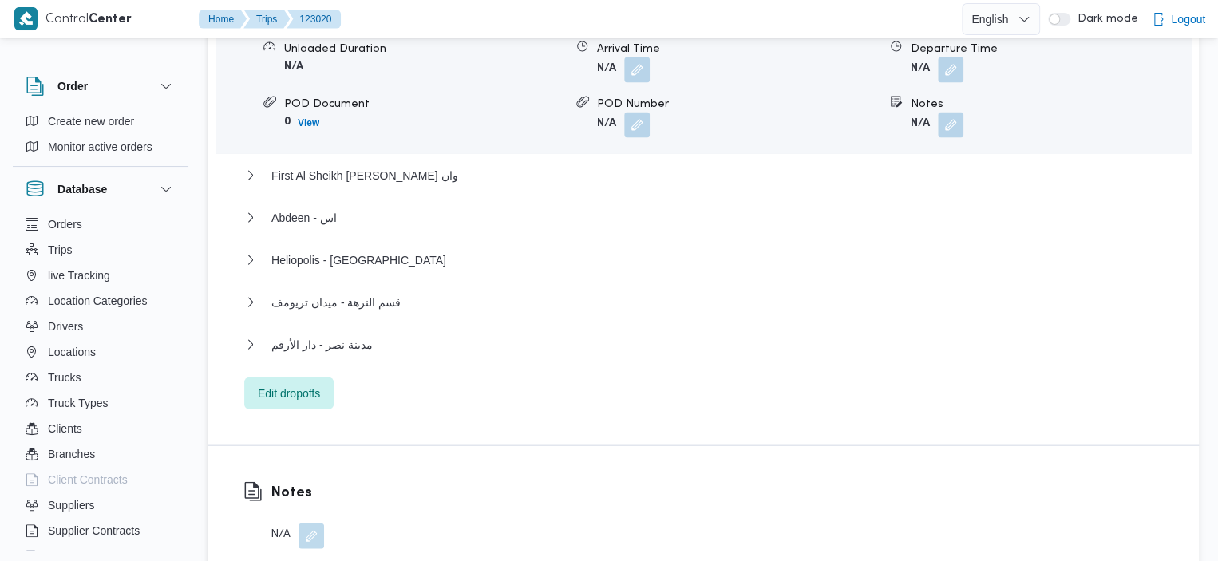
scroll to position [1539, 0]
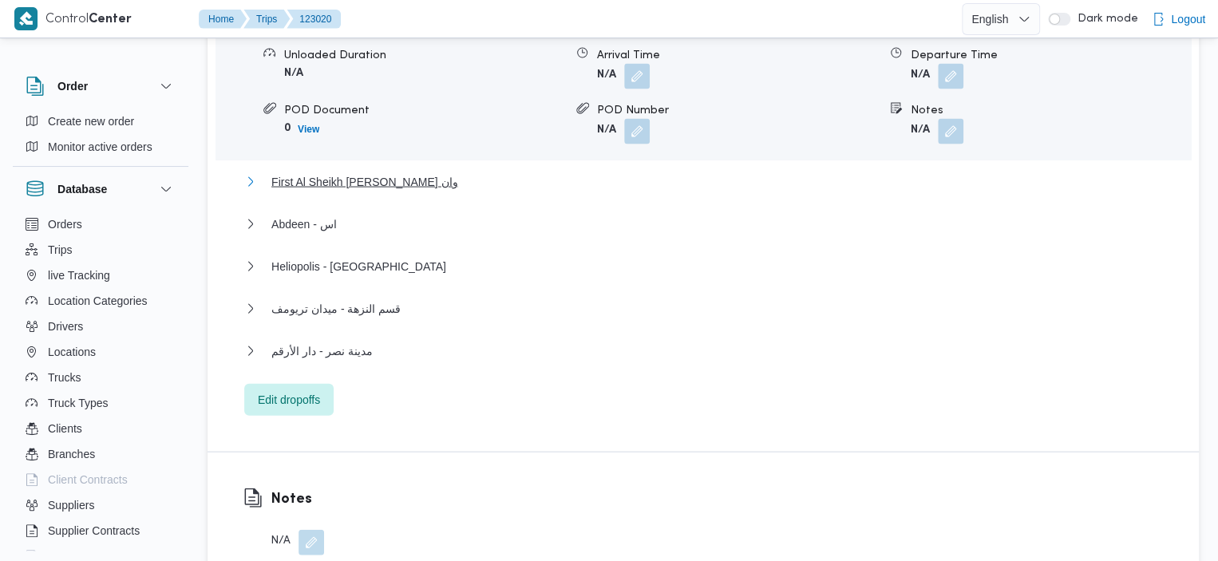
click at [415, 172] on span "First Al Sheikh Zayed - هايبر وان" at bounding box center [364, 181] width 186 height 19
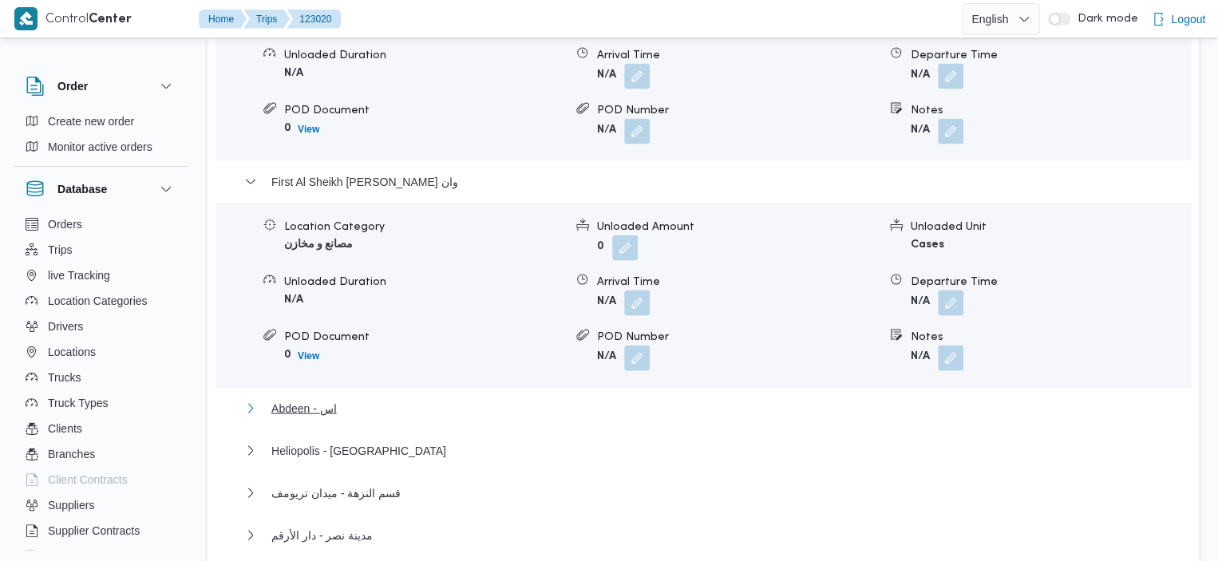
click at [305, 399] on span "Abdeen - اس" at bounding box center [303, 408] width 65 height 19
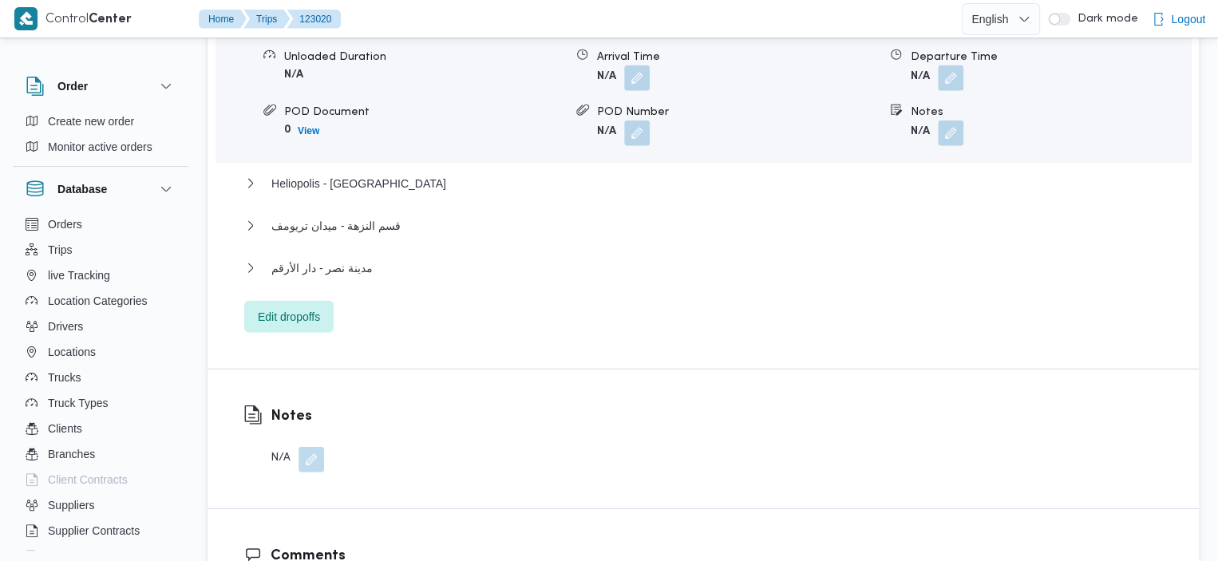
scroll to position [1964, 0]
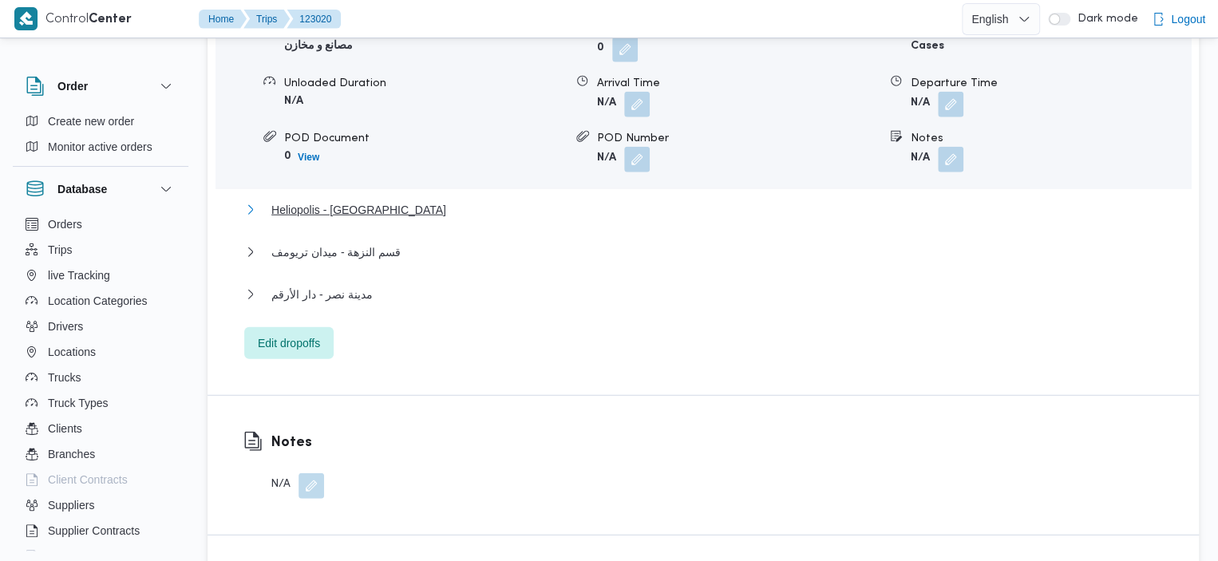
click at [338, 200] on span "Heliopolis - تيفولي" at bounding box center [358, 209] width 175 height 19
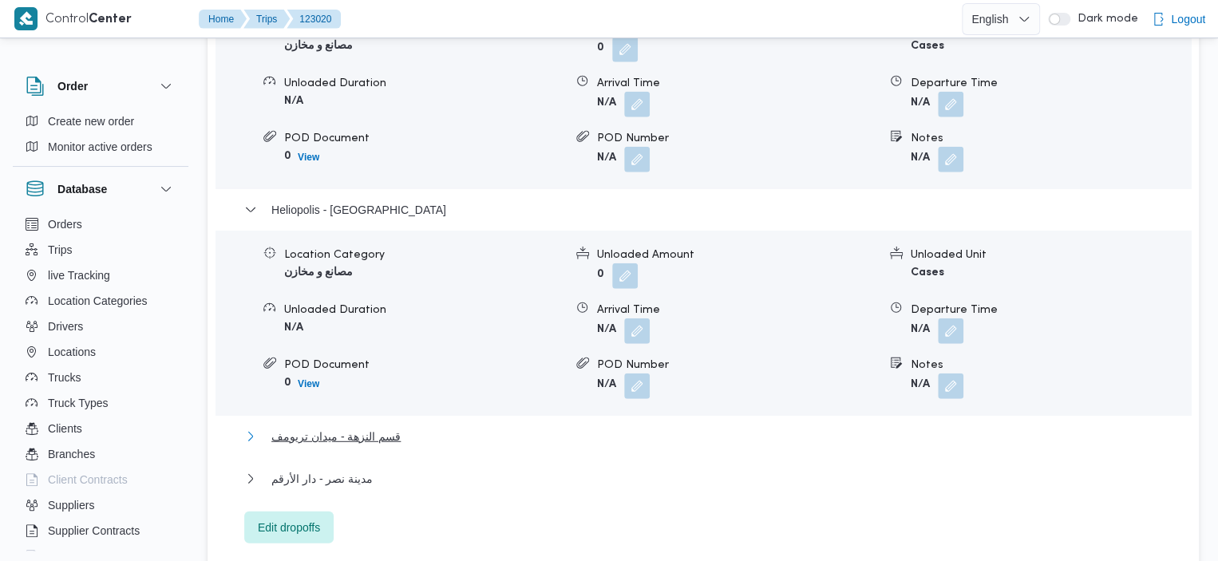
click at [362, 427] on span "قسم النزهة - ميدان تريومف" at bounding box center [335, 436] width 129 height 19
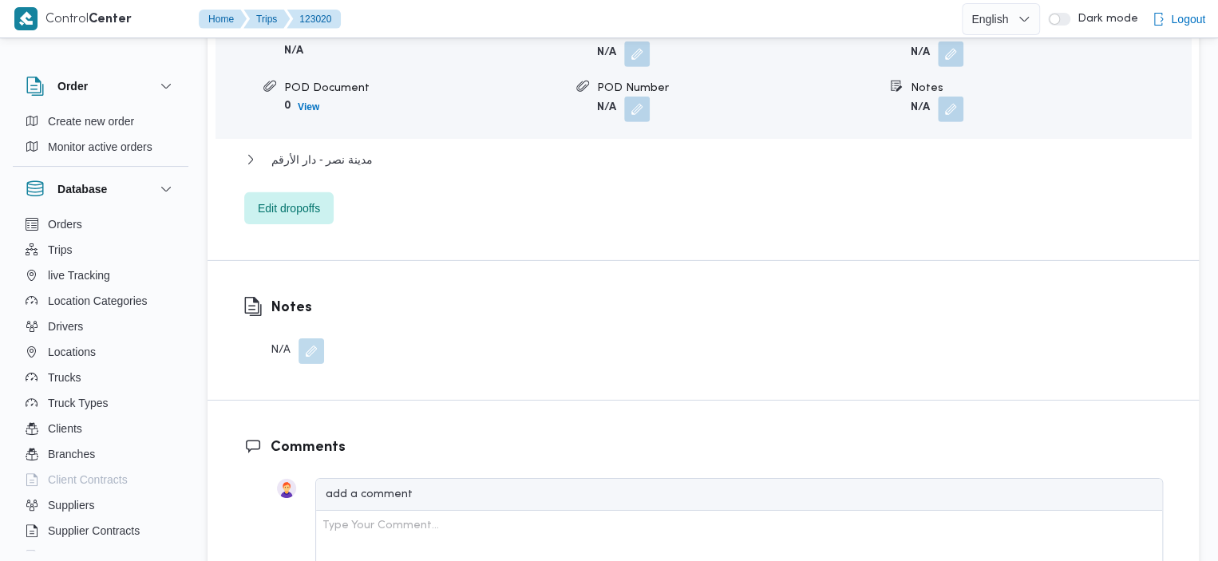
scroll to position [2372, 0]
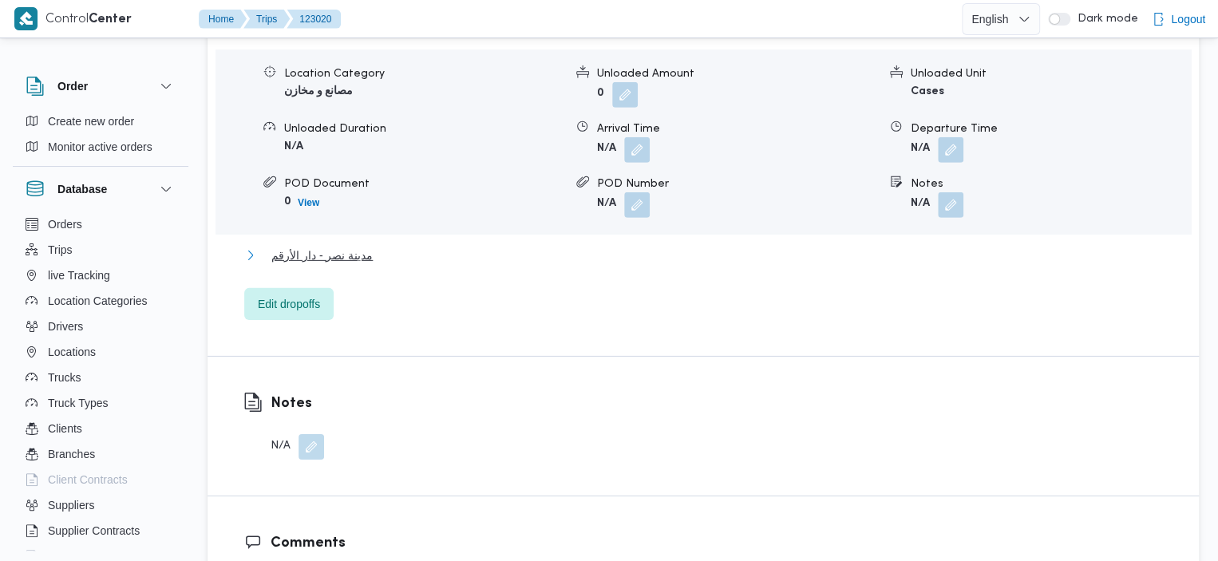
click at [360, 246] on span "مدينة نصر - دار الأرقم" at bounding box center [321, 255] width 101 height 19
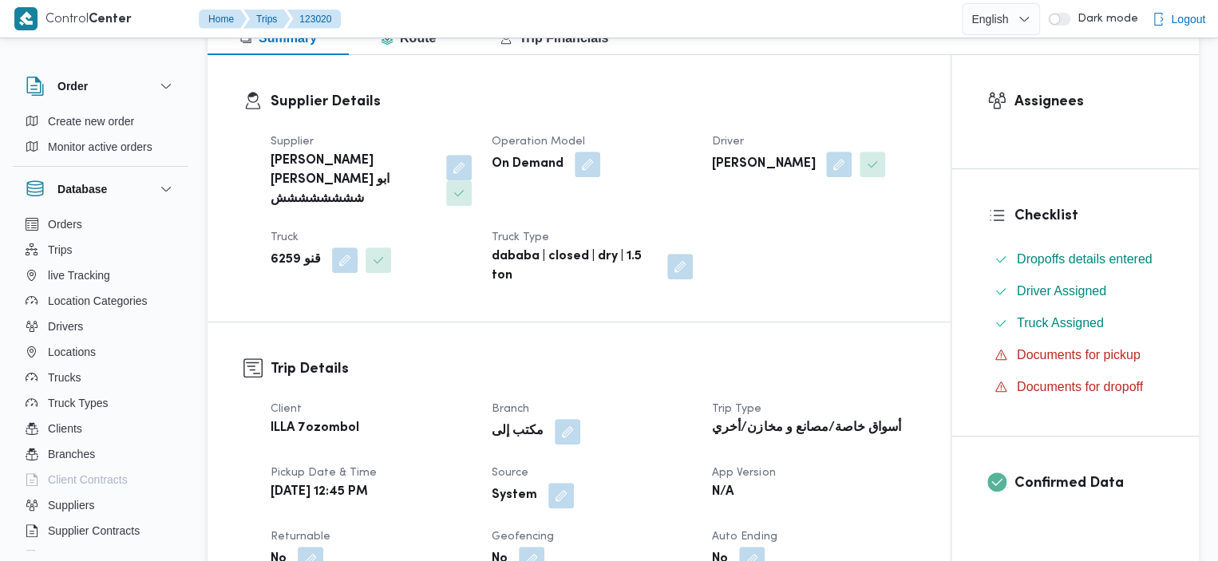
scroll to position [202, 0]
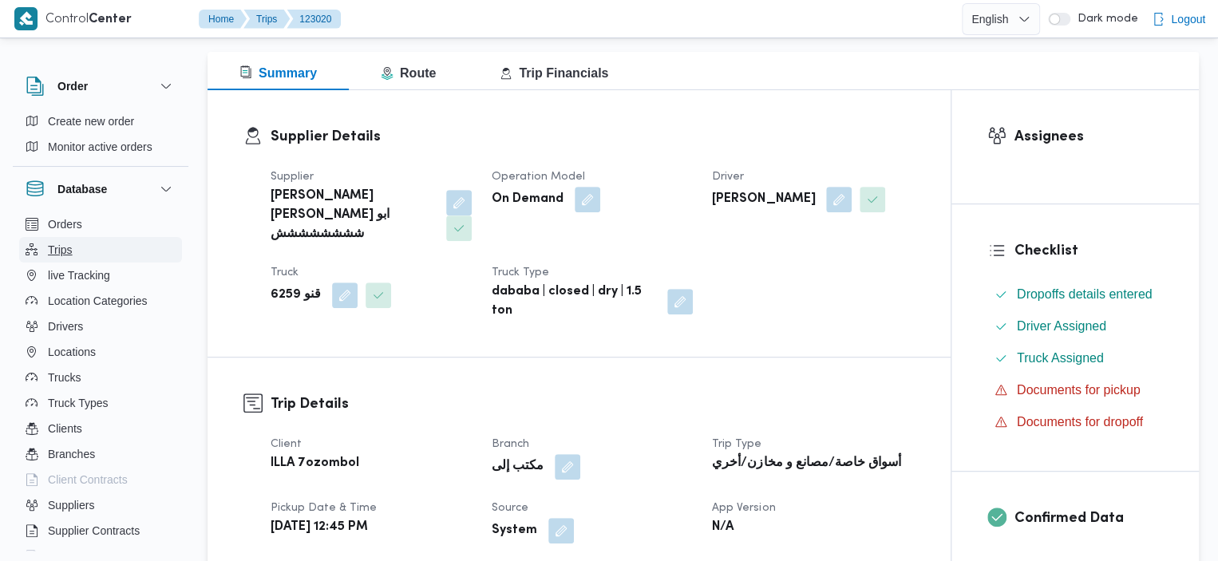
click at [76, 250] on button "Trips" at bounding box center [100, 250] width 163 height 26
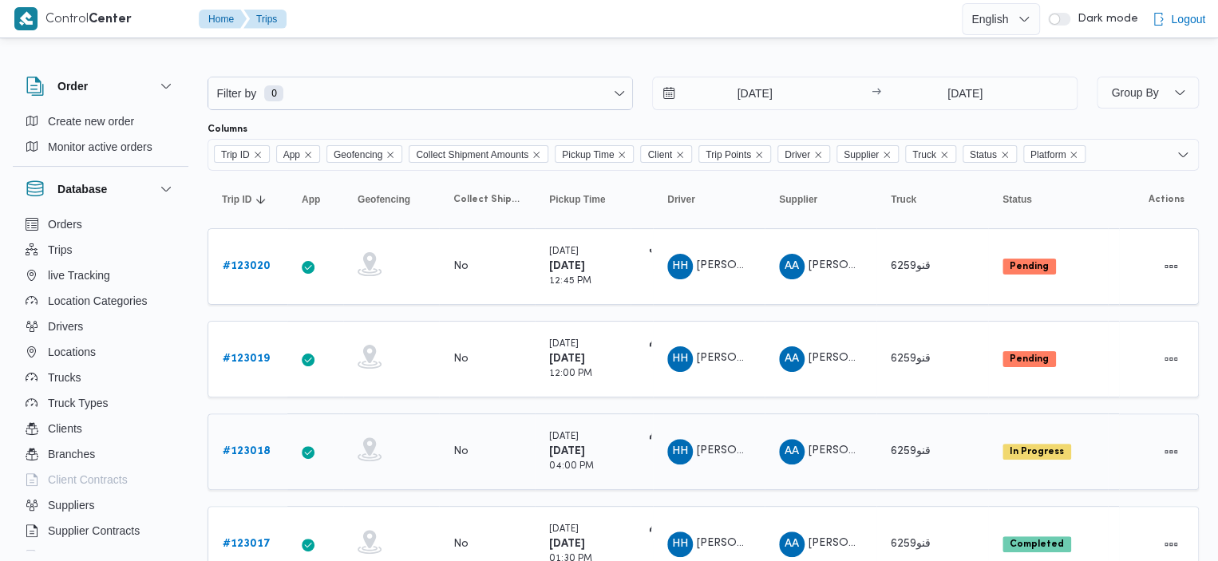
click at [252, 446] on b "# 123018" at bounding box center [247, 451] width 48 height 10
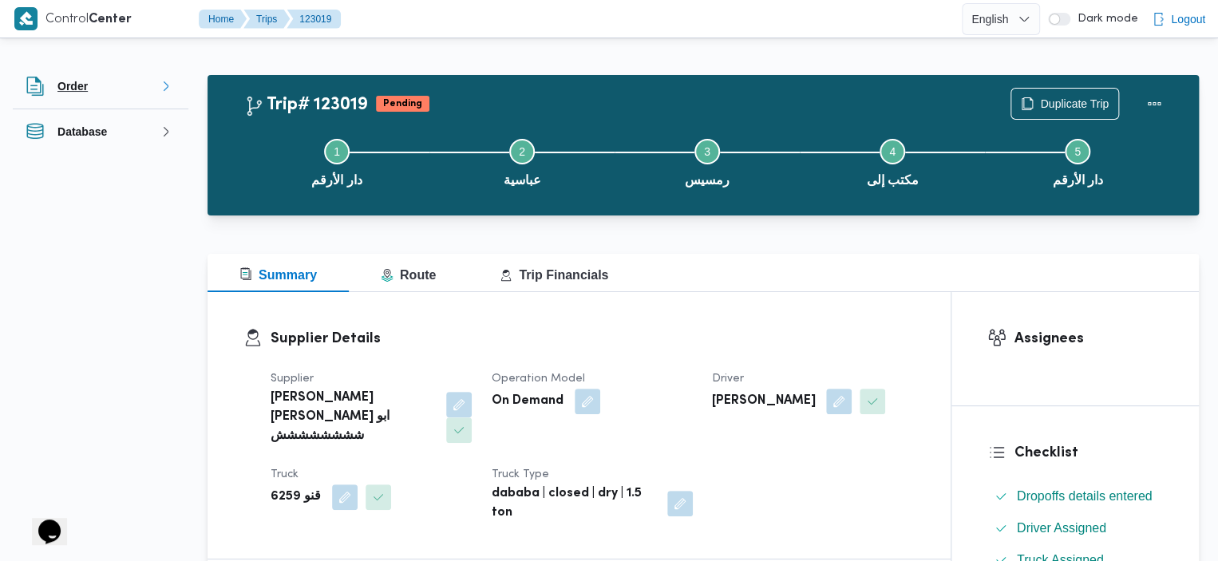
click at [71, 77] on h3 "Order" at bounding box center [72, 86] width 30 height 19
click at [94, 183] on h3 "Database" at bounding box center [81, 189] width 49 height 19
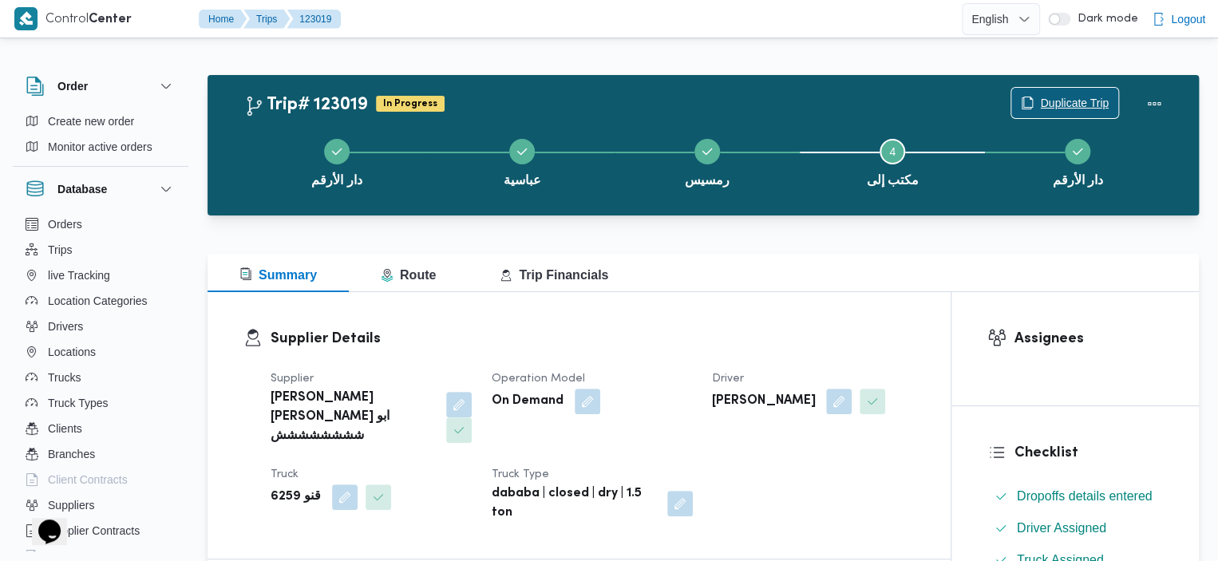
click at [1037, 101] on span "Duplicate Trip" at bounding box center [1064, 103] width 107 height 30
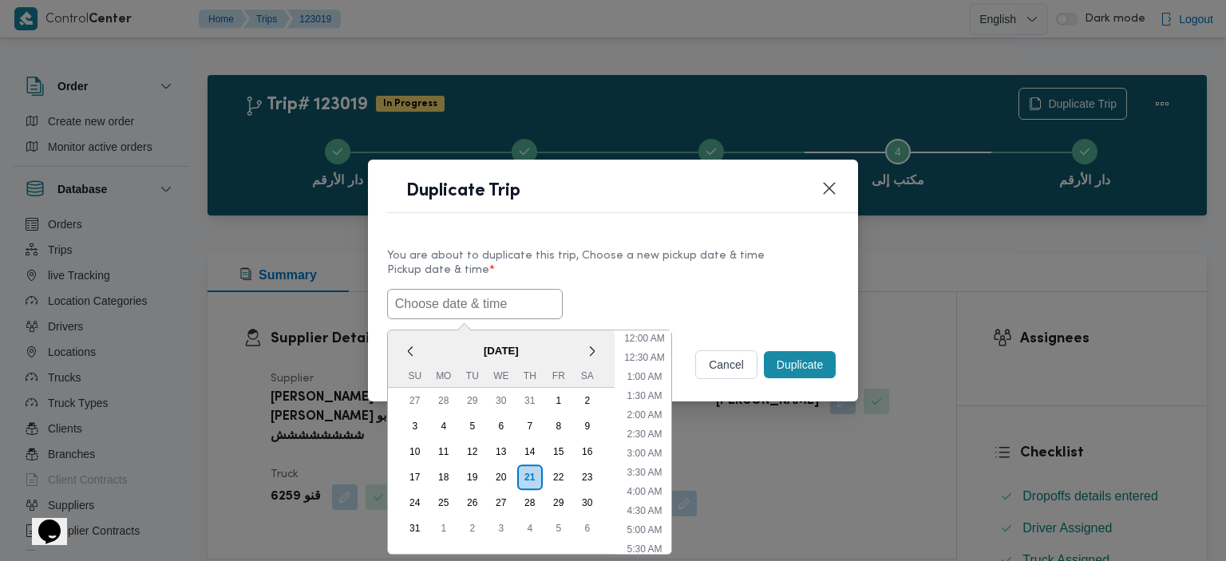
click at [469, 305] on input "text" at bounding box center [475, 304] width 176 height 30
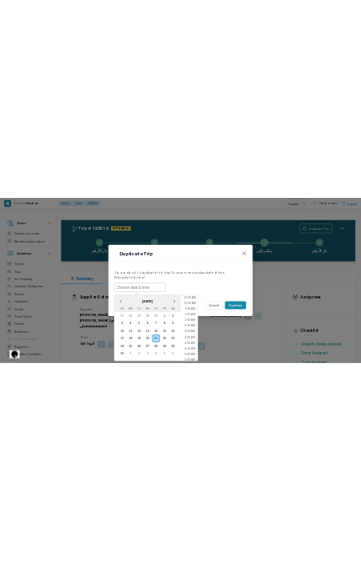
scroll to position [396, 0]
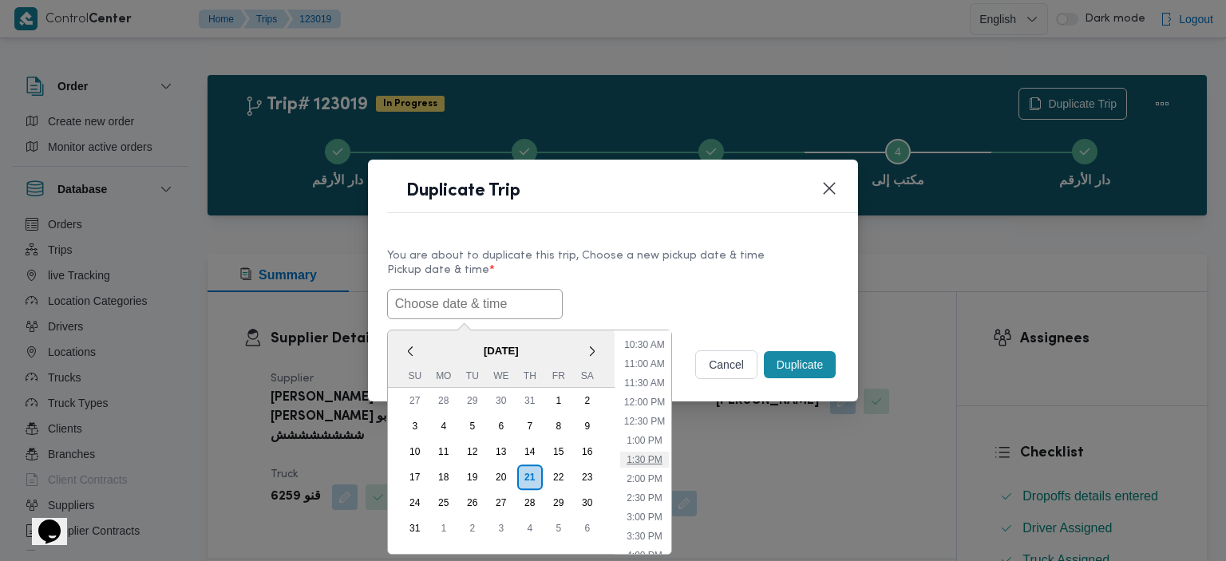
click at [654, 453] on li "1:30 PM" at bounding box center [644, 460] width 49 height 16
type input "21/08/2025 1:30PM"
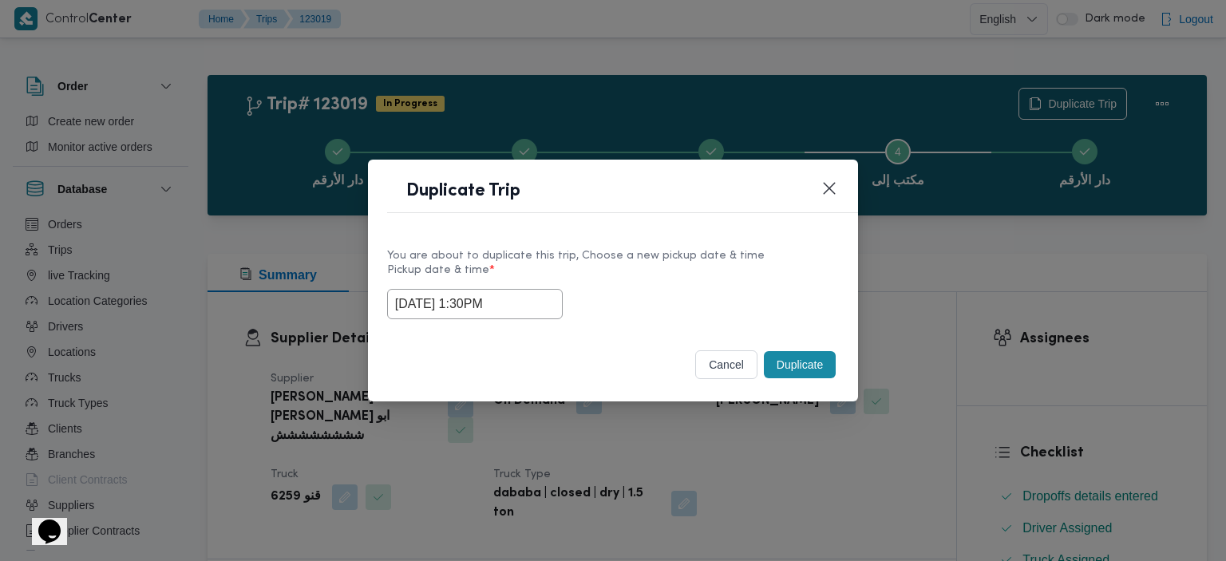
click at [801, 374] on button "Duplicate" at bounding box center [800, 364] width 72 height 27
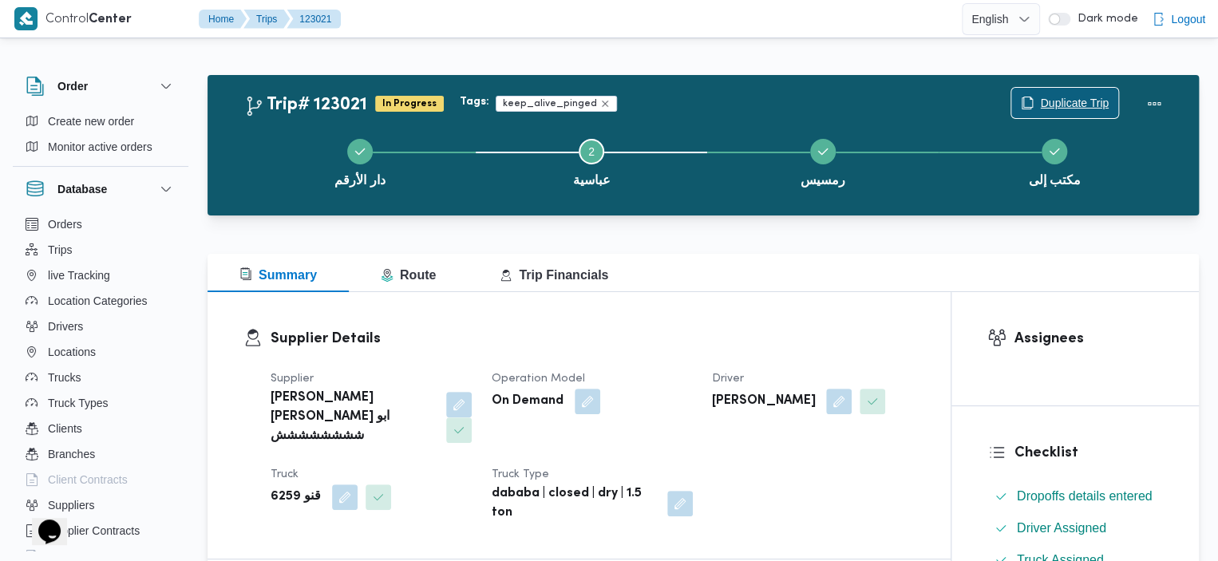
click at [1085, 101] on span "Duplicate Trip" at bounding box center [1074, 102] width 69 height 19
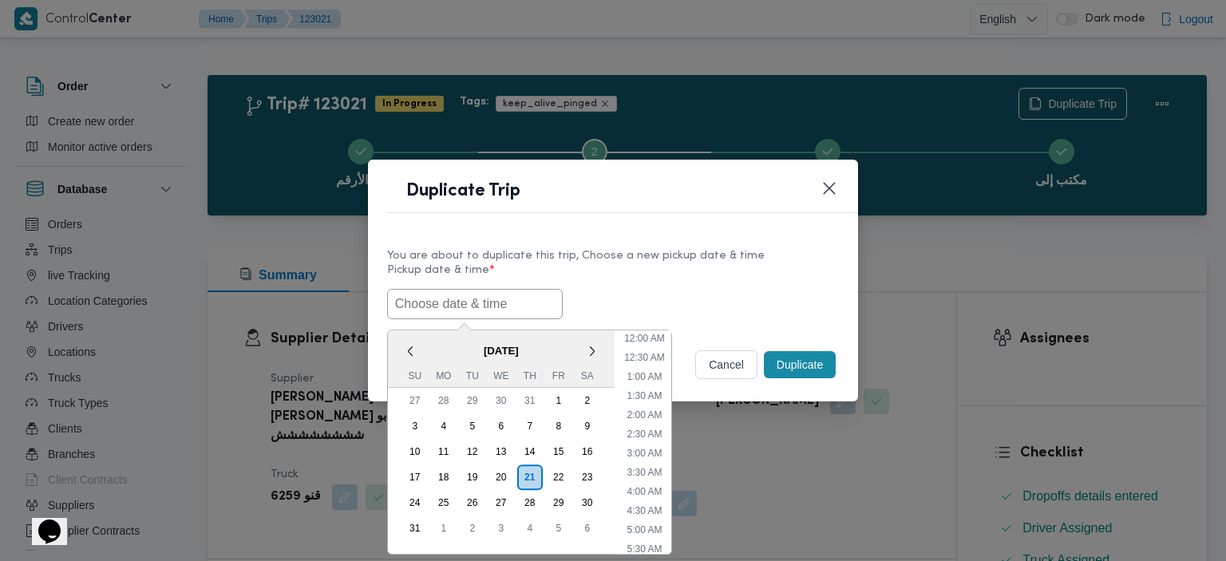
click at [453, 298] on input "text" at bounding box center [475, 304] width 176 height 30
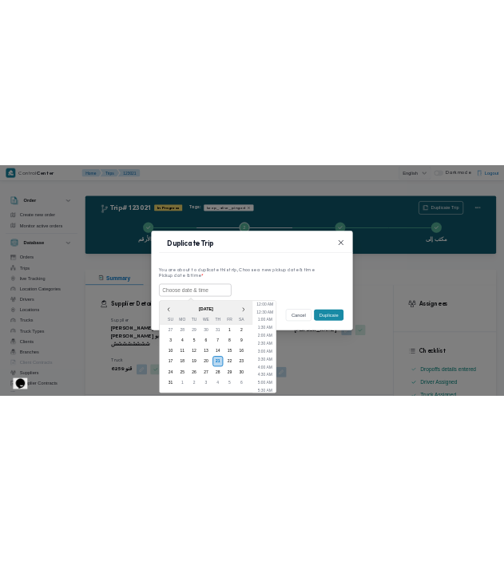
scroll to position [415, 0]
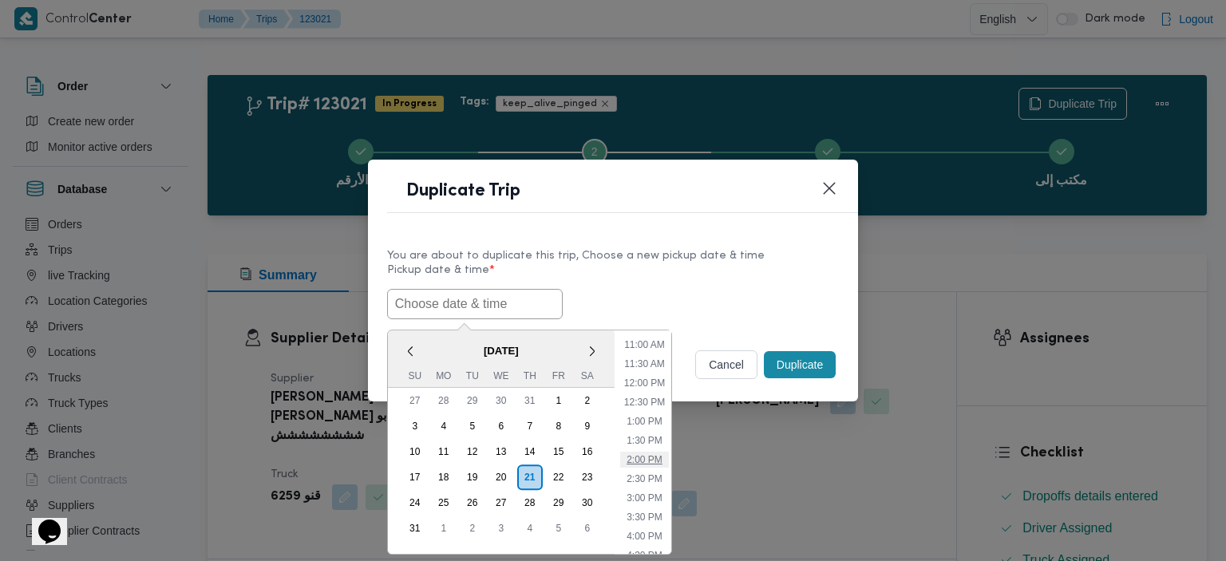
click at [651, 459] on li "2:00 PM" at bounding box center [644, 460] width 49 height 16
type input "21/08/2025 2:00PM"
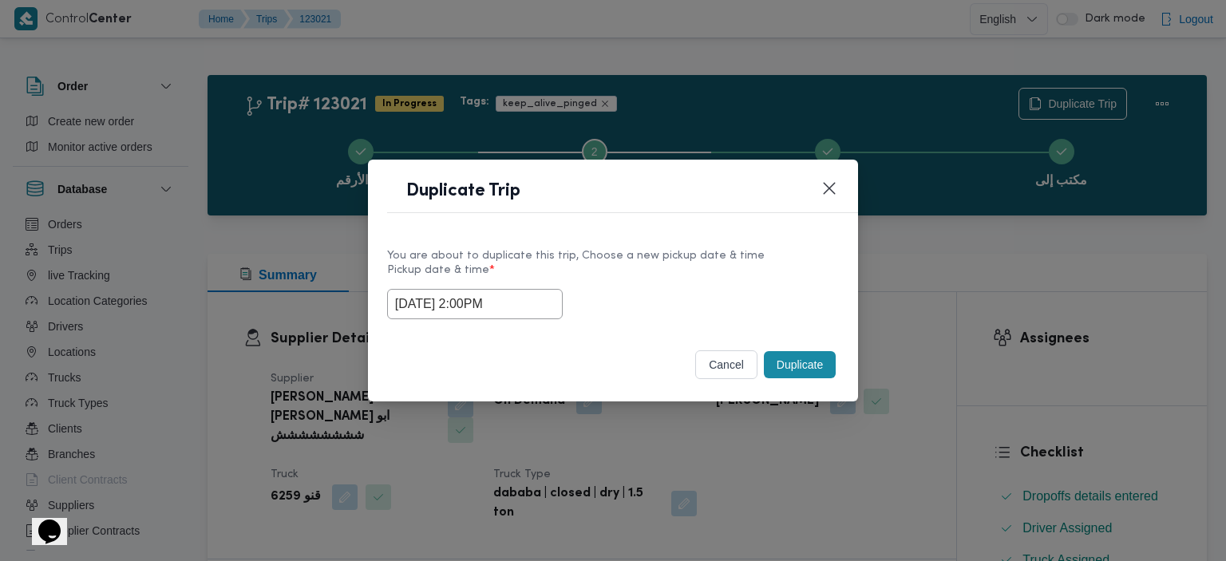
click at [804, 362] on button "Duplicate" at bounding box center [800, 364] width 72 height 27
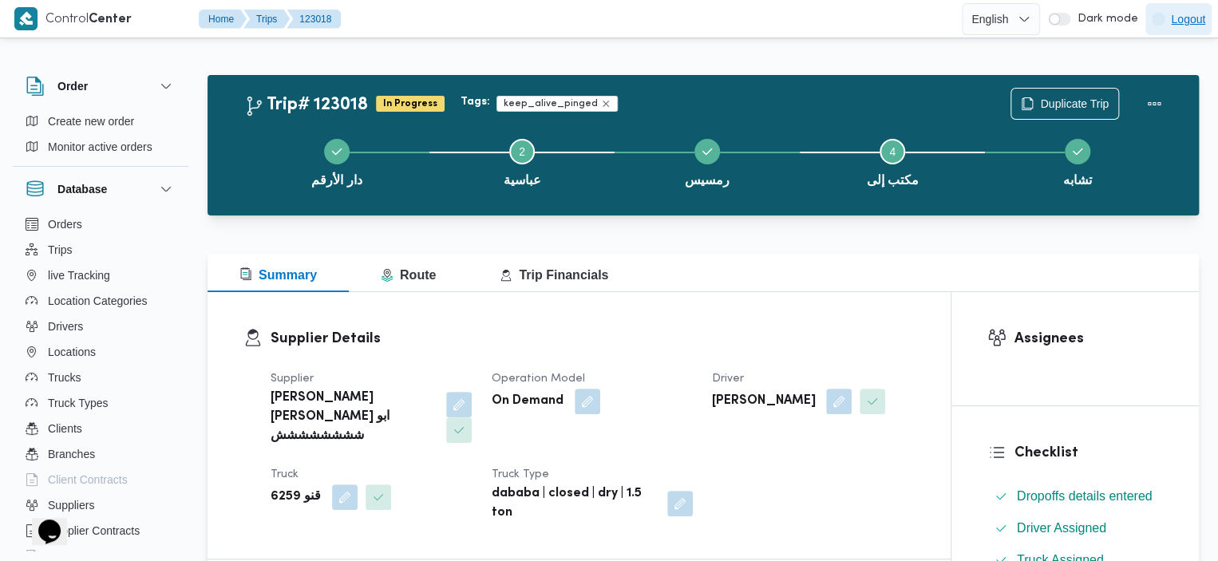
click at [512, 6] on span "Logout" at bounding box center [1178, 19] width 66 height 32
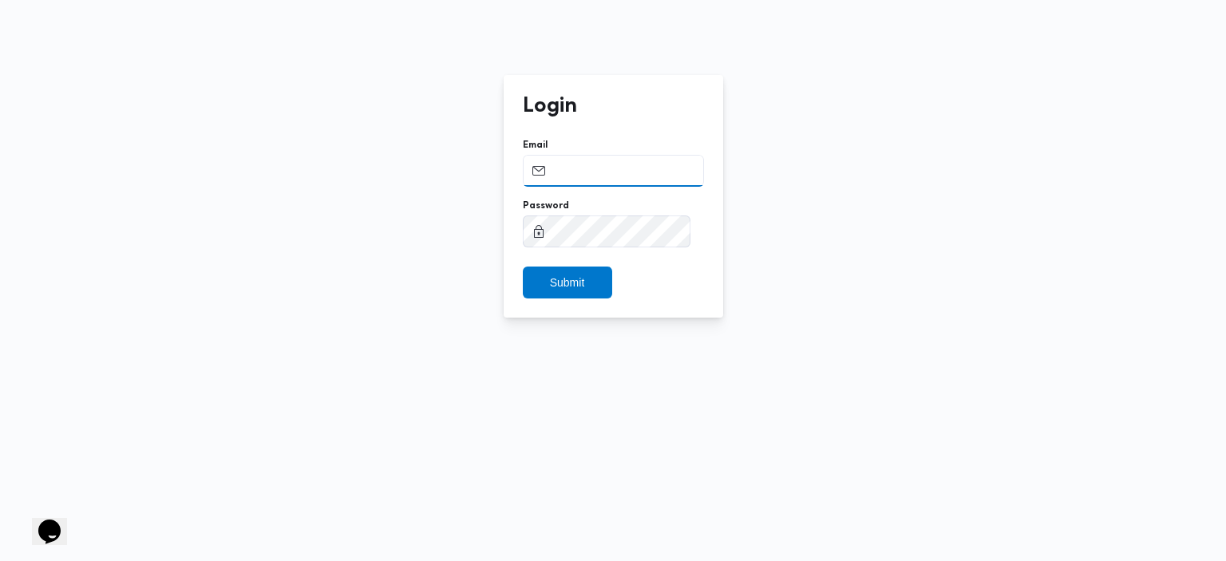
type input "[EMAIL_ADDRESS][DOMAIN_NAME]"
click at [512, 280] on span "Submit" at bounding box center [567, 282] width 89 height 32
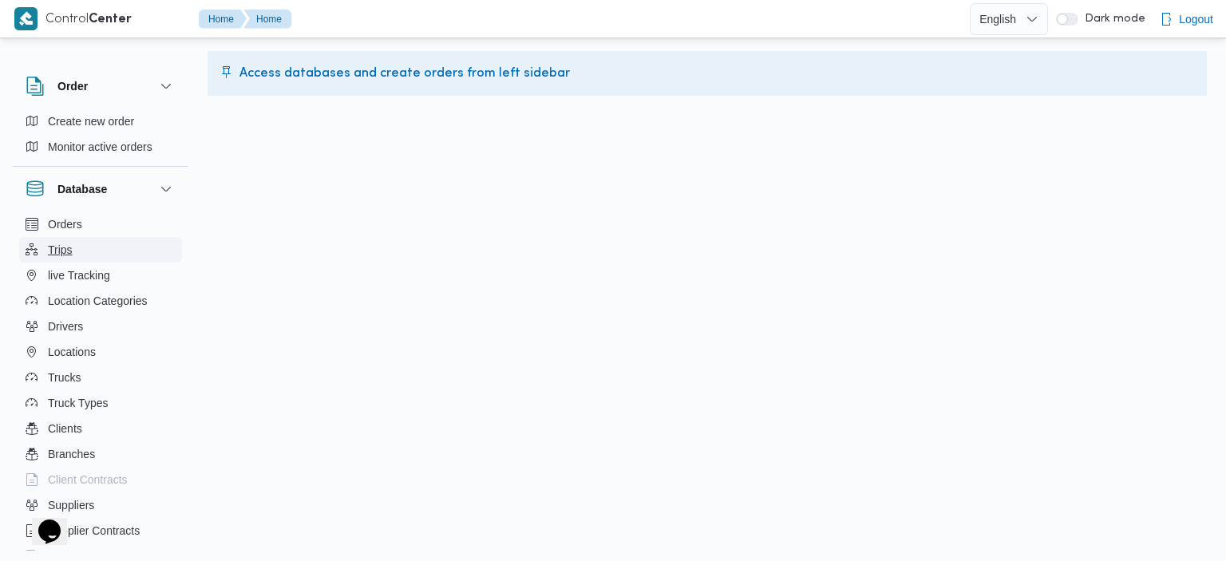
click at [89, 260] on button "Trips" at bounding box center [100, 250] width 163 height 26
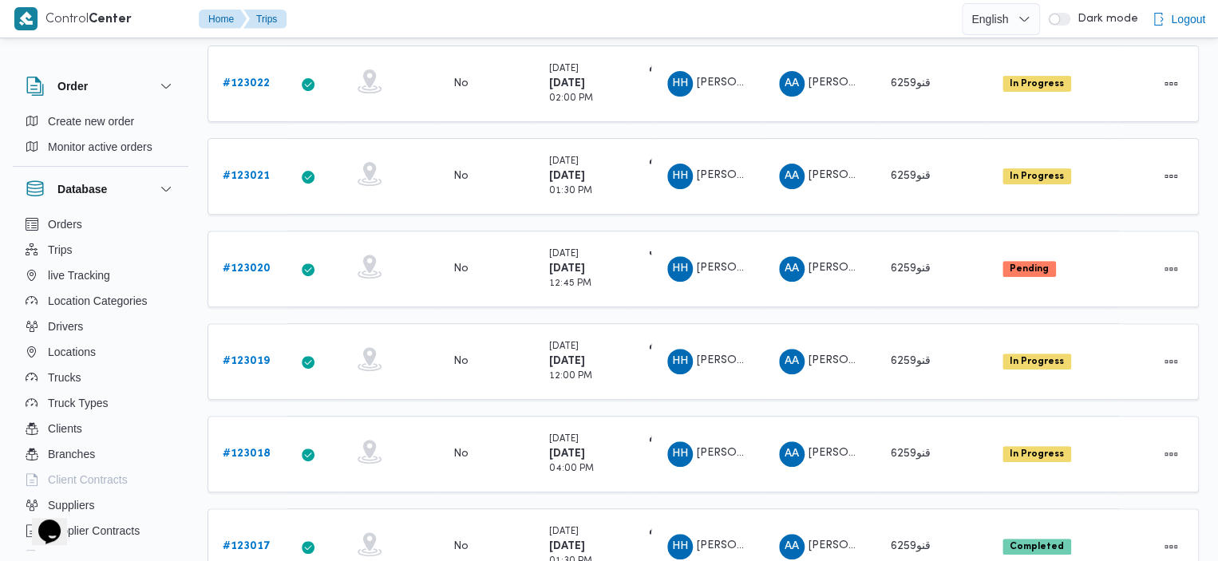
scroll to position [213, 0]
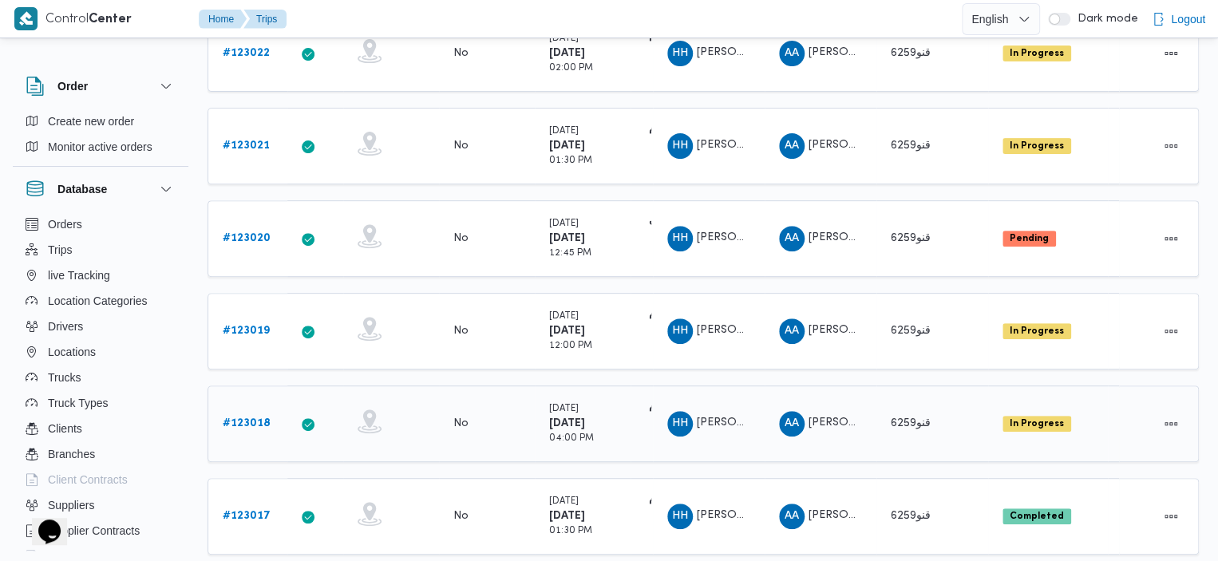
click at [251, 414] on link "# 123018" at bounding box center [247, 423] width 48 height 19
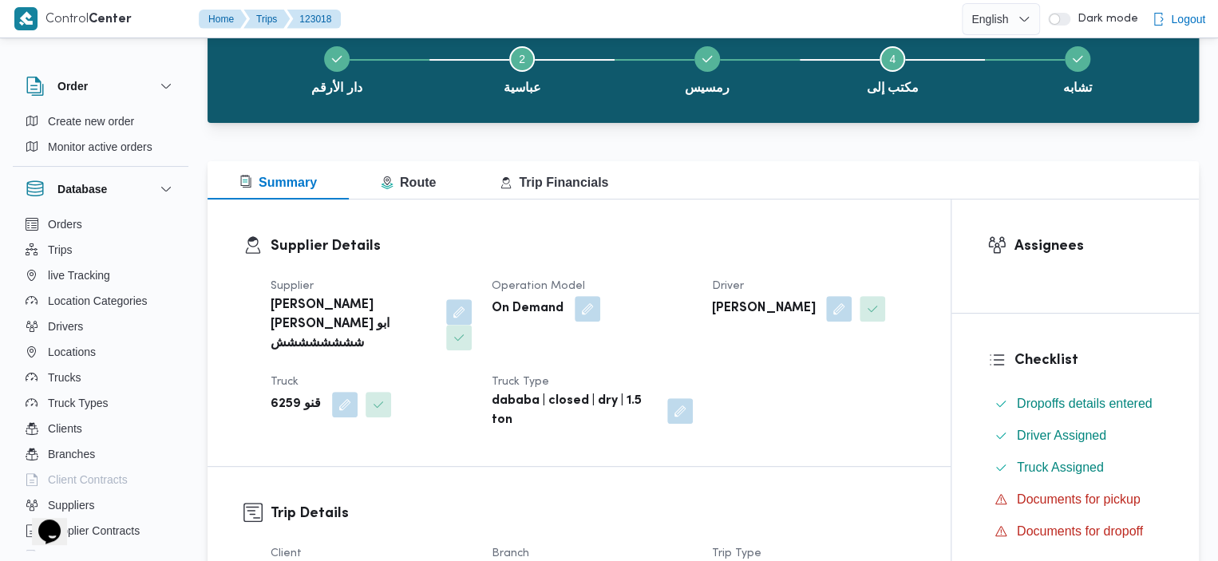
scroll to position [96, 0]
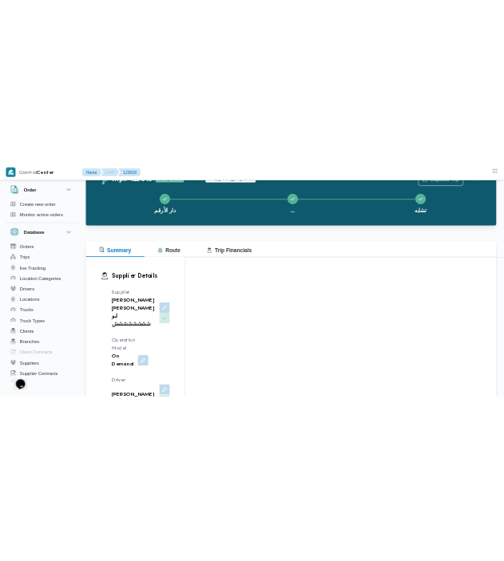
scroll to position [18, 0]
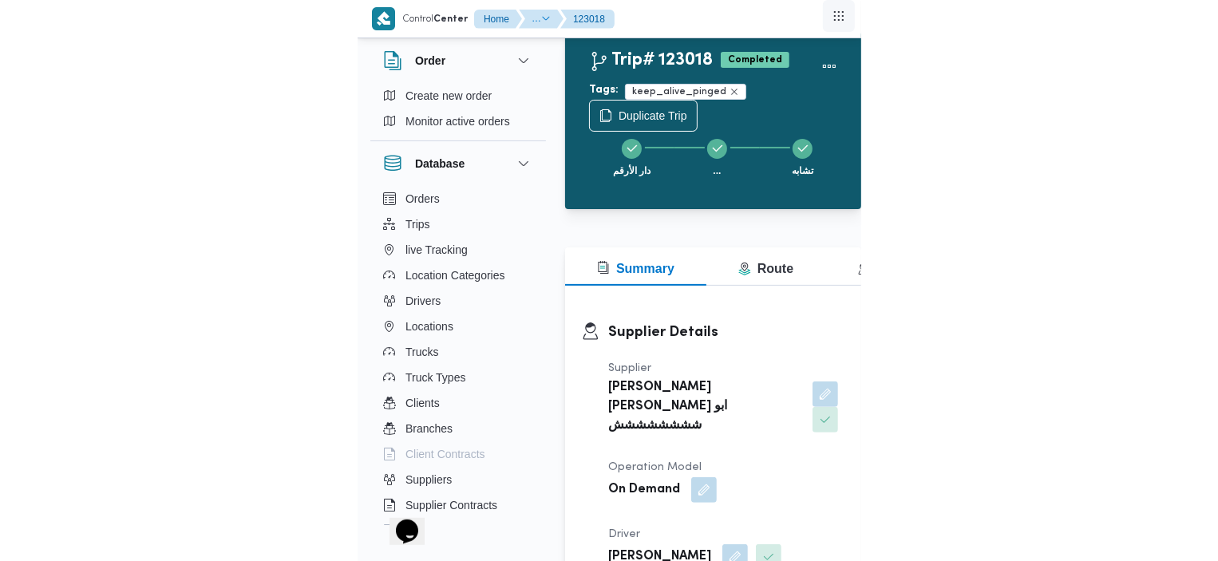
scroll to position [43, 0]
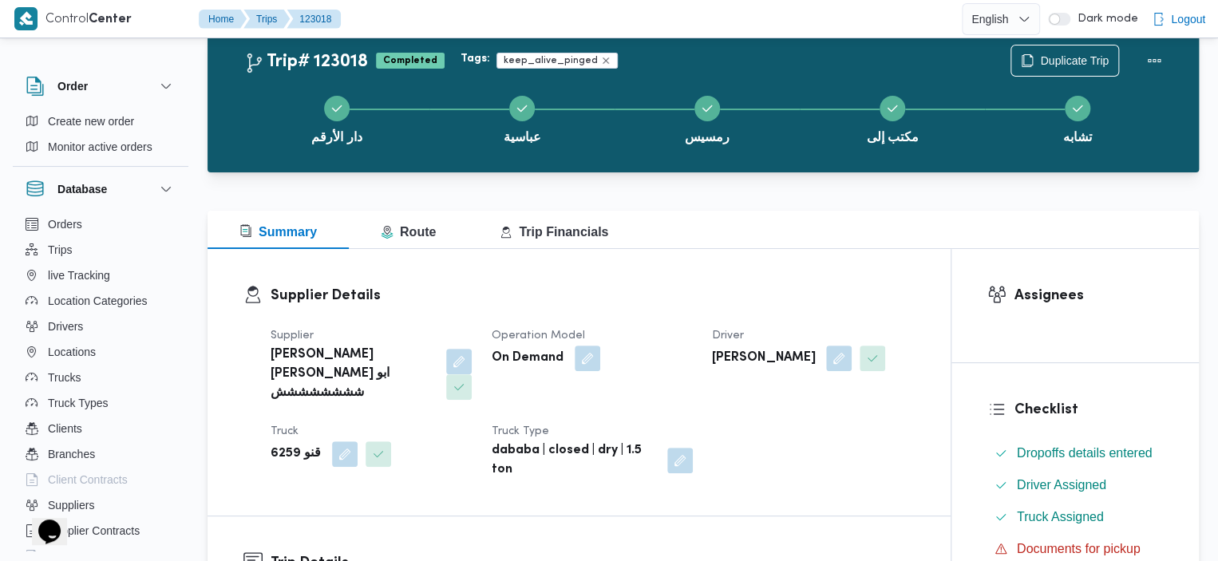
click at [409, 9] on div at bounding box center [654, 19] width 614 height 38
drag, startPoint x: 637, startPoint y: 228, endPoint x: 615, endPoint y: 130, distance: 100.5
click at [512, 130] on button "رمسيس" at bounding box center [706, 118] width 185 height 83
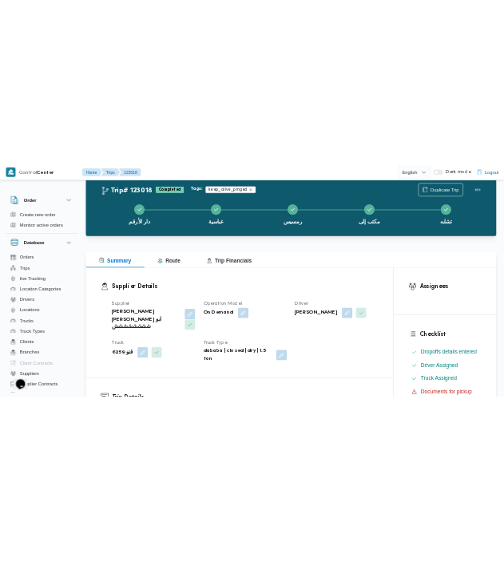
scroll to position [18, 0]
